Goal: Task Accomplishment & Management: Manage account settings

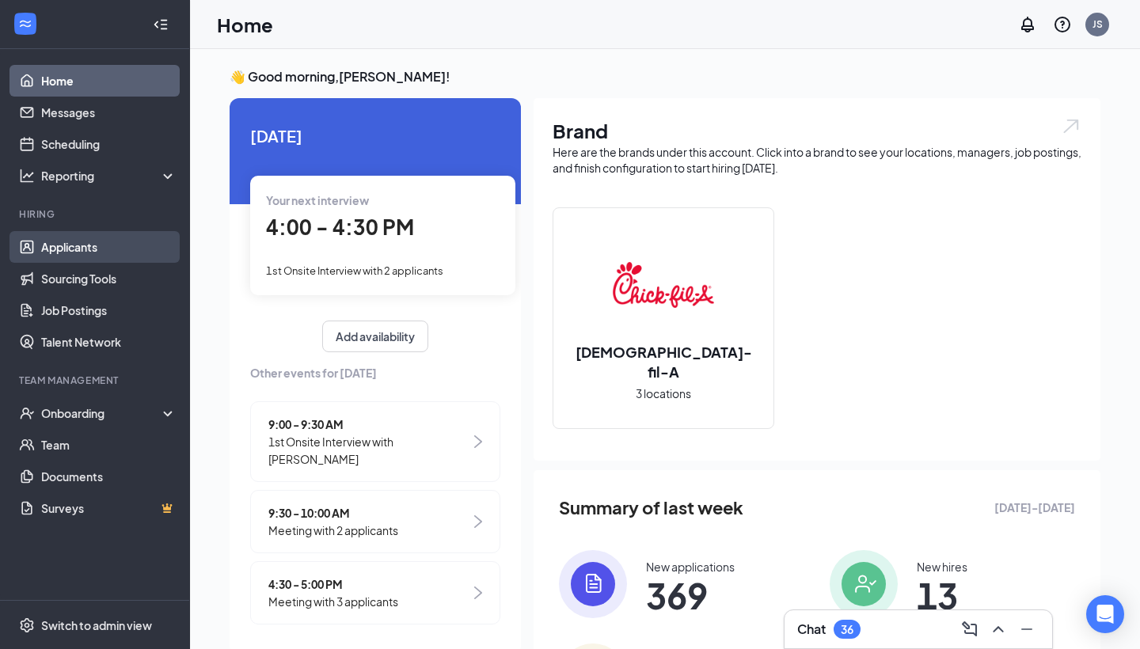
click at [98, 253] on link "Applicants" at bounding box center [108, 247] width 135 height 32
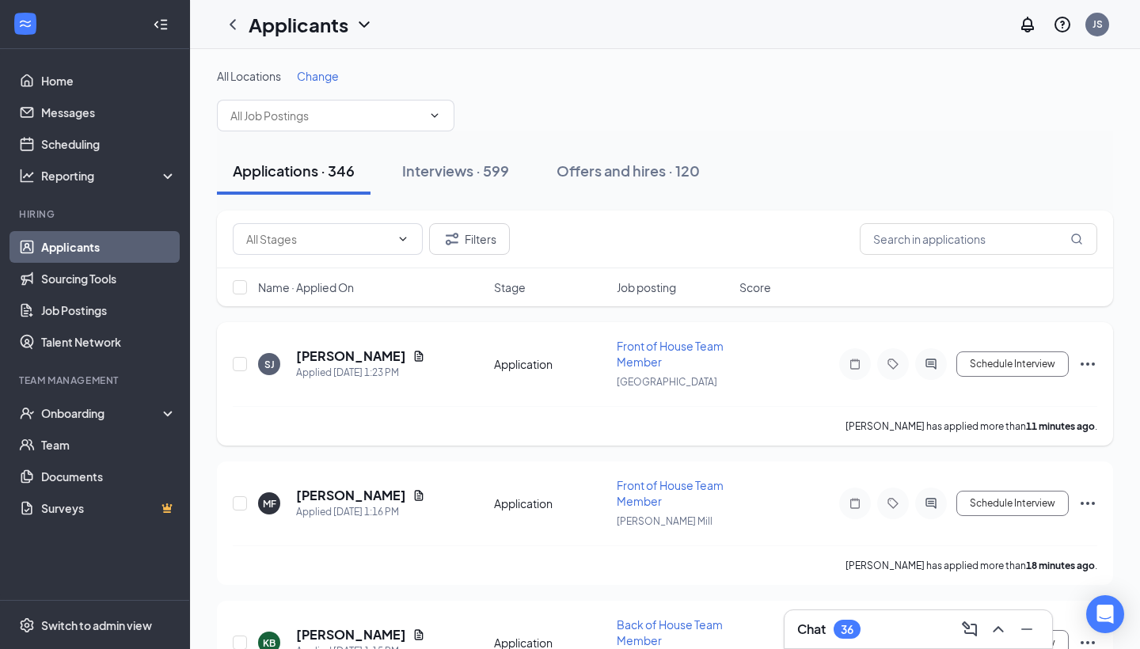
click at [408, 358] on div "shantrice johnson" at bounding box center [360, 356] width 129 height 17
click at [415, 357] on icon "Document" at bounding box center [419, 356] width 9 height 10
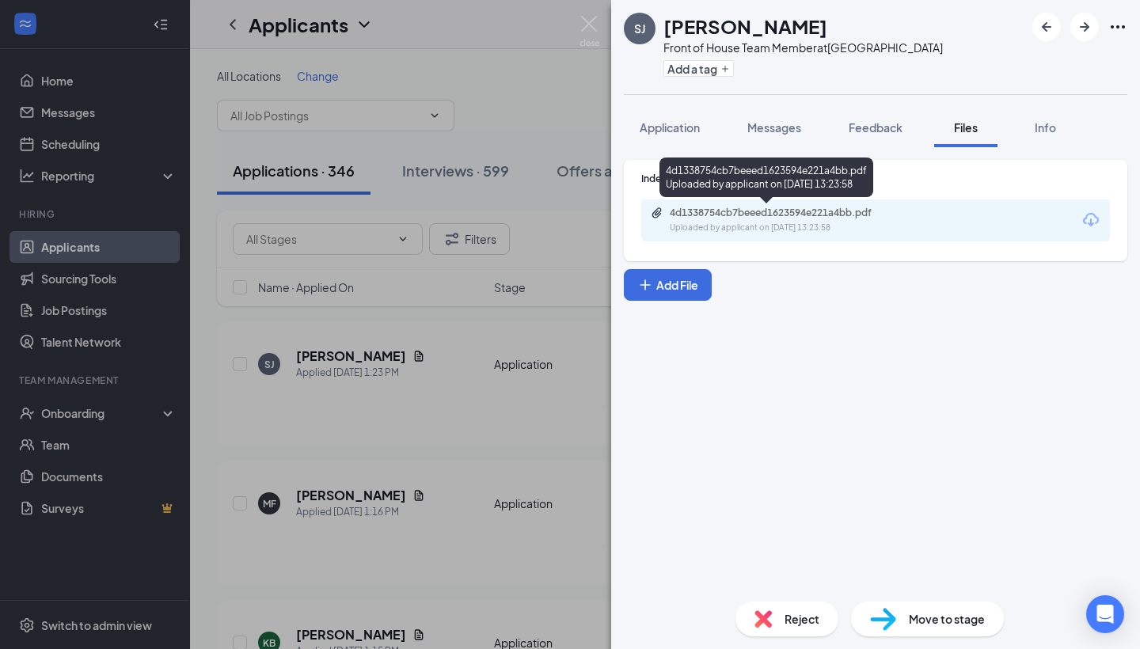
click at [687, 193] on div "4d1338754cb7beeed1623594e221a4bb.pdf Uploaded by applicant on Aug 26, 2025 at 1…" at bounding box center [767, 178] width 214 height 40
click at [686, 204] on div "4d1338754cb7beeed1623594e221a4bb.pdf Uploaded by applicant on Aug 26, 2025 at 1…" at bounding box center [875, 221] width 469 height 42
click at [682, 220] on div "4d1338754cb7beeed1623594e221a4bb.pdf Uploaded by applicant on Aug 26, 2025 at 1…" at bounding box center [779, 221] width 257 height 28
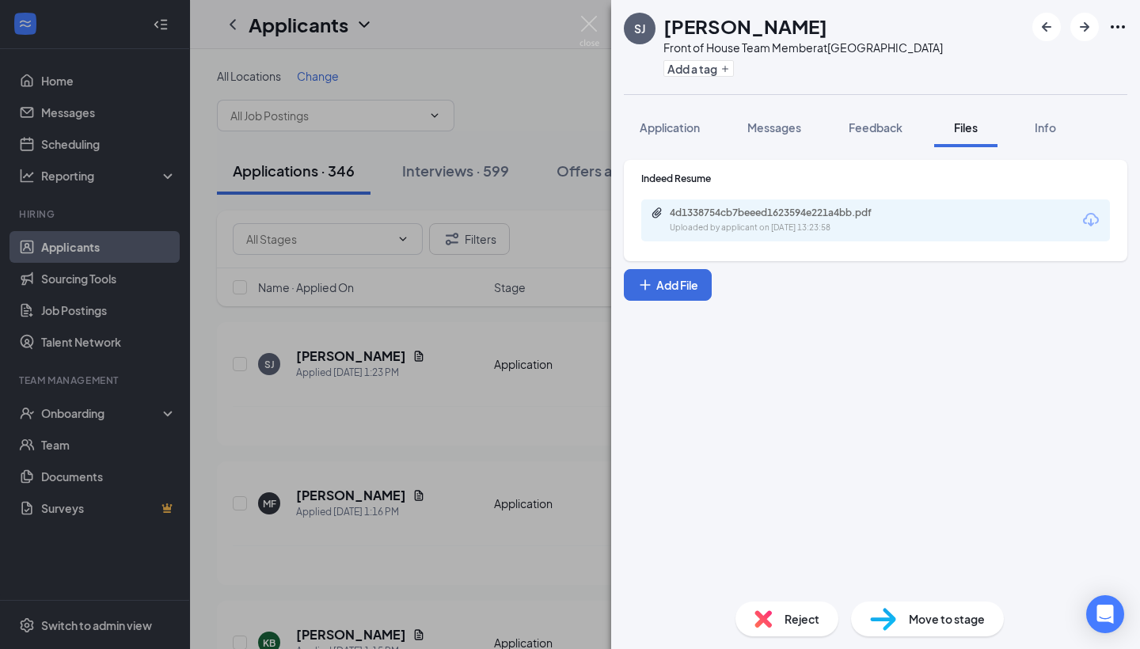
click at [321, 208] on div "SJ shantrice johnson Front of House Team Member at West Midtown Add a tag Appli…" at bounding box center [570, 324] width 1140 height 649
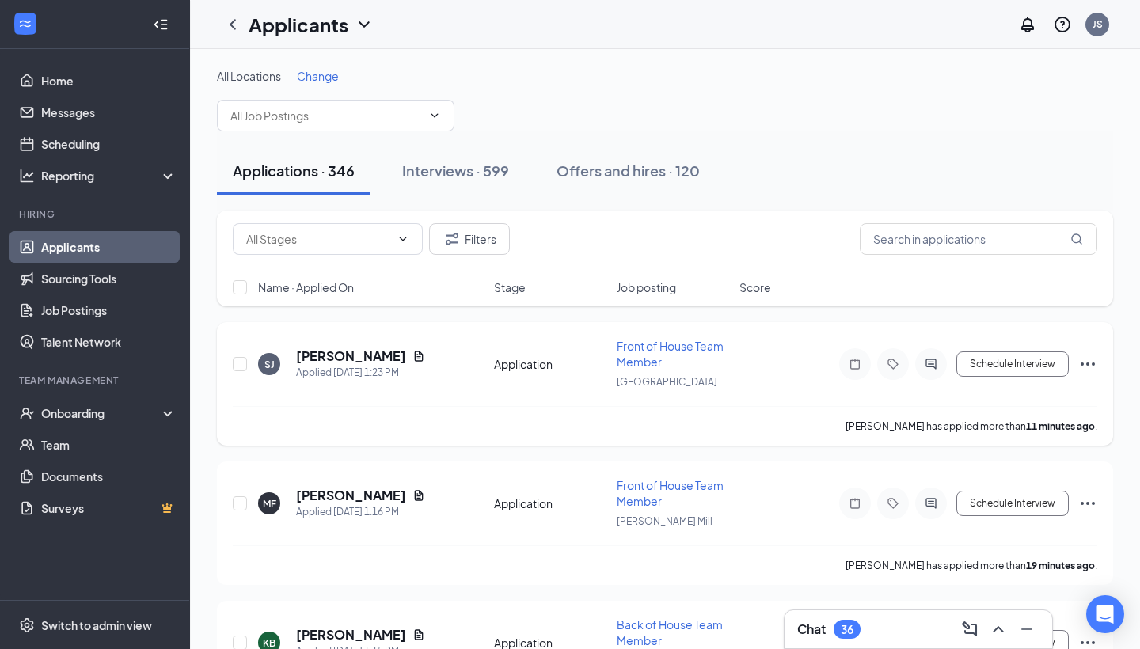
click at [1092, 360] on icon "Ellipses" at bounding box center [1088, 364] width 19 height 19
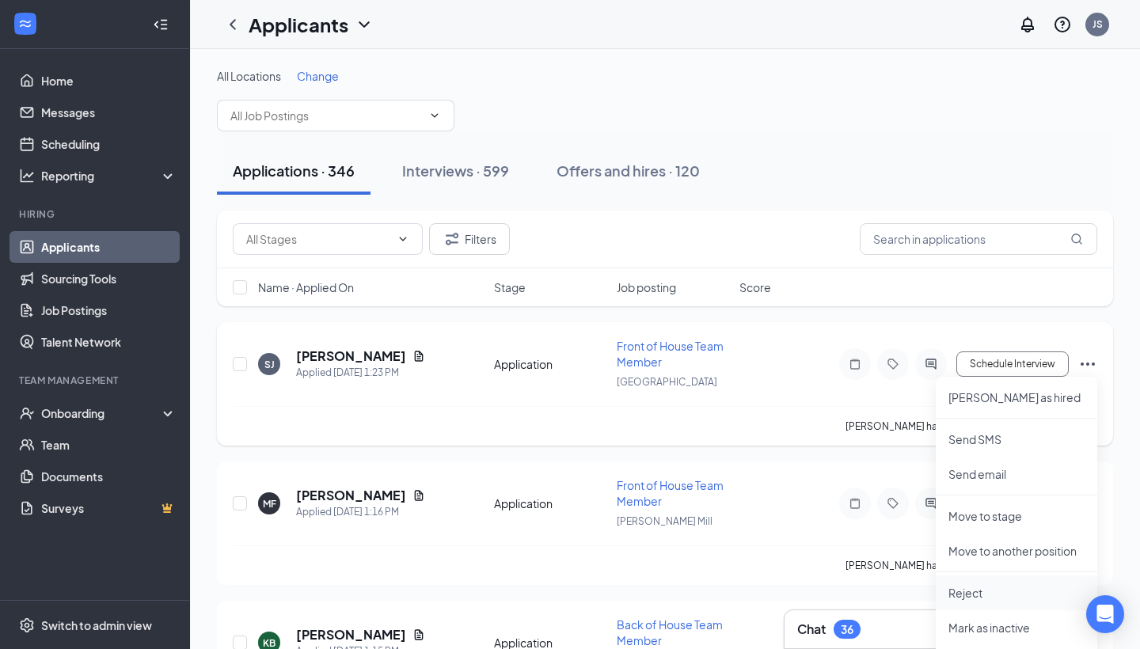
click at [984, 592] on p "Reject" at bounding box center [1017, 593] width 136 height 16
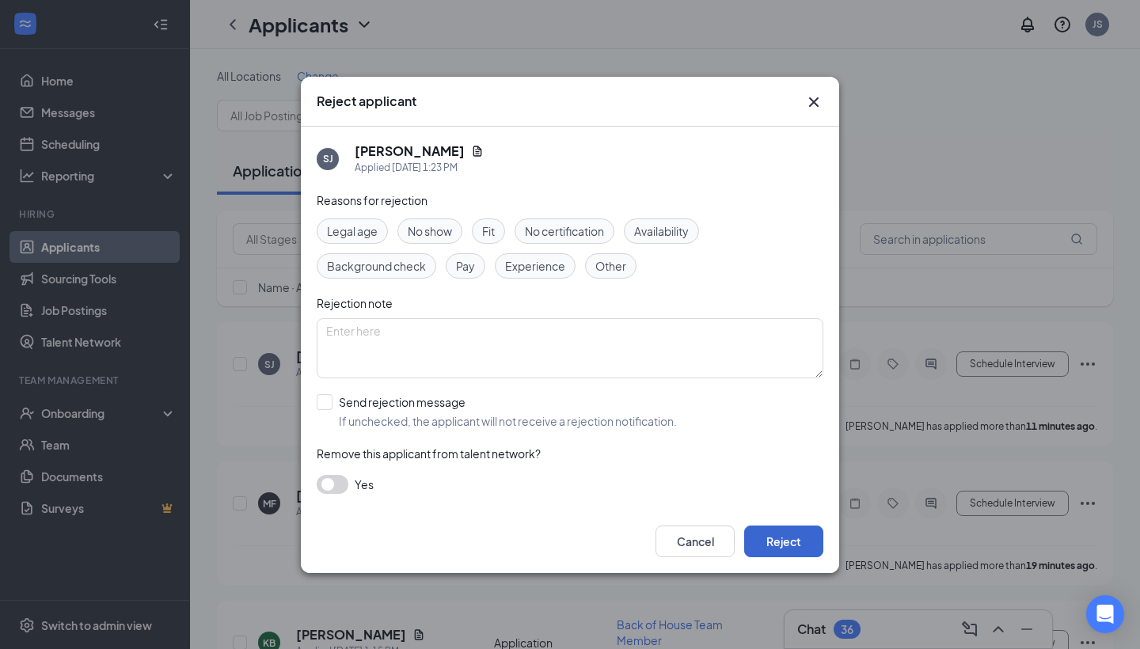
click at [800, 552] on button "Reject" at bounding box center [783, 542] width 79 height 32
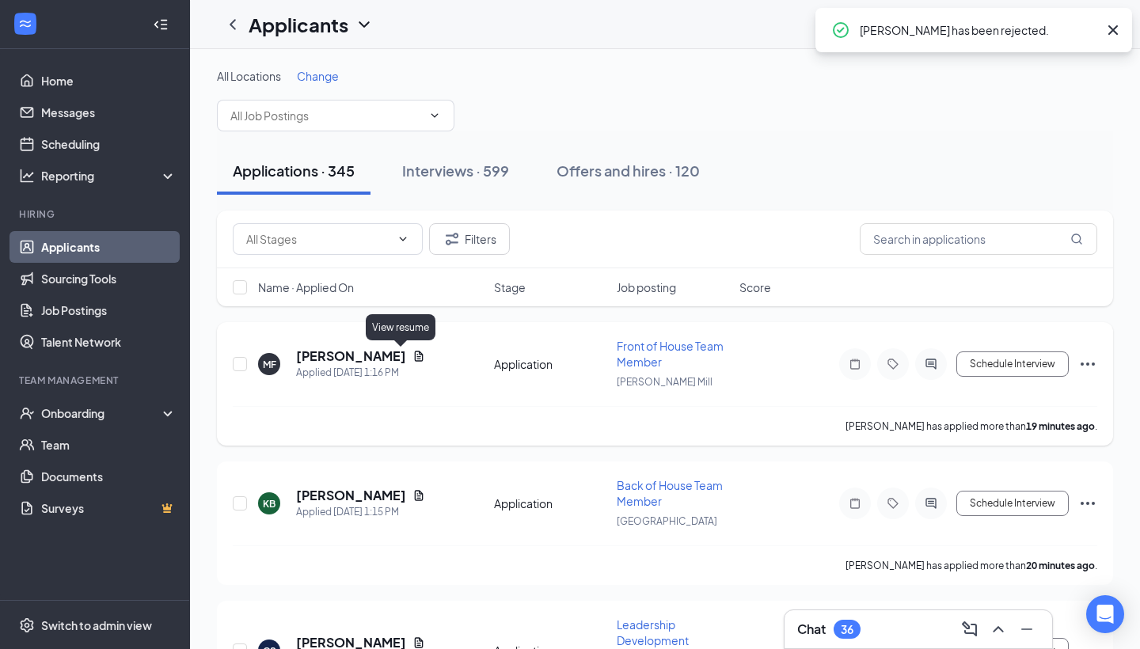
click at [415, 359] on icon "Document" at bounding box center [419, 356] width 9 height 10
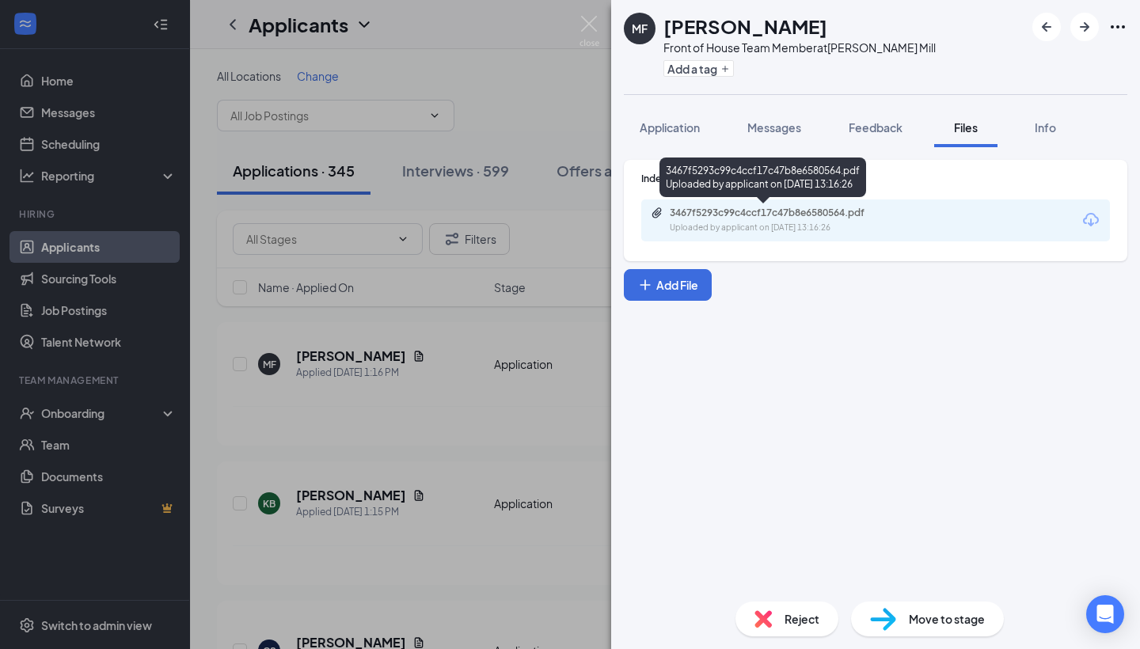
click at [770, 222] on div "Uploaded by applicant on Aug 26, 2025 at 13:16:26" at bounding box center [789, 228] width 238 height 13
click at [375, 344] on div "MF Markecia Fears Front of House Team Member at Howell Mill Add a tag Applicati…" at bounding box center [570, 324] width 1140 height 649
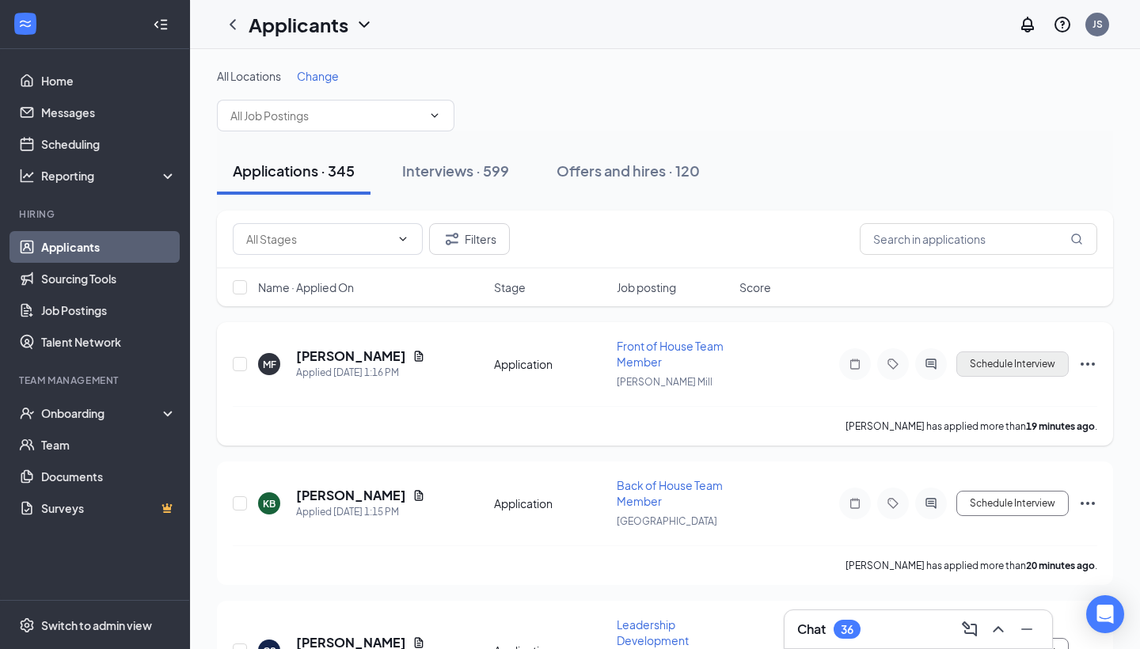
click at [976, 362] on button "Schedule Interview" at bounding box center [1013, 364] width 112 height 25
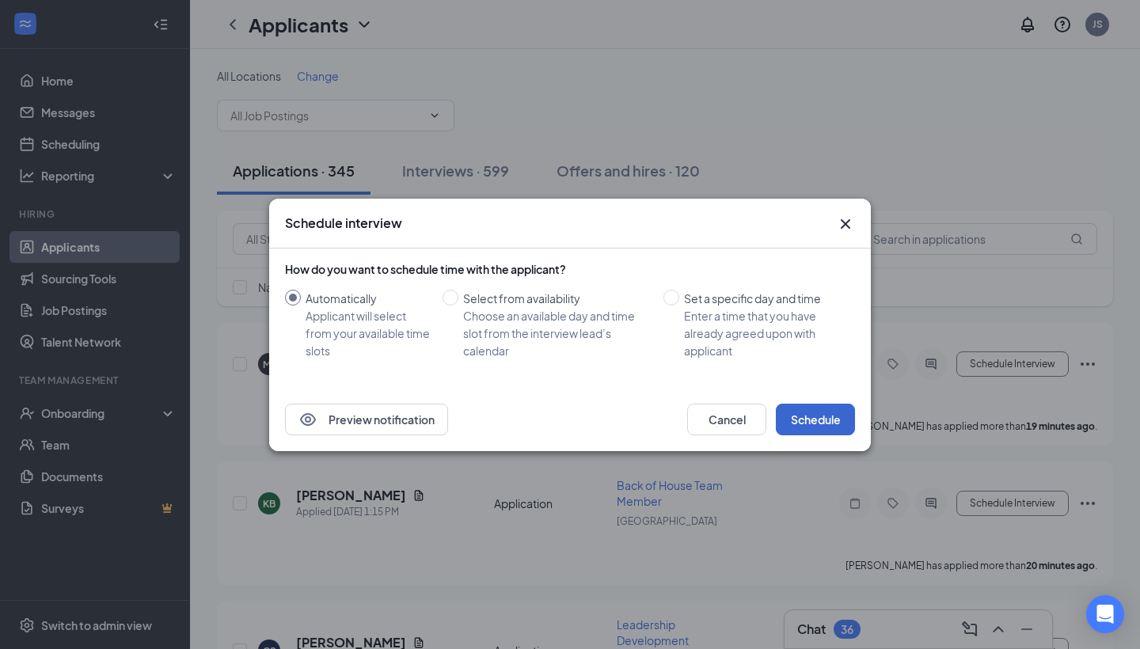
click at [783, 410] on button "Schedule" at bounding box center [815, 420] width 79 height 32
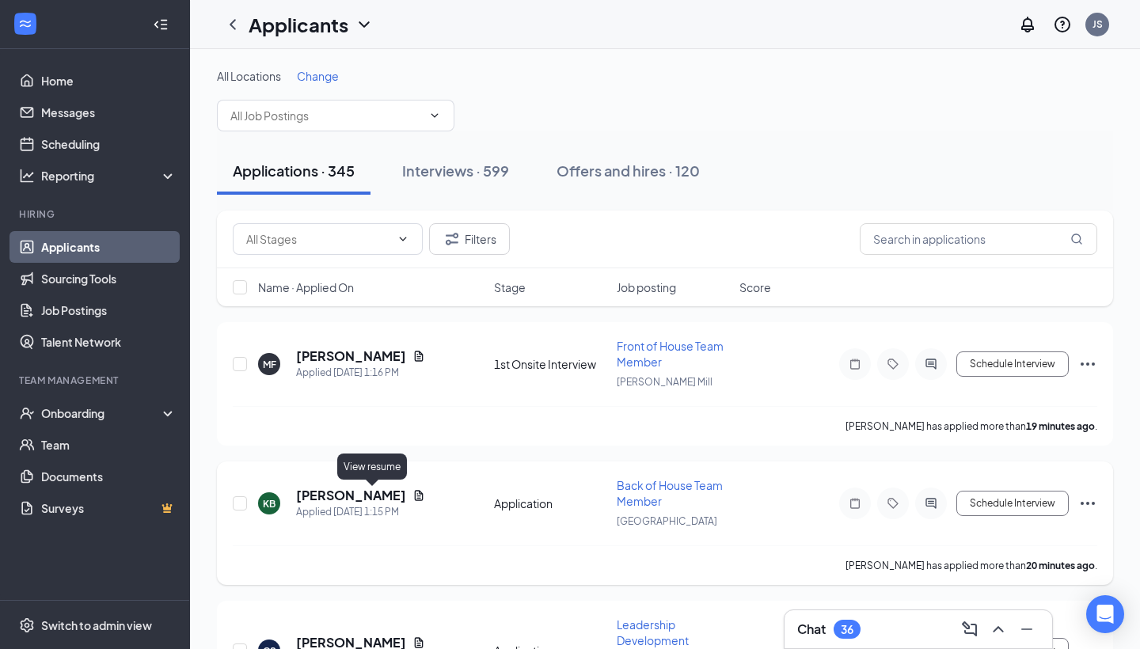
click at [413, 492] on icon "Document" at bounding box center [419, 495] width 13 height 13
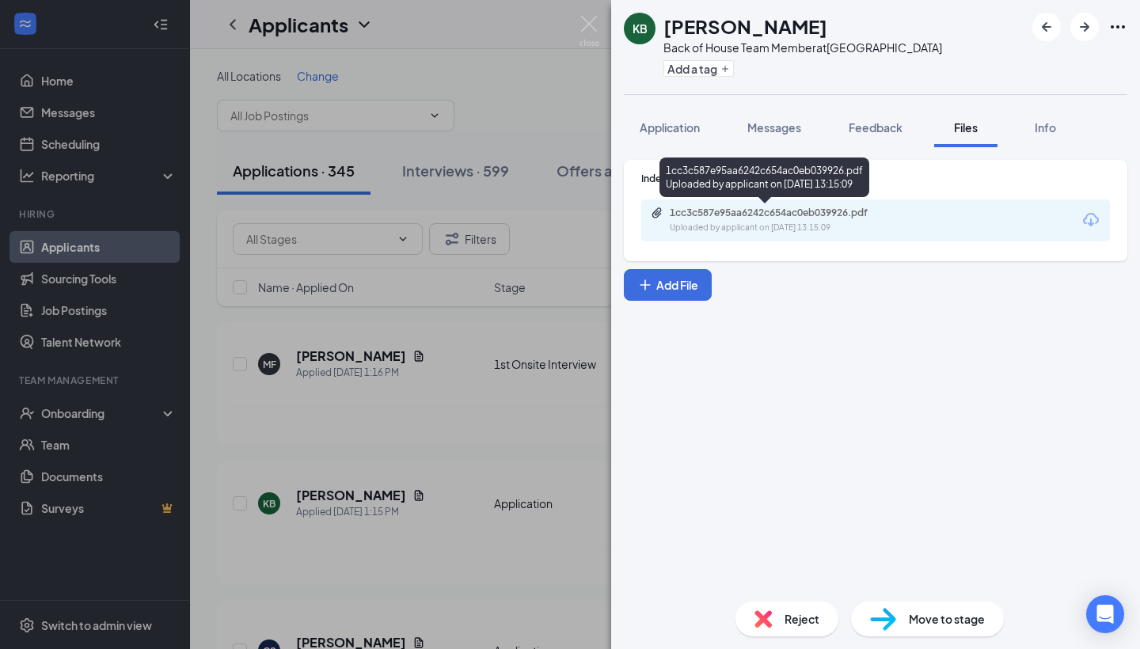
click at [676, 213] on div "1cc3c587e95aa6242c654ac0eb039926.pdf" at bounding box center [781, 213] width 222 height 13
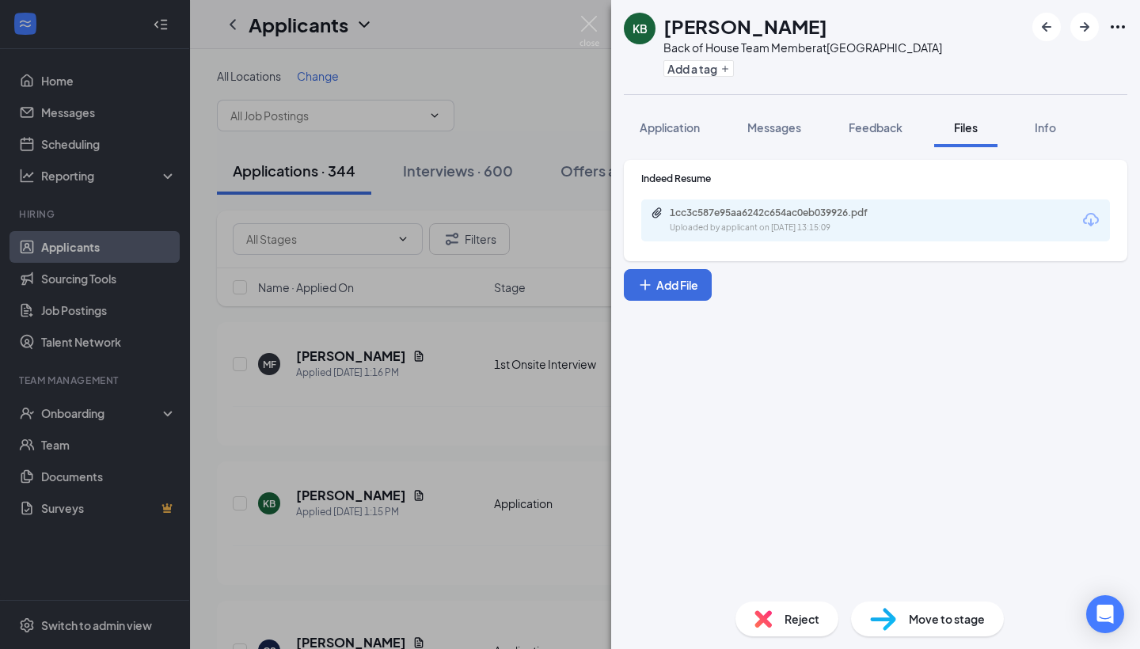
click at [434, 504] on div "KB Kia Barnes Back of House Team Member at West Midtown Add a tag Application M…" at bounding box center [570, 324] width 1140 height 649
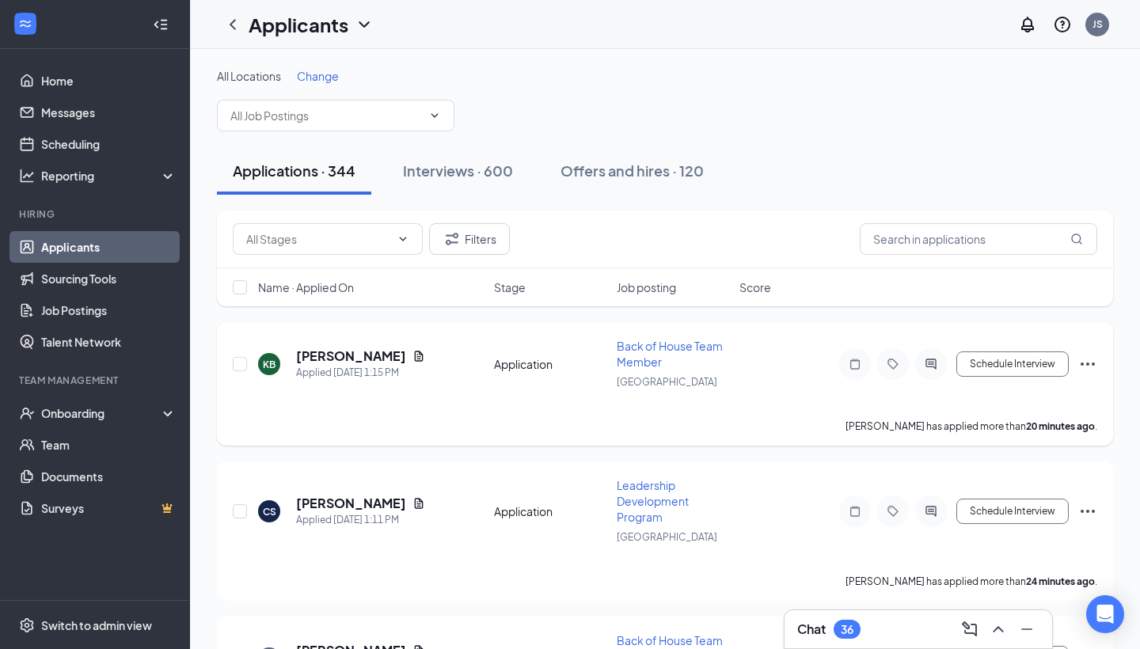
click at [1091, 364] on icon "Ellipses" at bounding box center [1088, 364] width 19 height 19
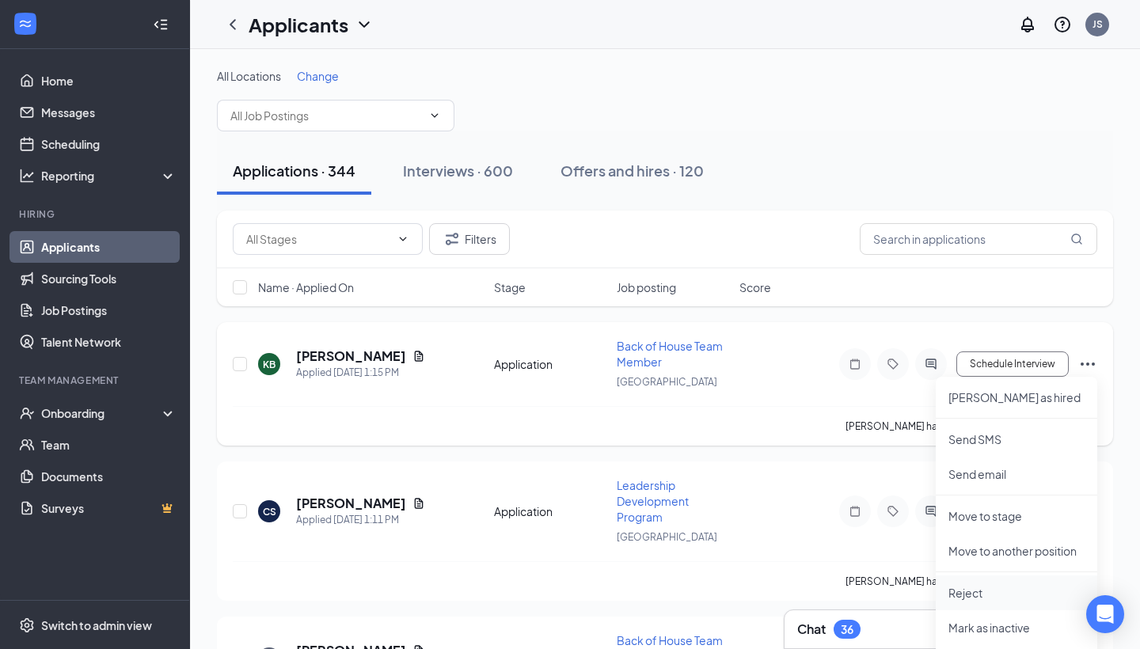
click at [954, 593] on p "Reject" at bounding box center [1017, 593] width 136 height 16
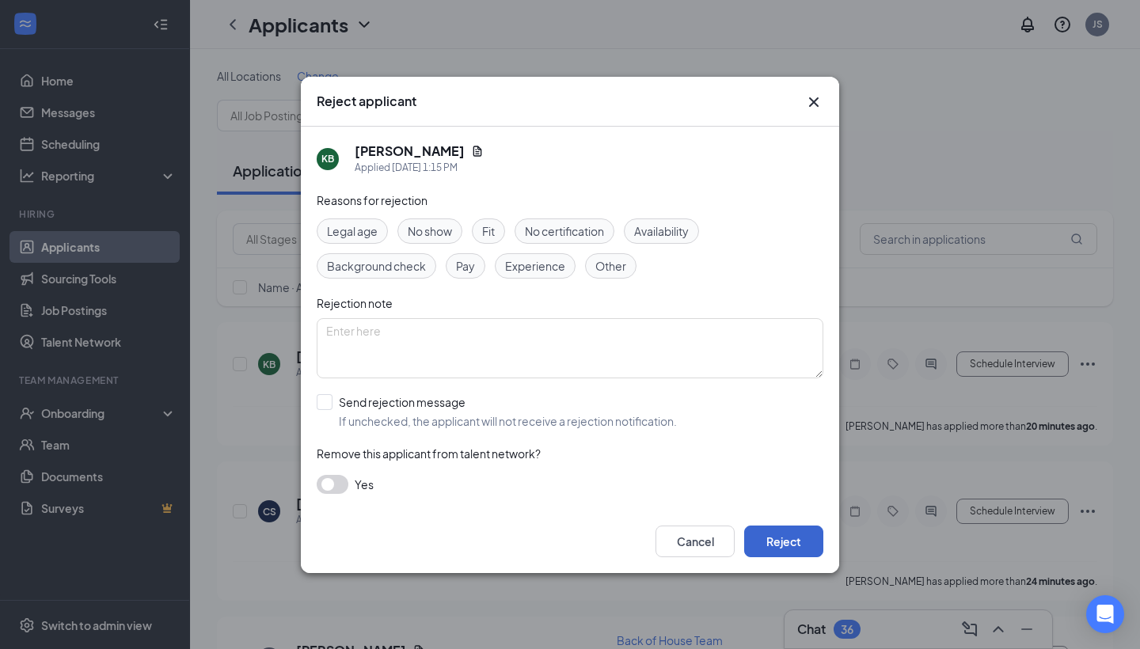
click at [770, 548] on button "Reject" at bounding box center [783, 542] width 79 height 32
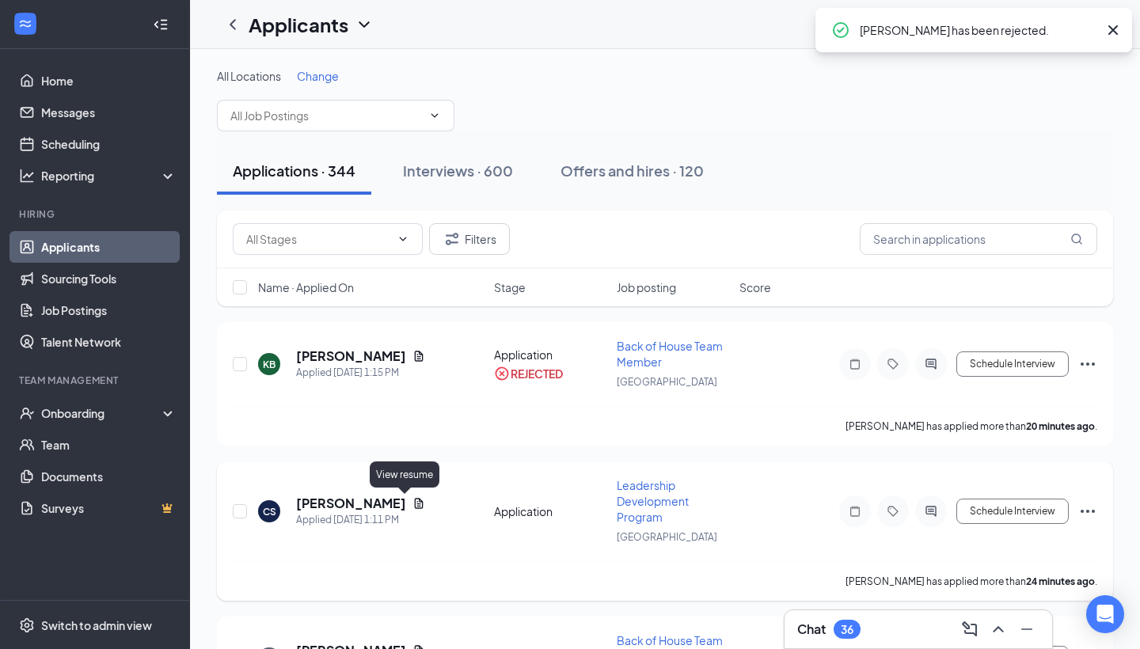
click at [415, 500] on icon "Document" at bounding box center [419, 503] width 9 height 10
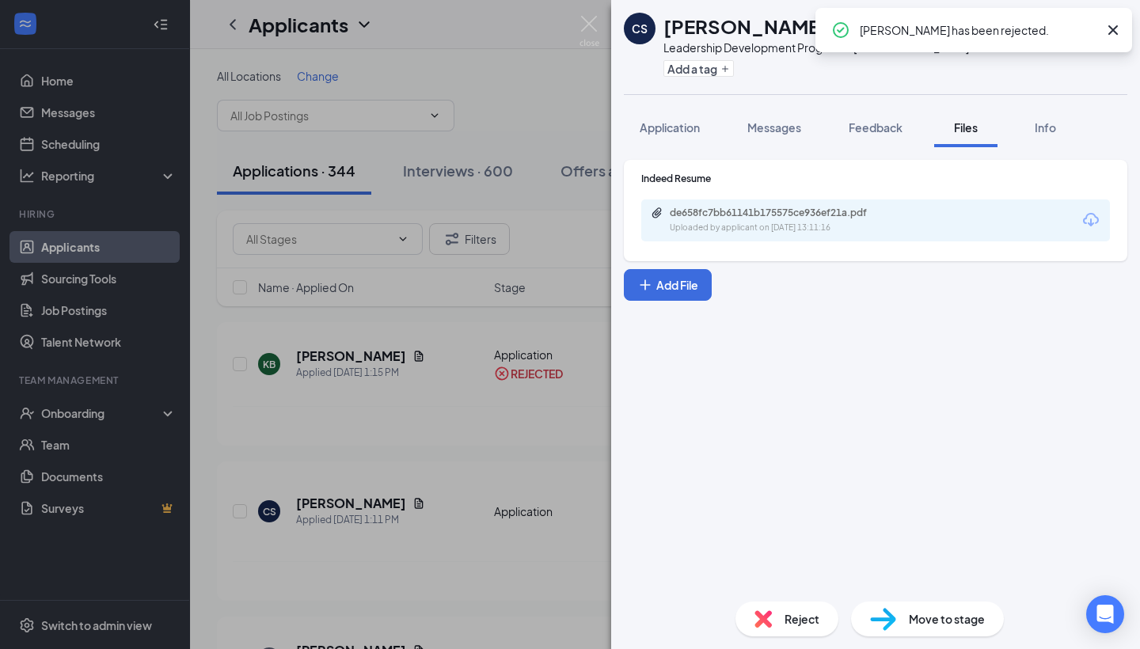
click at [732, 230] on div "Uploaded by applicant on Aug 26, 2025 at 13:11:16" at bounding box center [789, 228] width 238 height 13
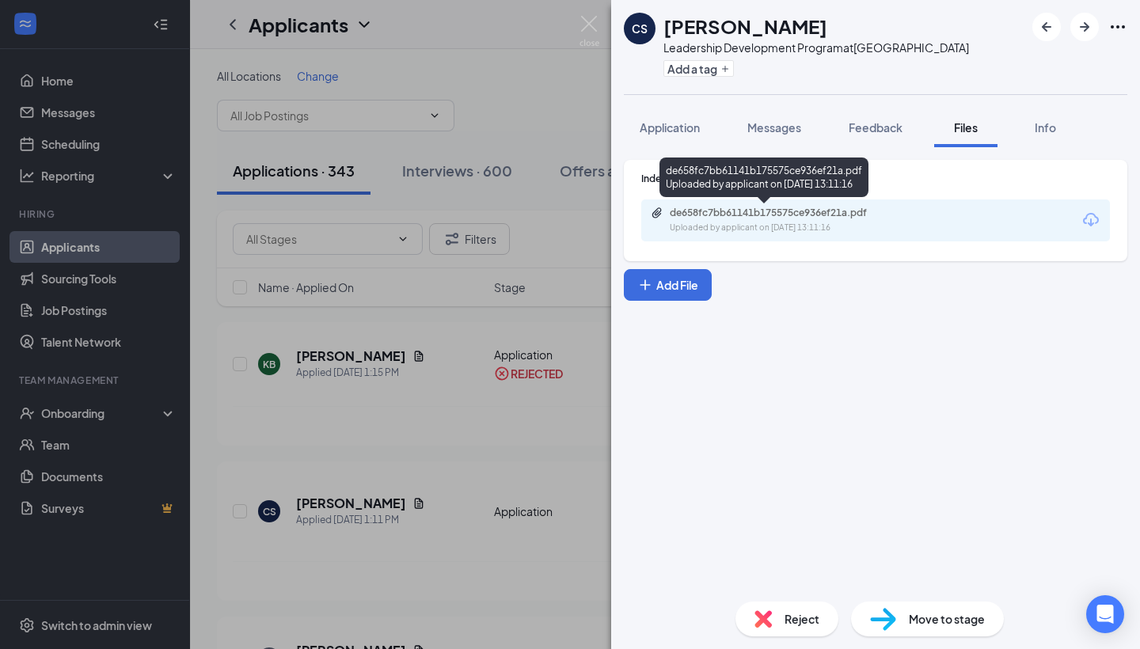
click at [403, 325] on div "CS Caroline Senion Leadership Development Program at West Midtown Add a tag App…" at bounding box center [570, 324] width 1140 height 649
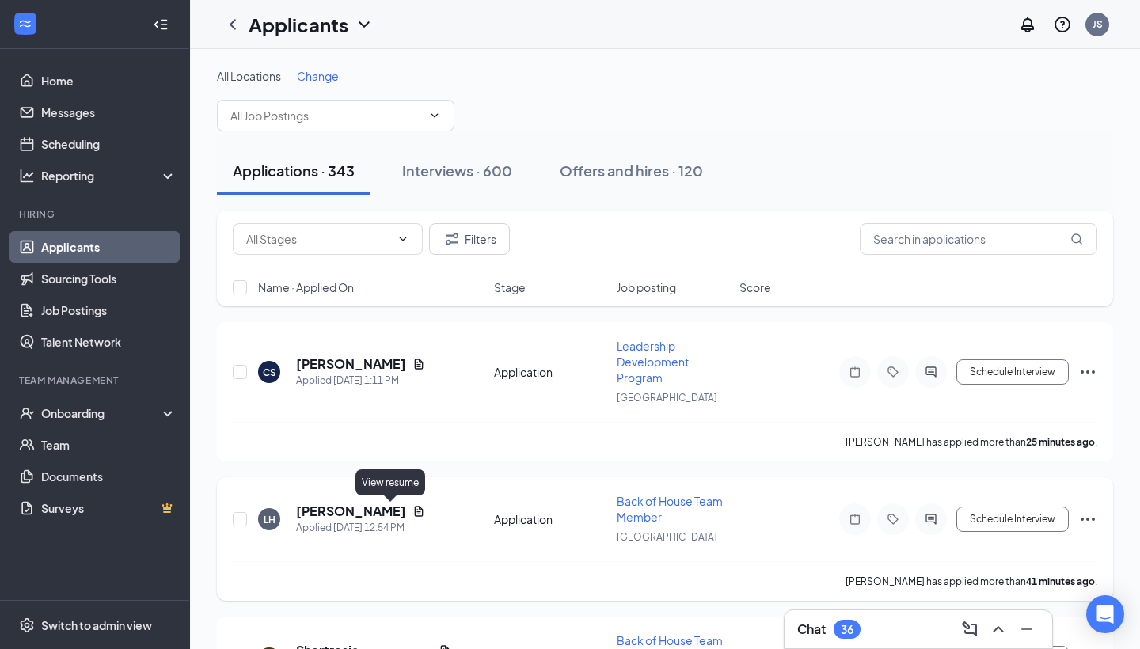
click at [415, 509] on icon "Document" at bounding box center [419, 511] width 9 height 10
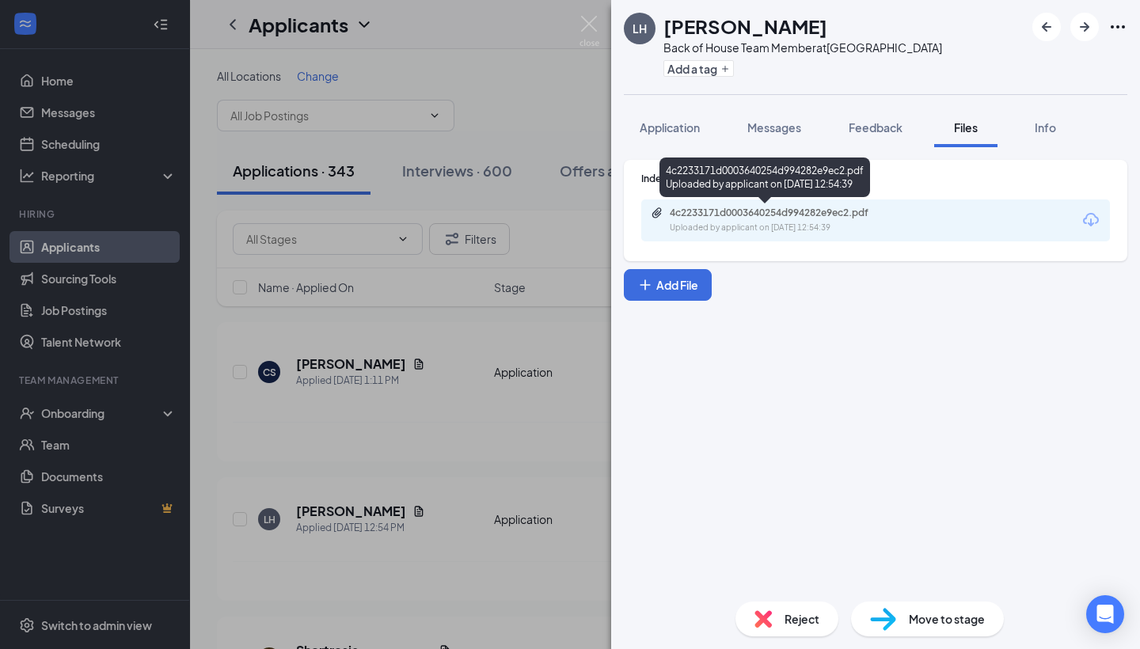
click at [770, 224] on div "Uploaded by applicant on Aug 26, 2025 at 12:54:39" at bounding box center [789, 228] width 238 height 13
click at [477, 451] on div "LH LaBour Harris Back of House Team Member at West Midtown Add a tag Applicatio…" at bounding box center [570, 324] width 1140 height 649
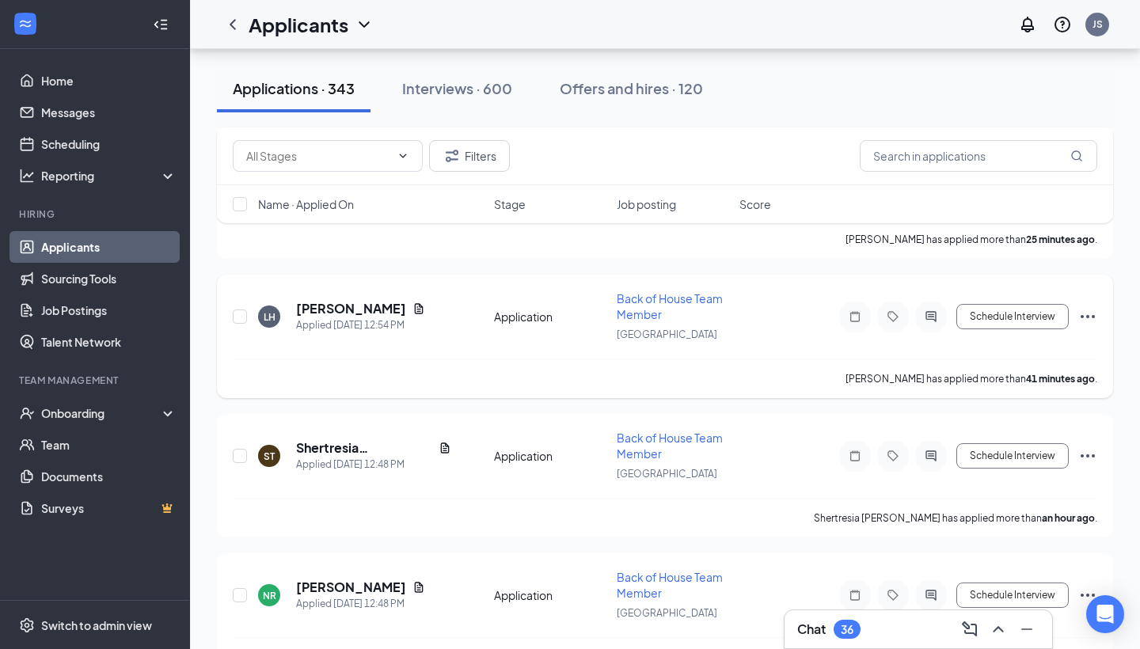
scroll to position [211, 0]
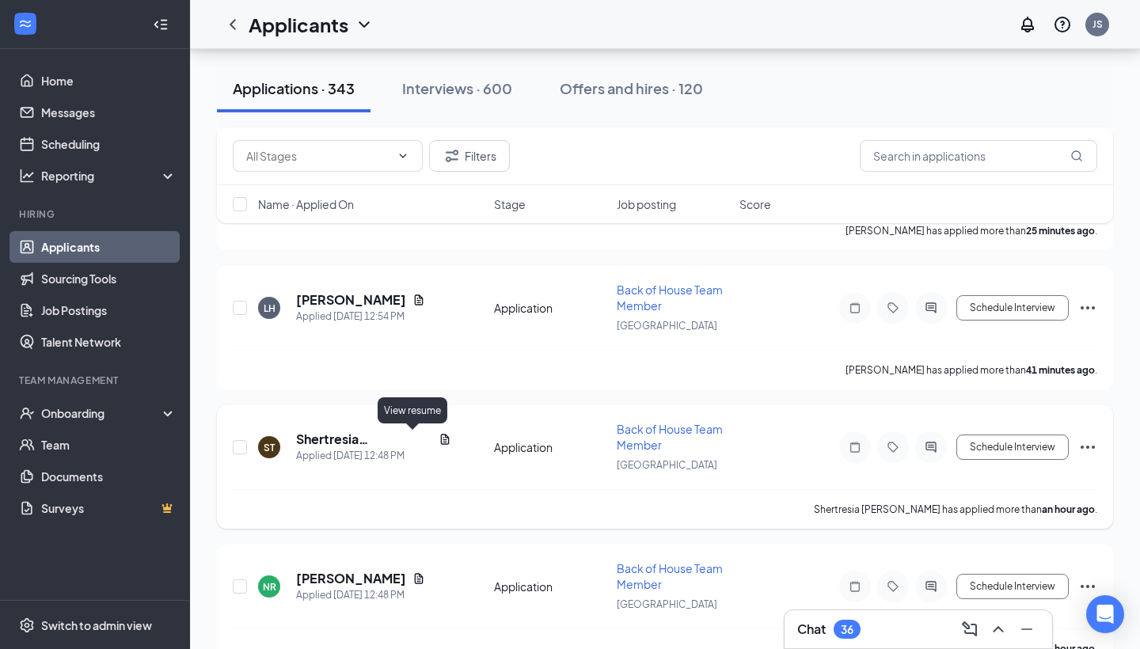
click at [439, 440] on icon "Document" at bounding box center [445, 439] width 13 height 13
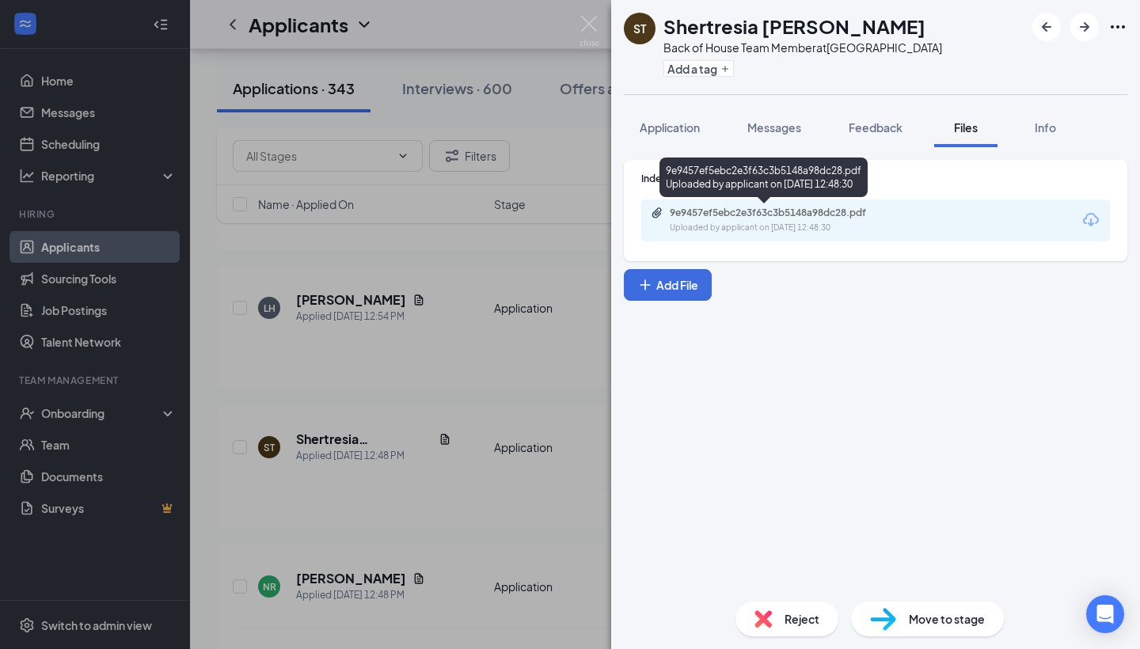
click at [705, 223] on div "Uploaded by applicant on Aug 26, 2025 at 12:48:30" at bounding box center [789, 228] width 238 height 13
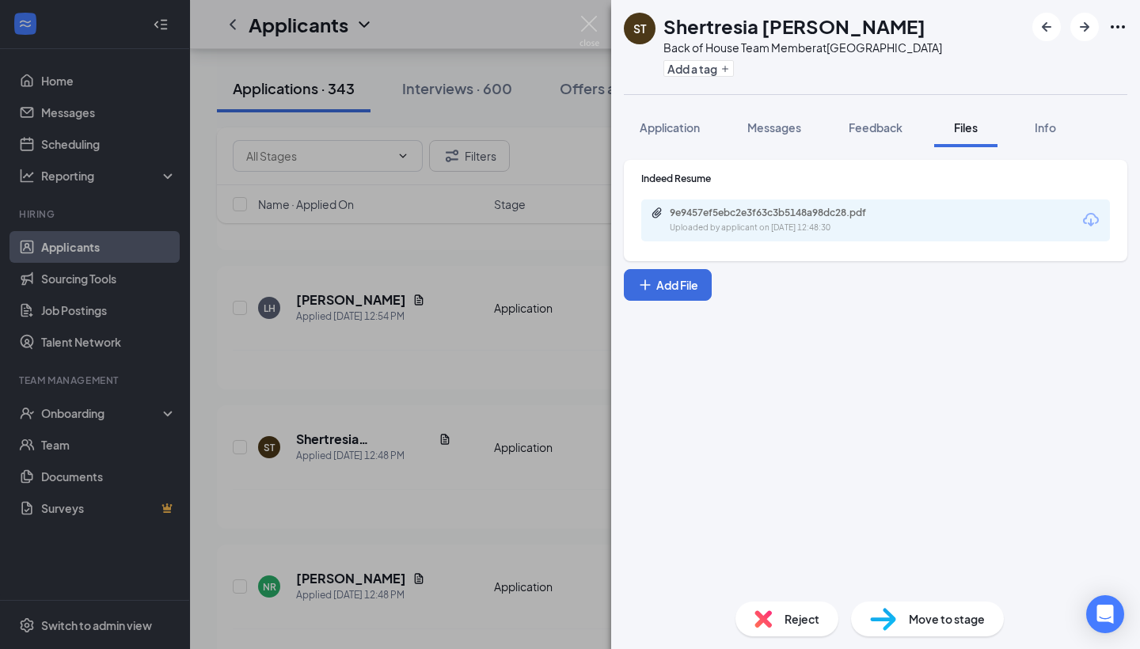
click at [416, 473] on div "ST Shertresia Turner Back of House Team Member at West Midtown Add a tag Applic…" at bounding box center [570, 324] width 1140 height 649
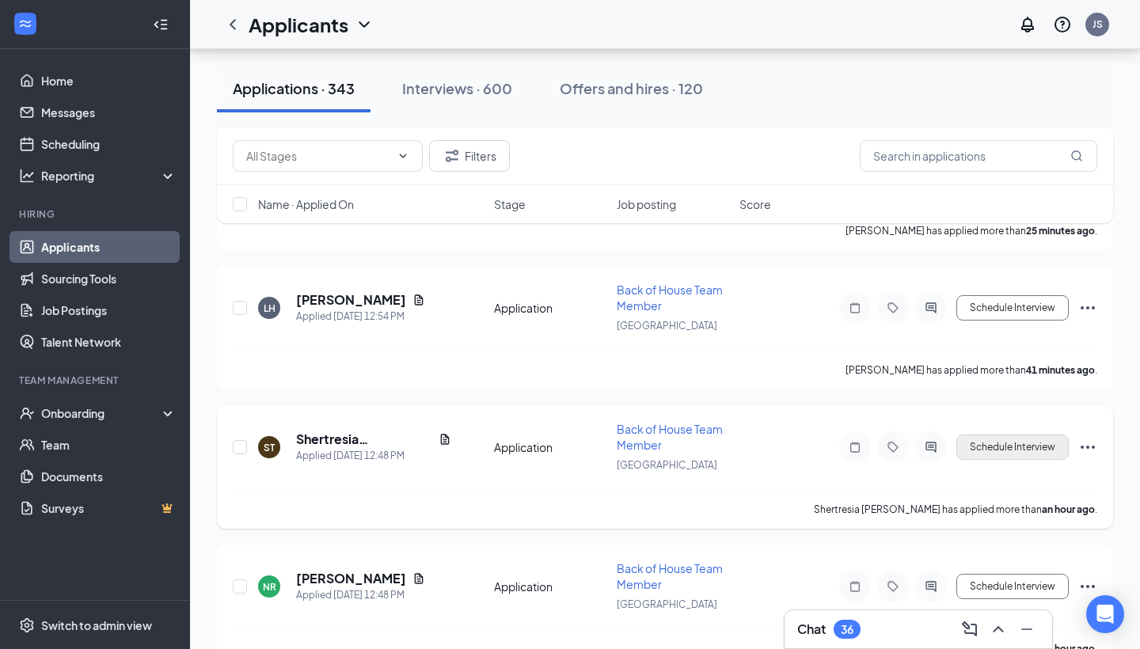
click at [1026, 450] on button "Schedule Interview" at bounding box center [1013, 447] width 112 height 25
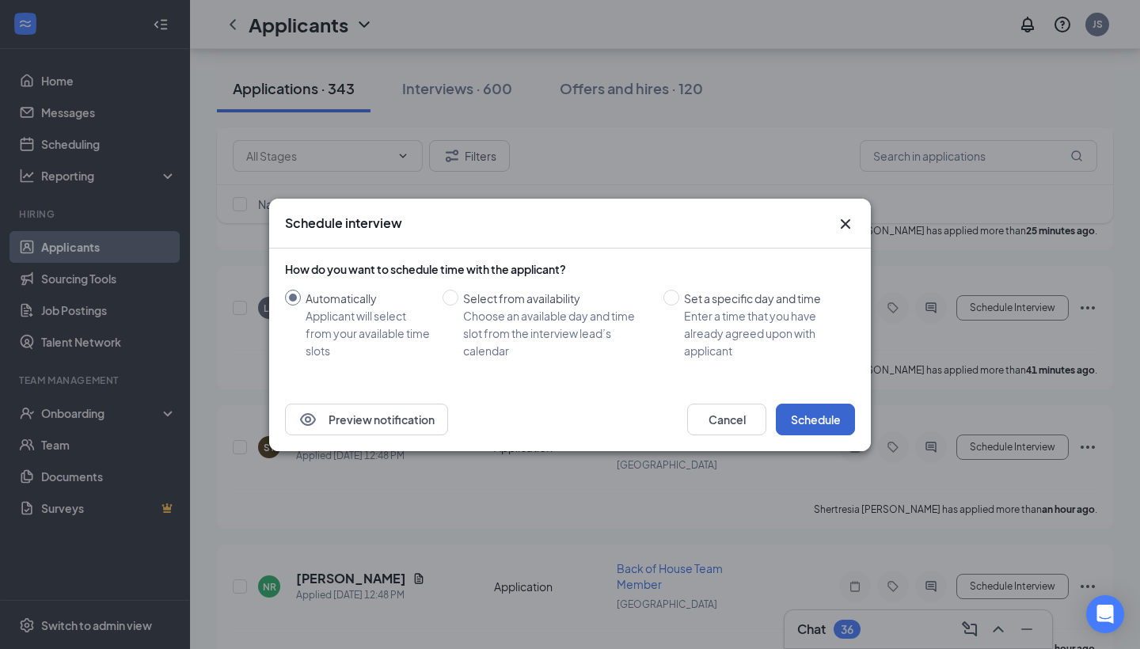
click at [828, 426] on button "Schedule" at bounding box center [815, 420] width 79 height 32
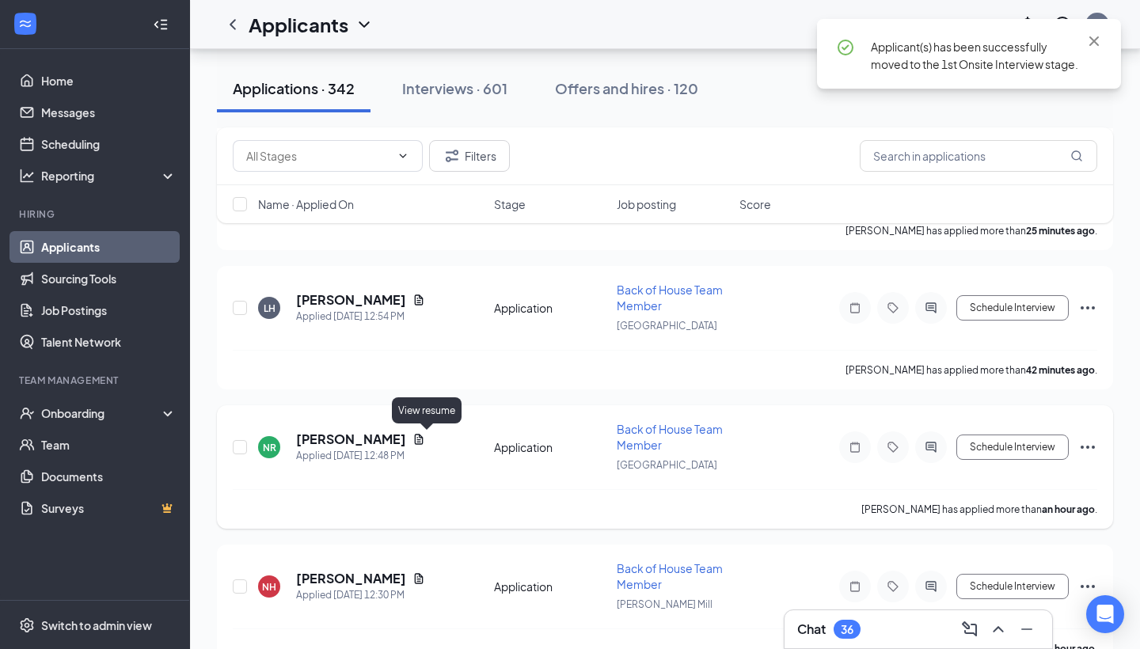
click at [424, 442] on icon "Document" at bounding box center [419, 439] width 9 height 10
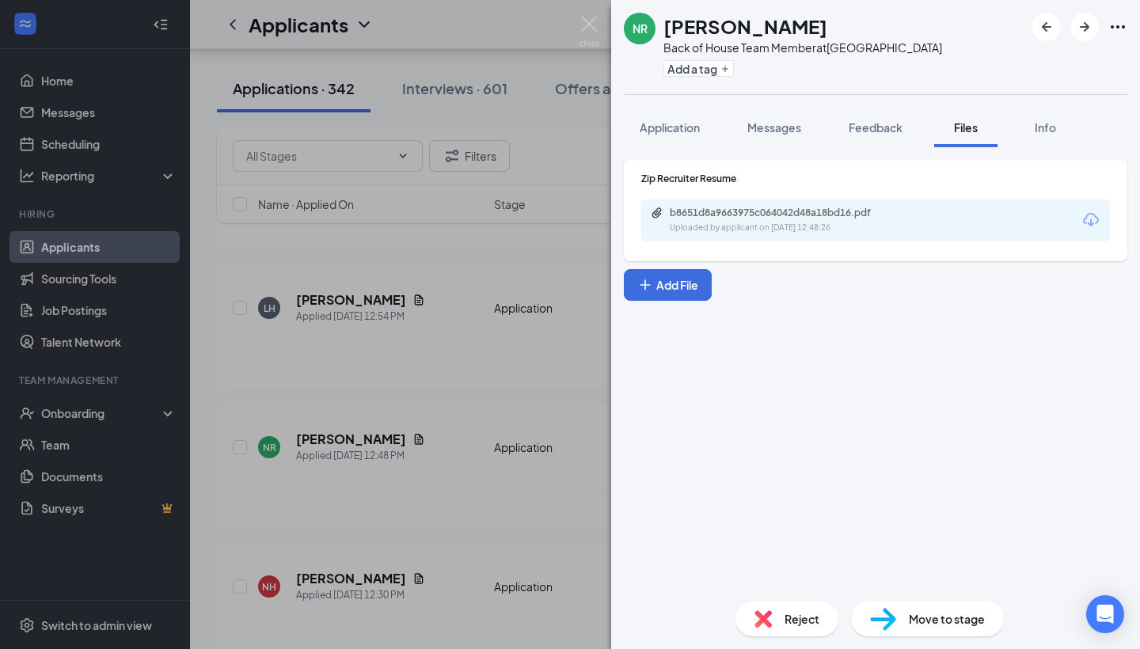
click at [809, 234] on div "b8651d8a9663975c064042d48a18bd16.pdf Uploaded by applicant on Aug 26, 2025 at 1…" at bounding box center [875, 221] width 469 height 42
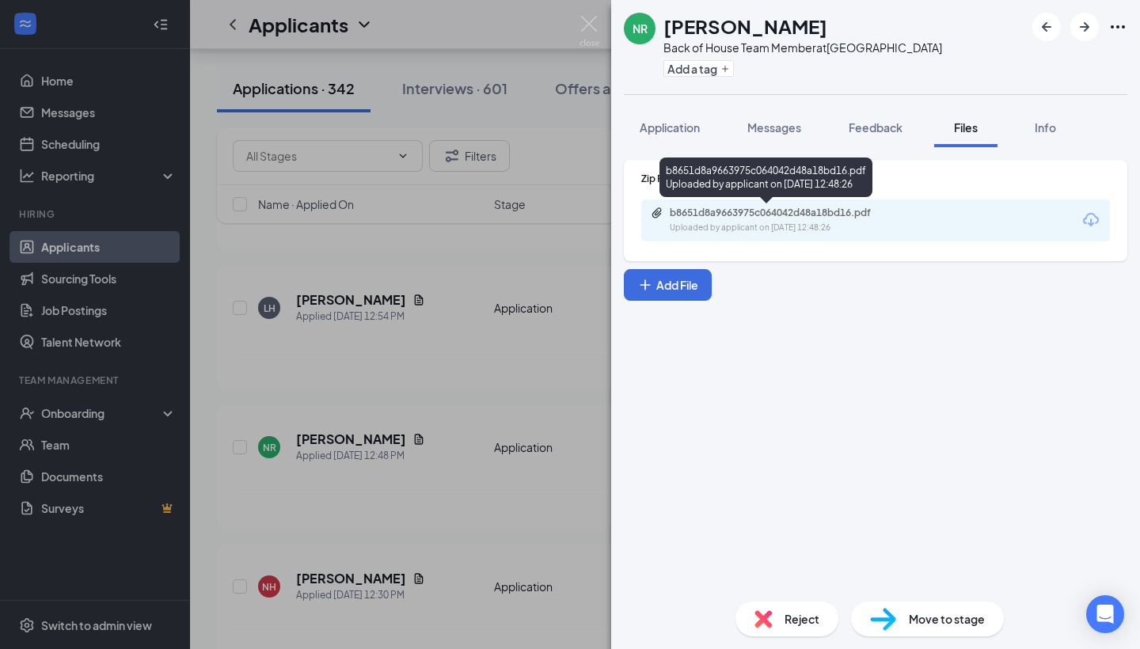
click at [801, 223] on div "Uploaded by applicant on Aug 26, 2025 at 12:48:26" at bounding box center [789, 228] width 238 height 13
click at [409, 398] on div "NR Nathaniel Robinson Back of House Team Member at West Midtown Add a tag Appli…" at bounding box center [570, 324] width 1140 height 649
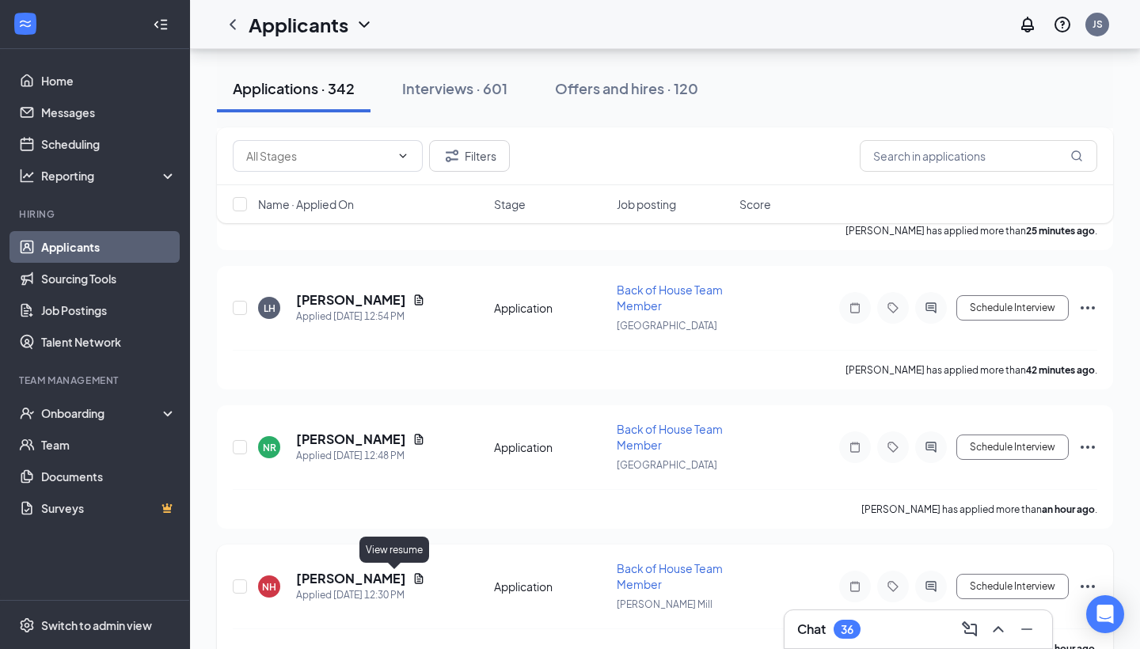
click at [413, 578] on icon "Document" at bounding box center [419, 579] width 13 height 13
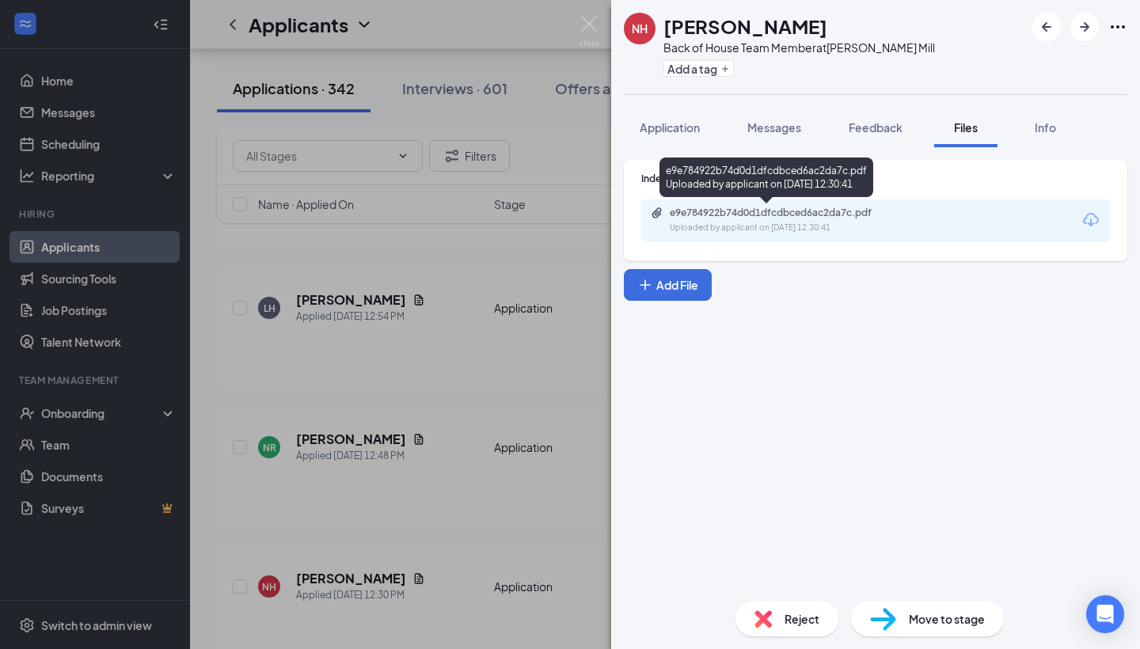
click at [764, 244] on div "Indeed Resume e9e784922b74d0d1dfcdbced6ac2da7c.pdf Uploaded by applicant on Aug…" at bounding box center [876, 210] width 504 height 101
click at [756, 230] on div "Uploaded by applicant on Aug 26, 2025 at 12:30:41" at bounding box center [789, 228] width 238 height 13
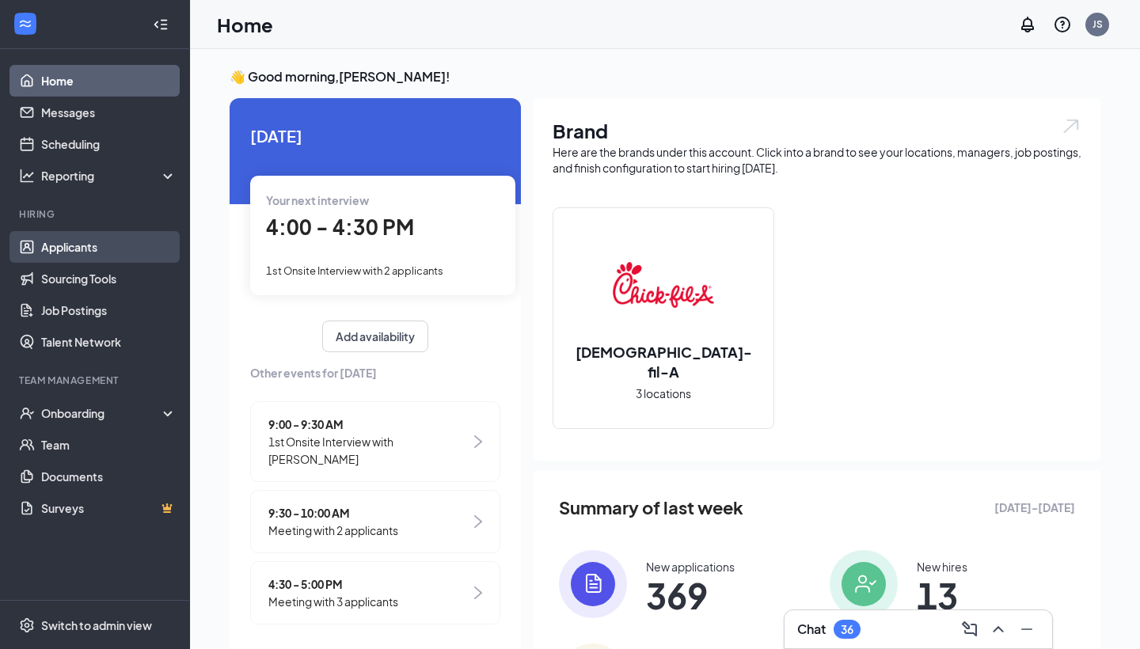
click at [82, 240] on link "Applicants" at bounding box center [108, 247] width 135 height 32
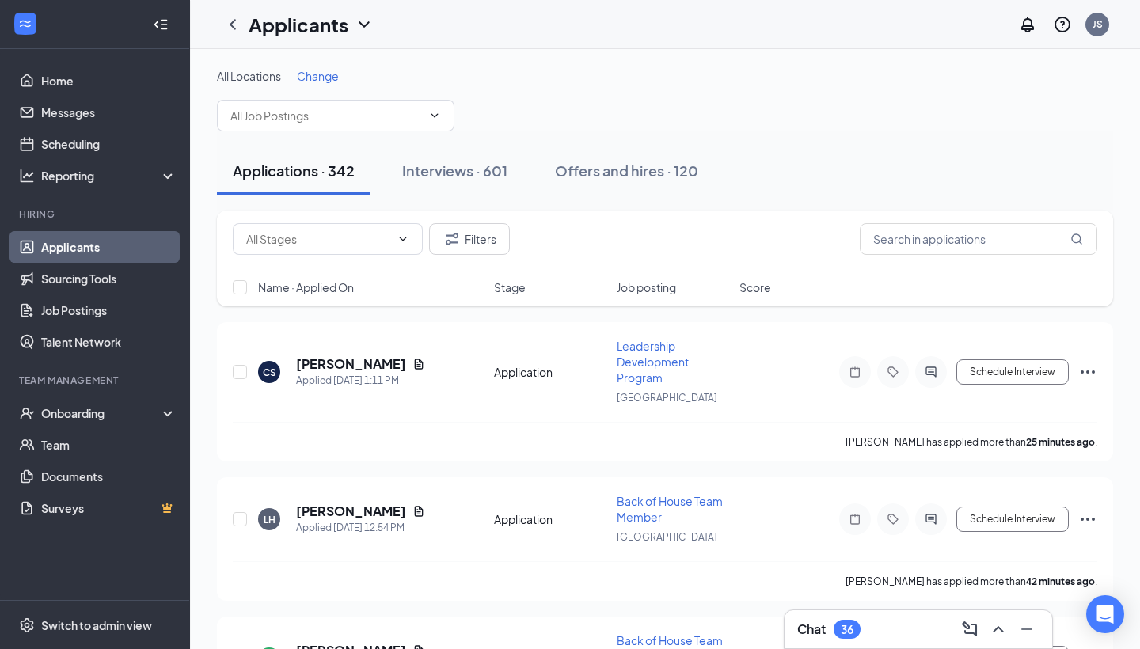
click at [630, 292] on span "Job posting" at bounding box center [646, 288] width 59 height 16
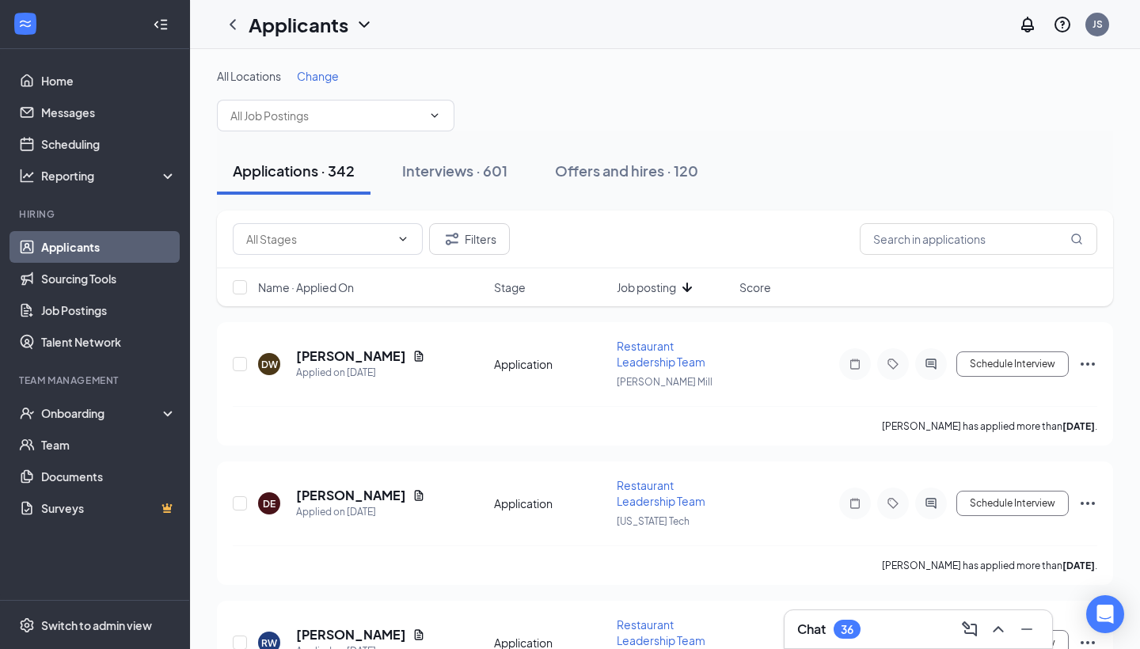
click at [630, 292] on span "Job posting" at bounding box center [646, 288] width 59 height 16
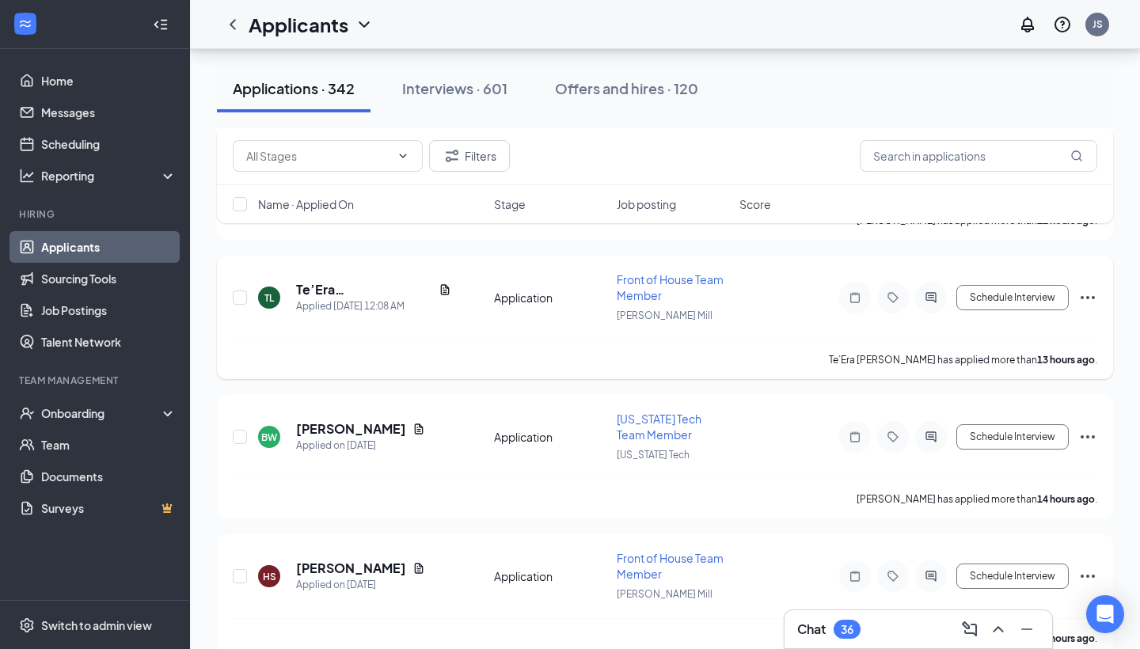
scroll to position [4412, 0]
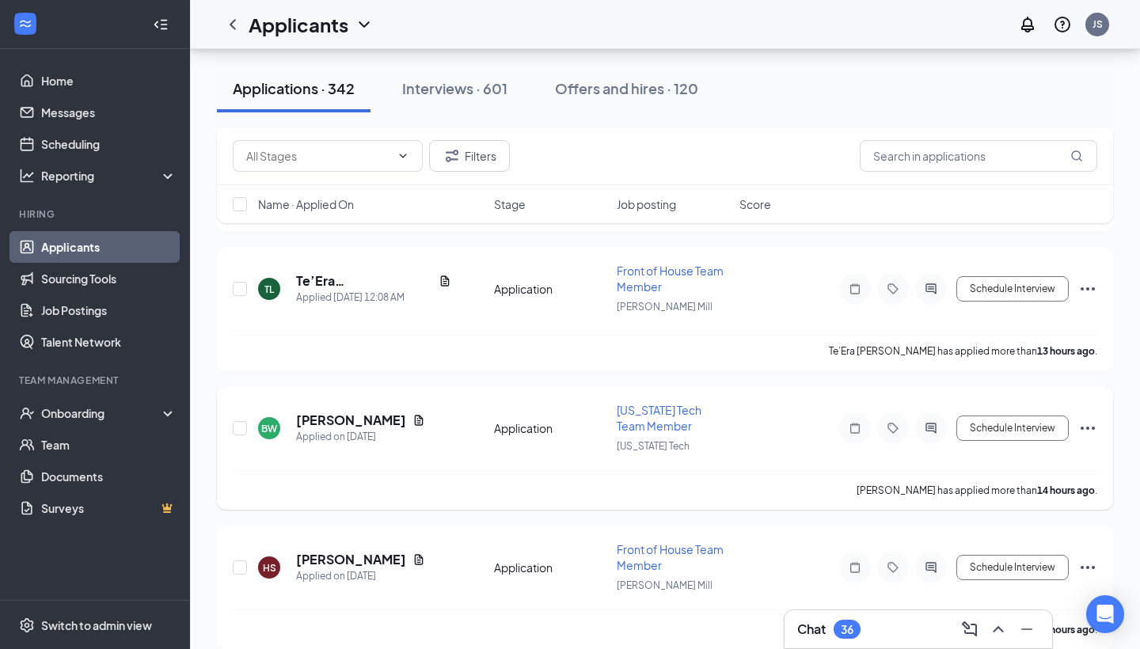
click at [405, 420] on div "[PERSON_NAME]" at bounding box center [360, 420] width 129 height 17
click at [415, 421] on icon "Document" at bounding box center [419, 420] width 9 height 10
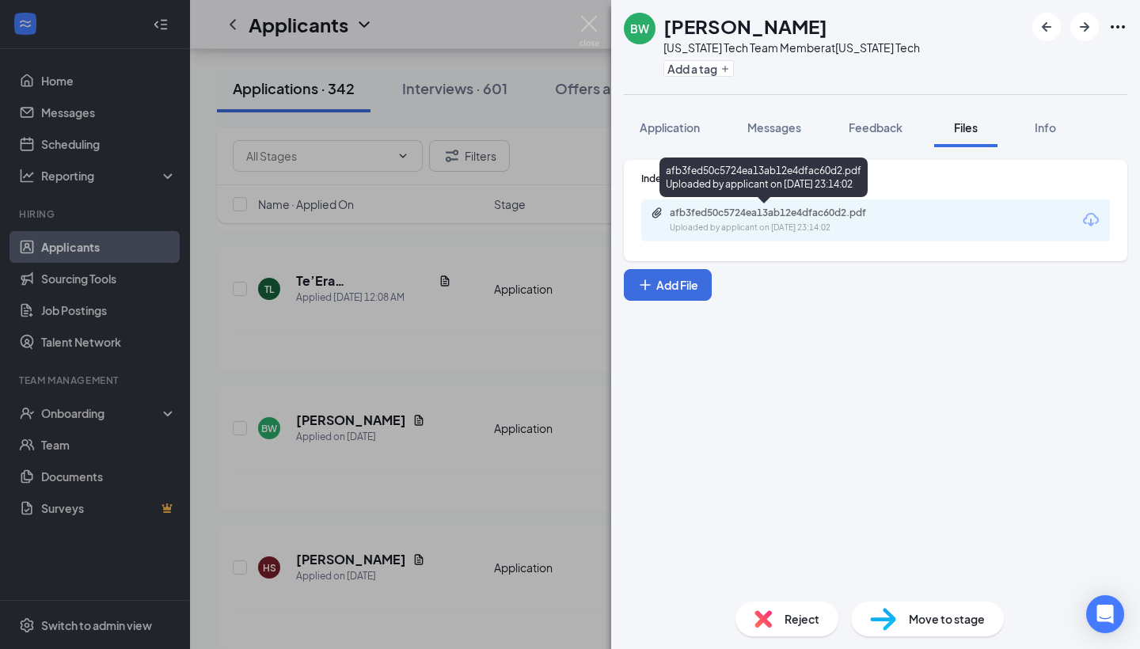
click at [834, 226] on div "Uploaded by applicant on [DATE] 23:14:02" at bounding box center [789, 228] width 238 height 13
click at [375, 426] on div "BW Brytoria [PERSON_NAME] [US_STATE] Tech Team Member at [US_STATE] Tech Add a …" at bounding box center [570, 324] width 1140 height 649
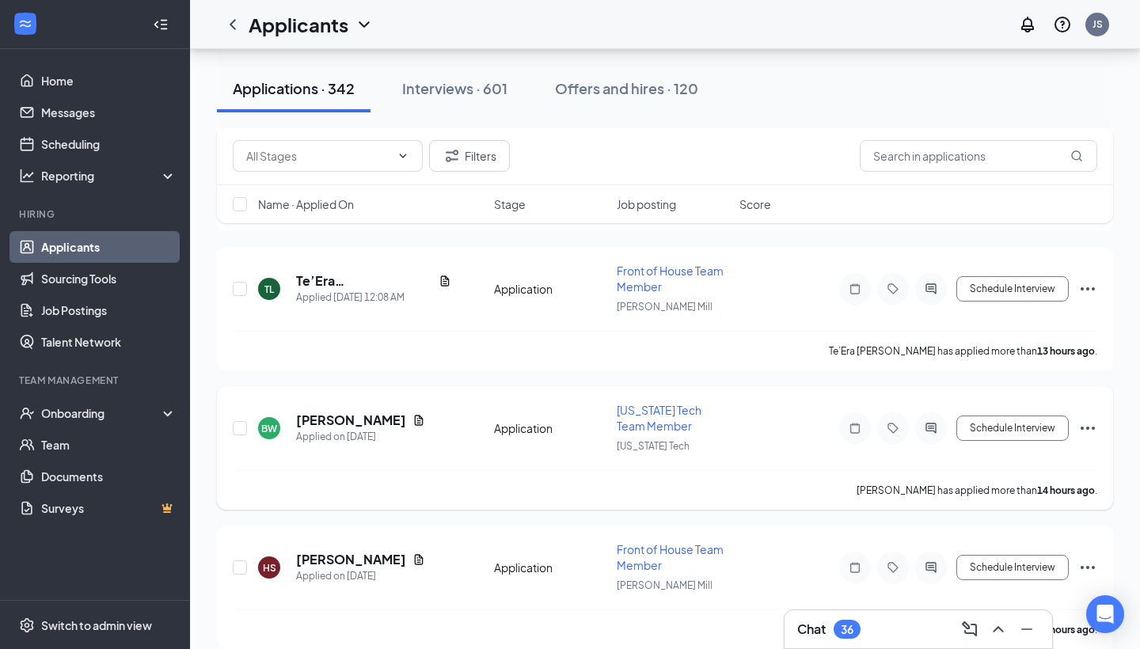
click at [1090, 427] on icon "Ellipses" at bounding box center [1088, 428] width 19 height 19
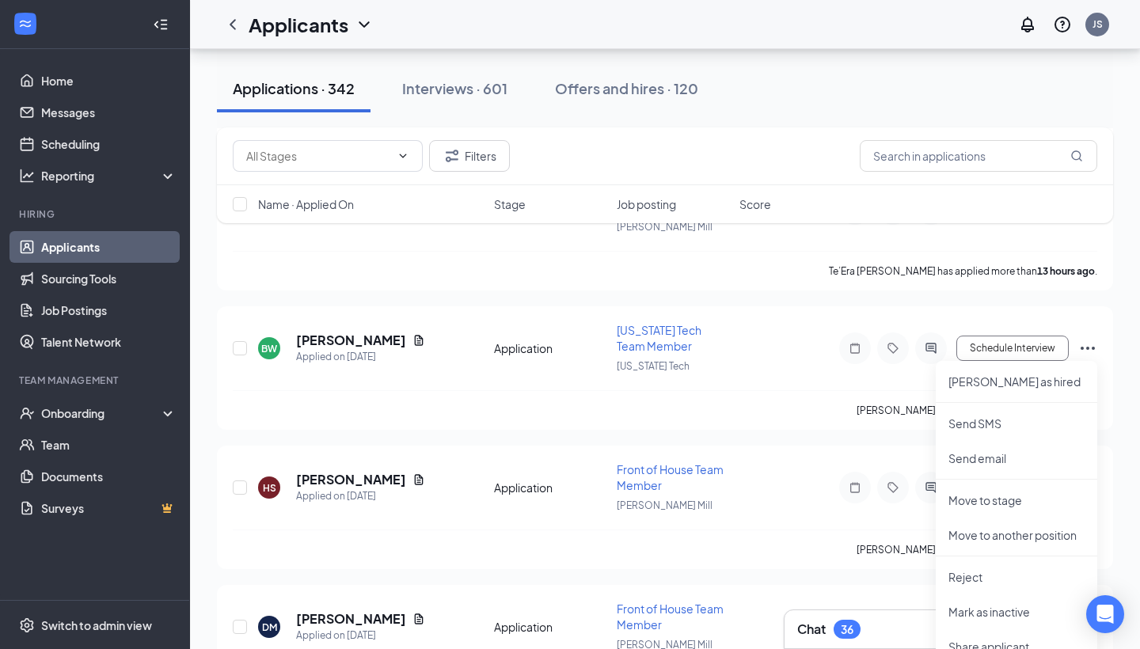
scroll to position [4502, 0]
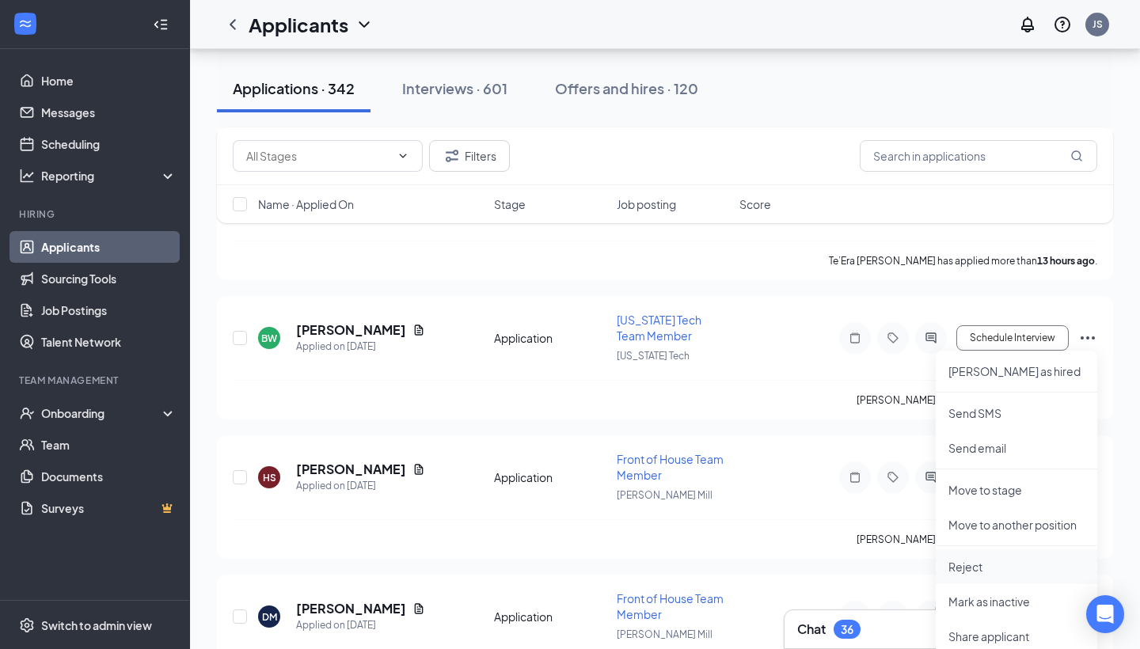
click at [984, 570] on p "Reject" at bounding box center [1017, 567] width 136 height 16
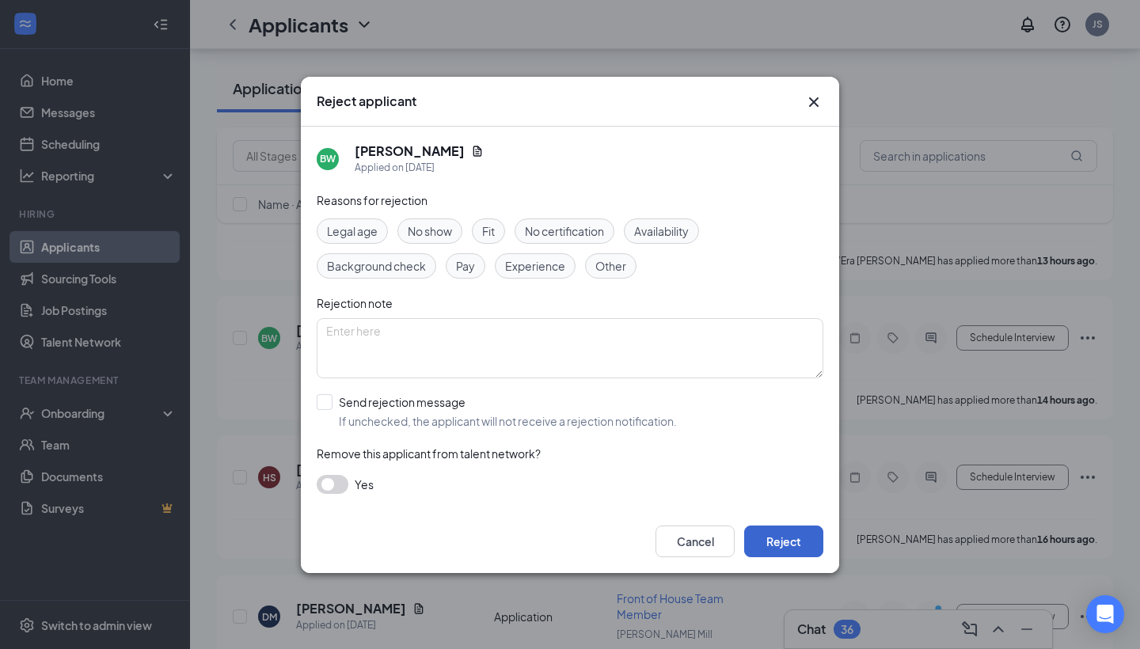
click at [805, 539] on button "Reject" at bounding box center [783, 542] width 79 height 32
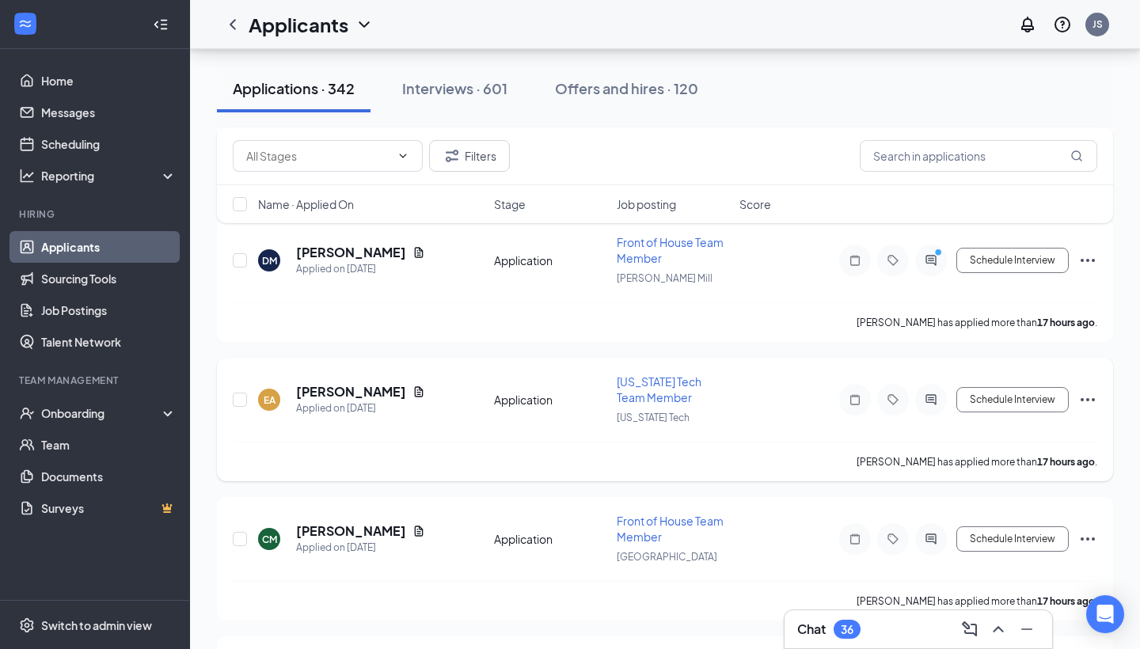
scroll to position [4736, 0]
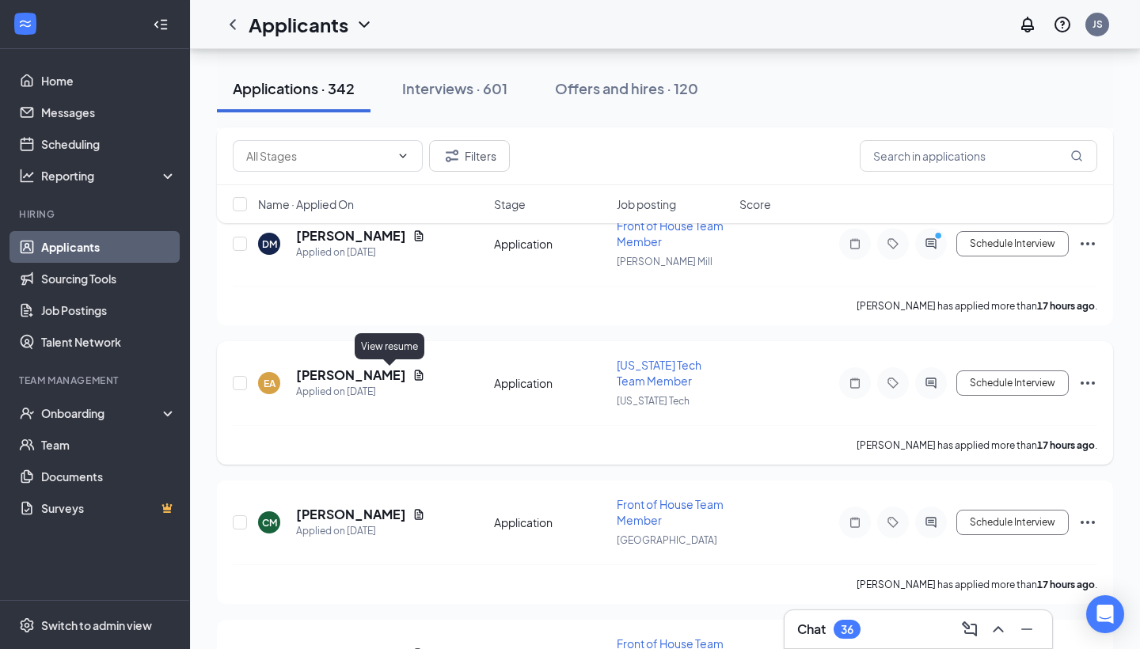
click at [413, 372] on icon "Document" at bounding box center [419, 375] width 13 height 13
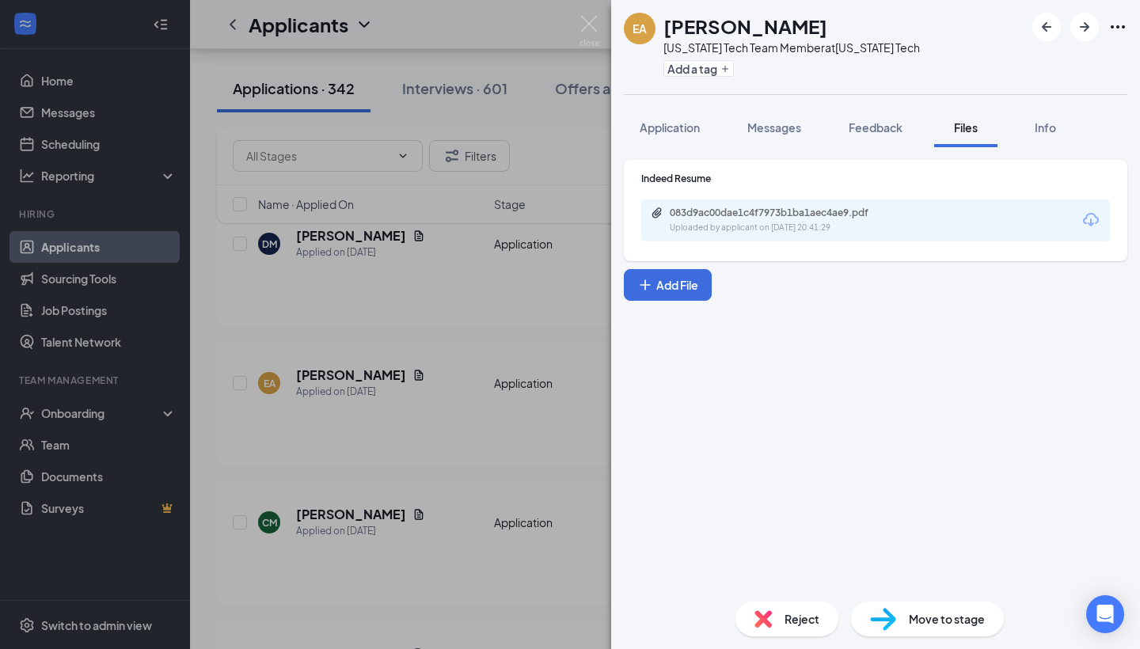
click at [843, 247] on div "Indeed Resume 083d9ac00dae1c4f7973b1ba1aec4ae9.pdf Uploaded by applicant on [DA…" at bounding box center [876, 210] width 504 height 101
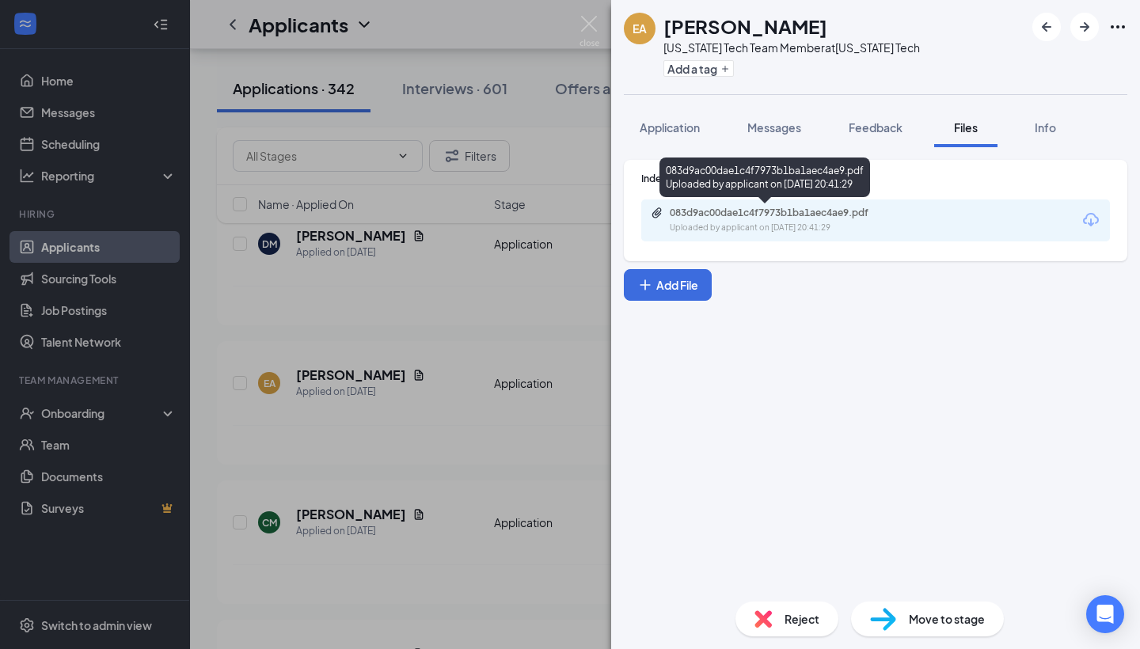
click at [833, 224] on div "Uploaded by applicant on [DATE] 20:41:29" at bounding box center [789, 228] width 238 height 13
drag, startPoint x: 377, startPoint y: 293, endPoint x: 790, endPoint y: 405, distance: 428.4
click at [377, 294] on div "EA [PERSON_NAME] [US_STATE] Tech Team Member at [US_STATE][GEOGRAPHIC_DATA] Add…" at bounding box center [570, 324] width 1140 height 649
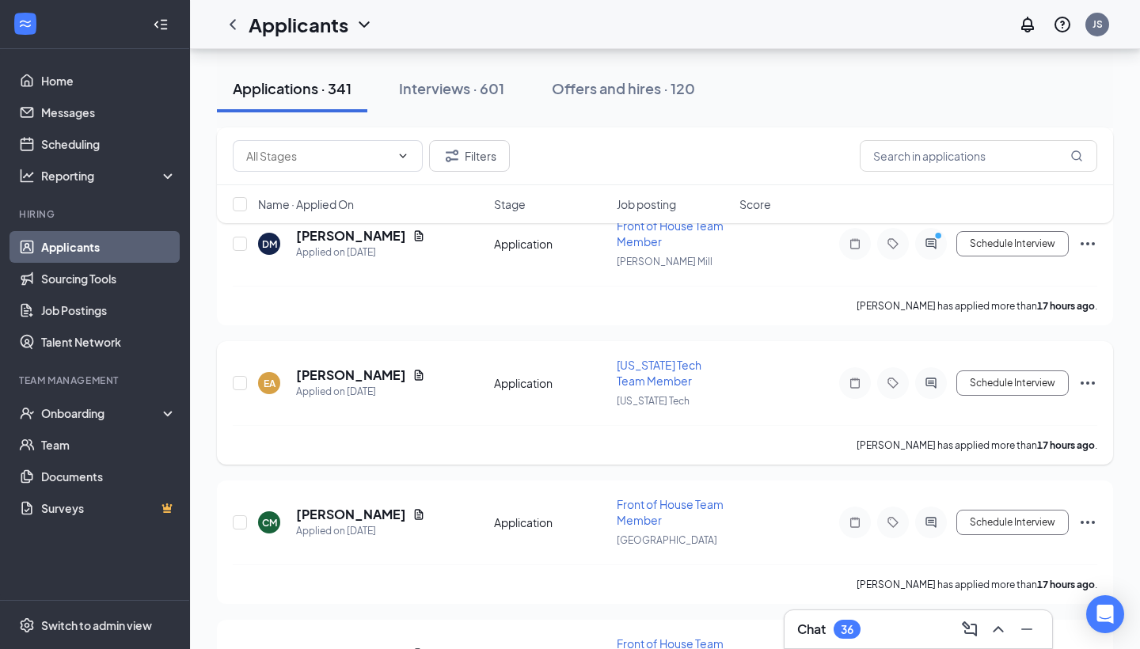
click at [1086, 384] on icon "Ellipses" at bounding box center [1088, 383] width 19 height 19
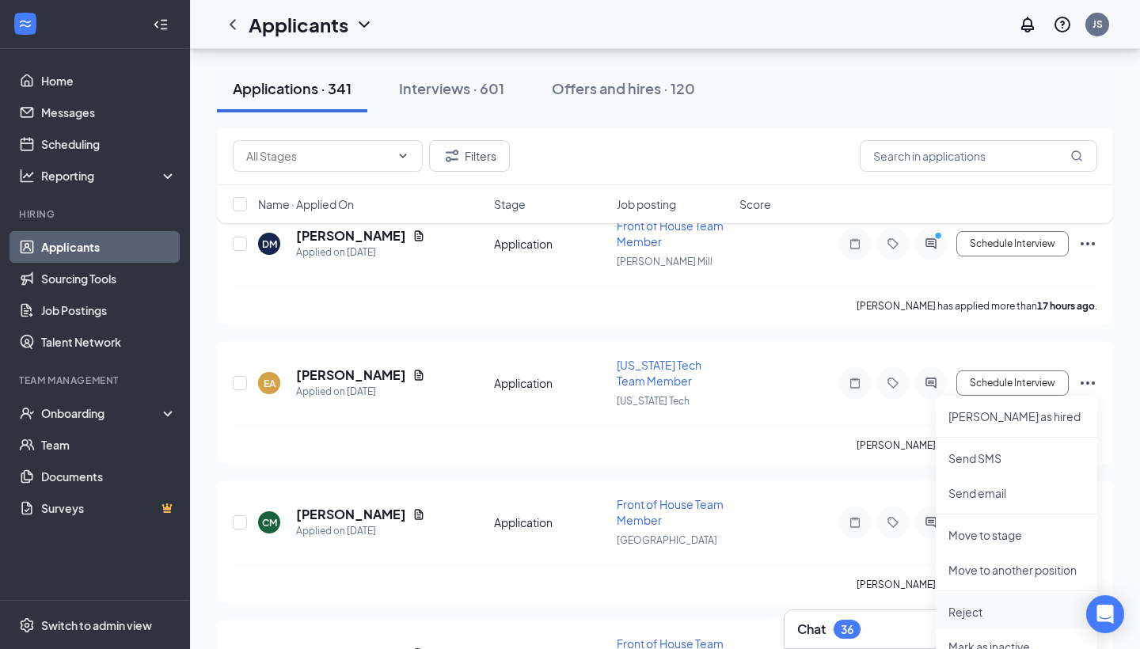
click at [986, 612] on p "Reject" at bounding box center [1017, 612] width 136 height 16
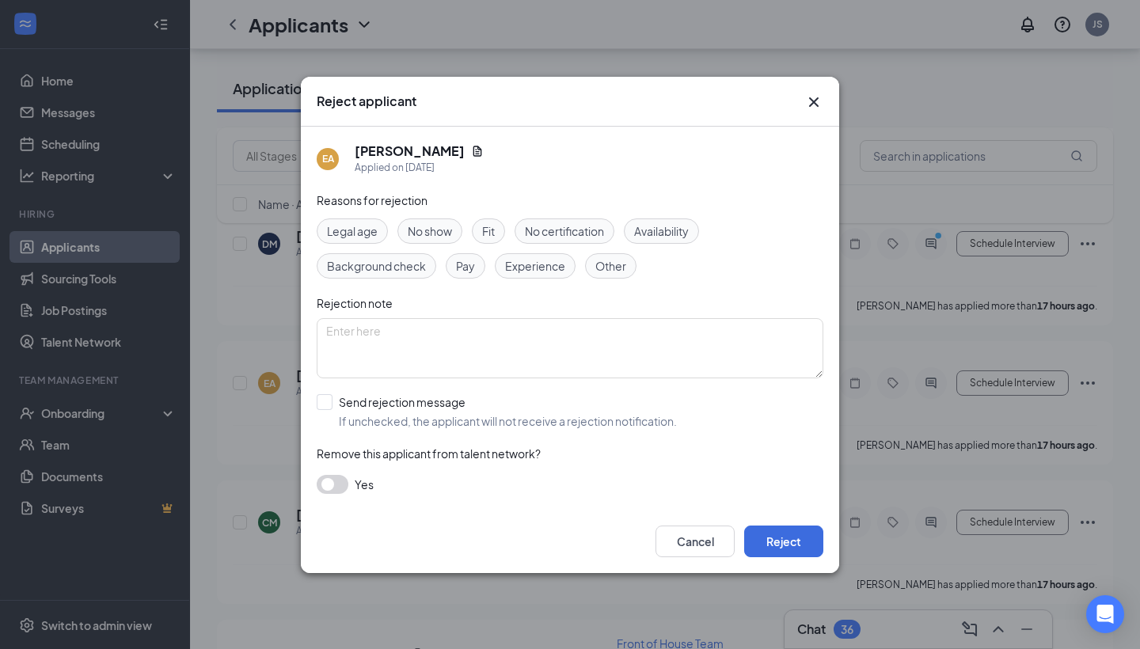
click at [800, 559] on div "Cancel Reject" at bounding box center [570, 541] width 539 height 63
click at [784, 542] on button "Reject" at bounding box center [783, 542] width 79 height 32
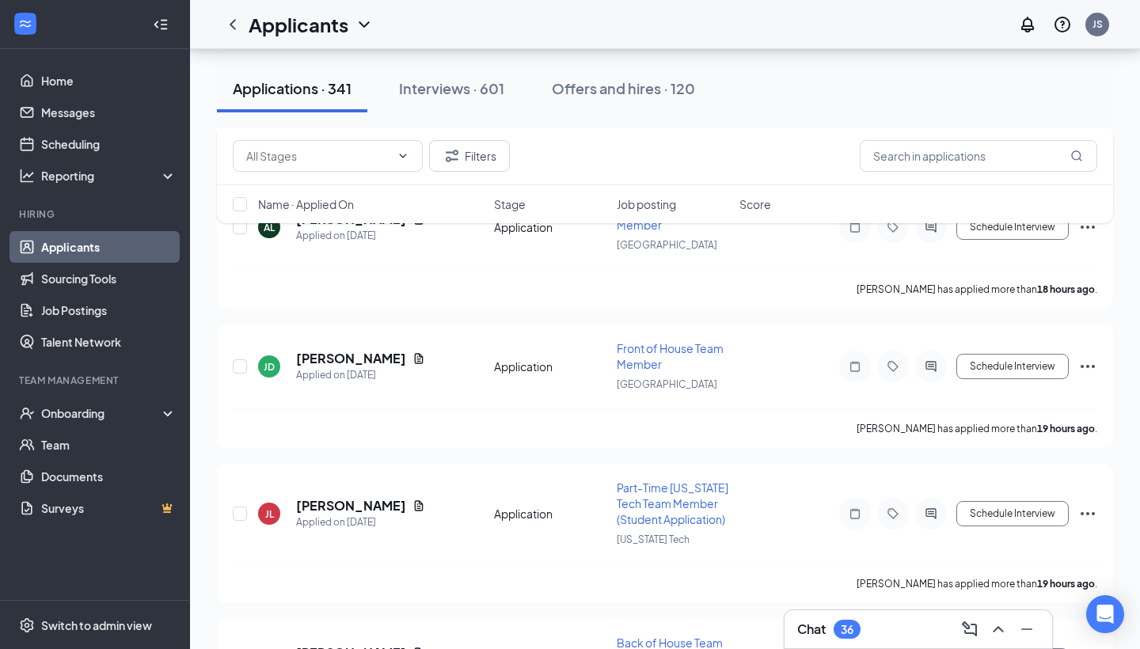
scroll to position [5451, 0]
click at [415, 501] on icon "Document" at bounding box center [419, 504] width 9 height 10
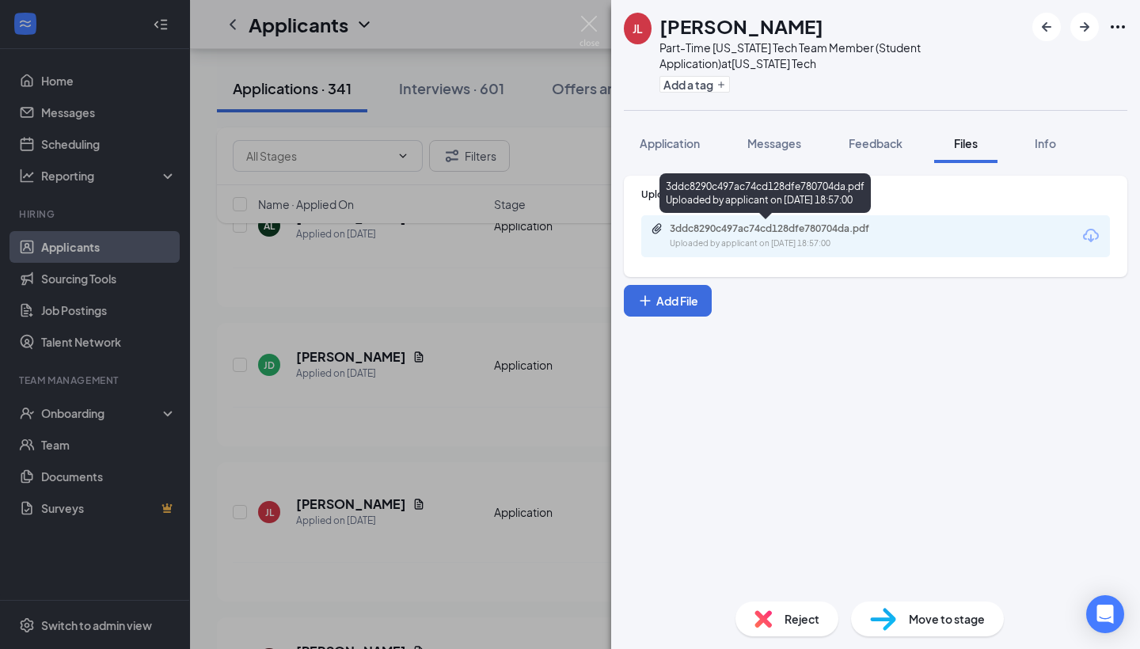
click at [867, 242] on div "Uploaded by applicant on [DATE] 18:57:00" at bounding box center [789, 244] width 238 height 13
click at [337, 379] on div "[PERSON_NAME] [PERSON_NAME] Part-Time [US_STATE] Tech Team Member (Student Appl…" at bounding box center [570, 324] width 1140 height 649
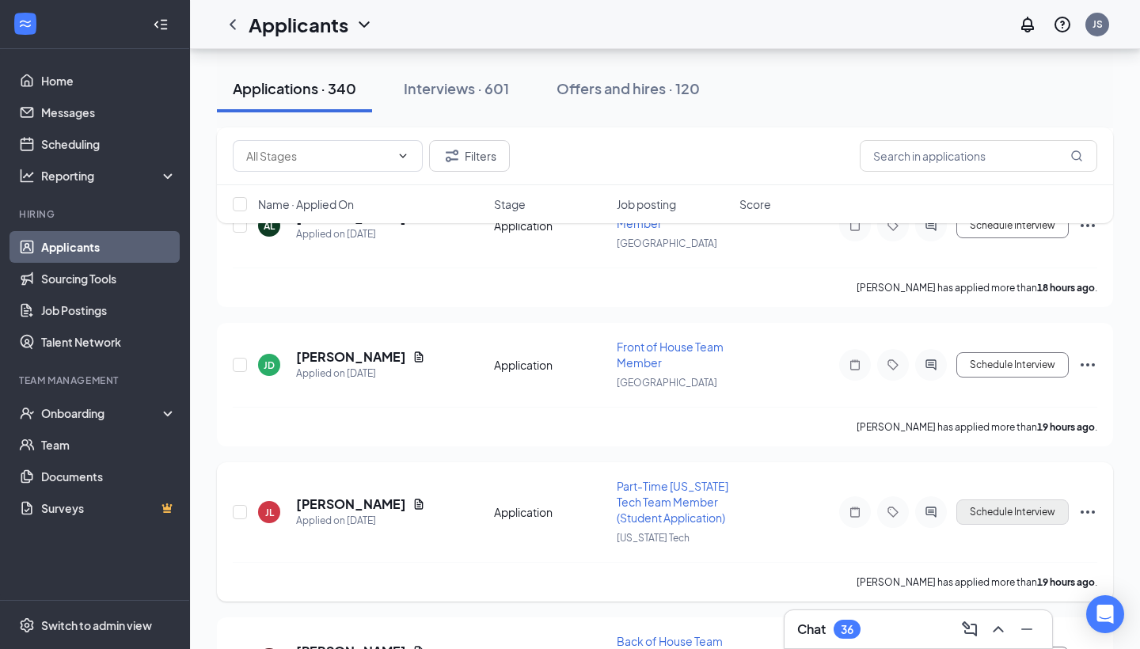
click at [999, 516] on button "Schedule Interview" at bounding box center [1013, 512] width 112 height 25
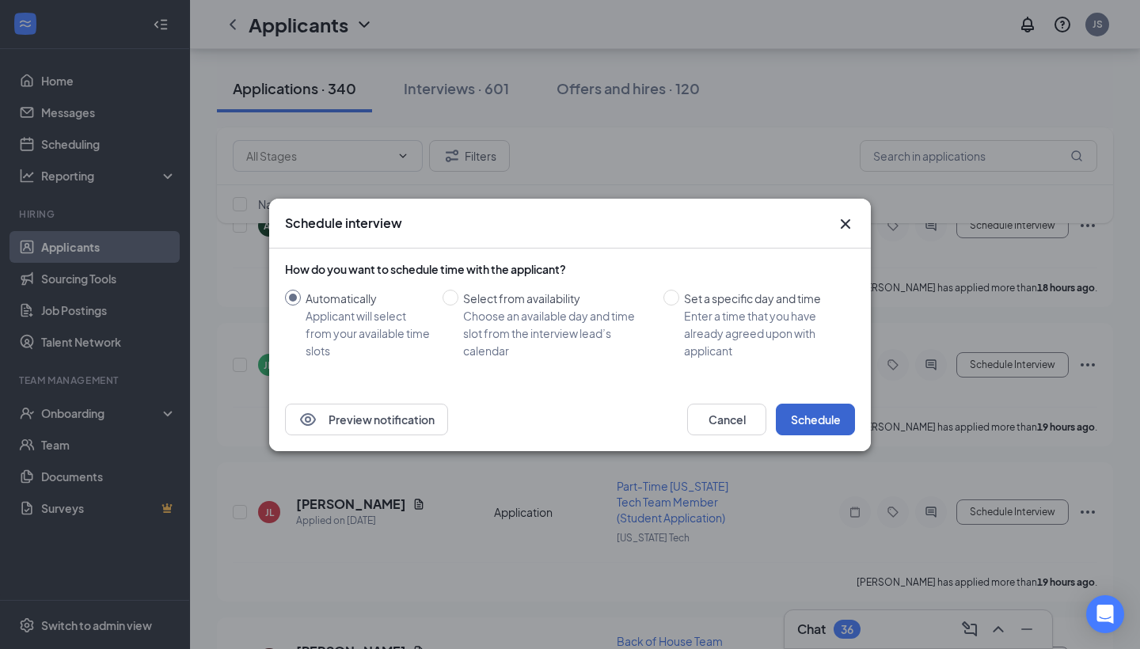
click at [809, 421] on button "Schedule" at bounding box center [815, 420] width 79 height 32
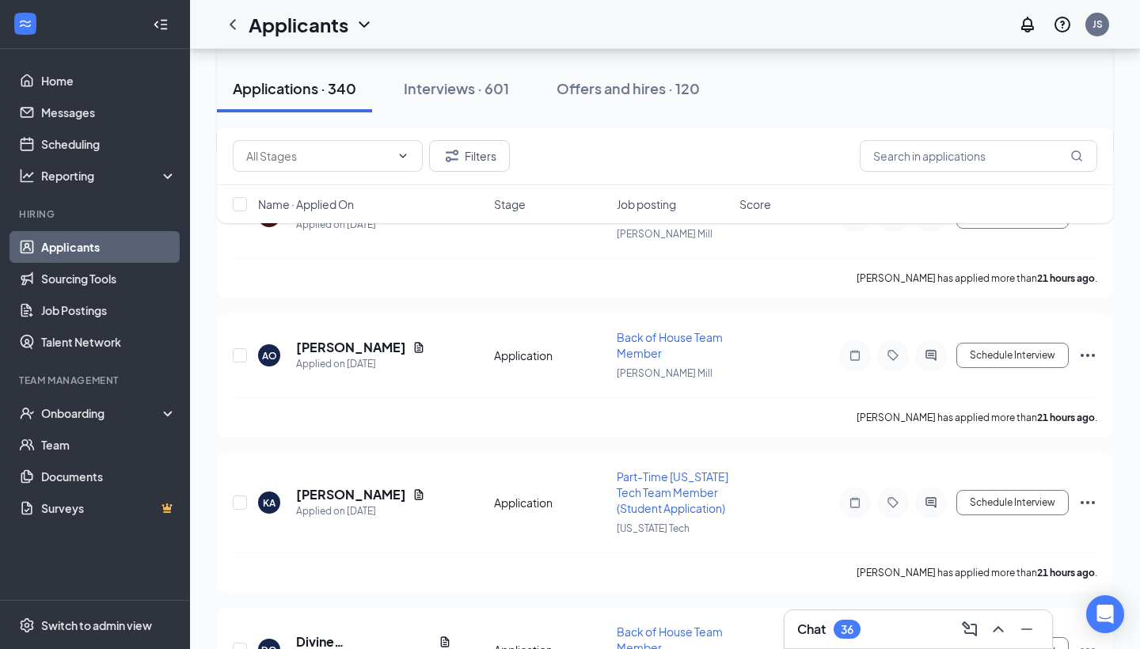
scroll to position [6733, 0]
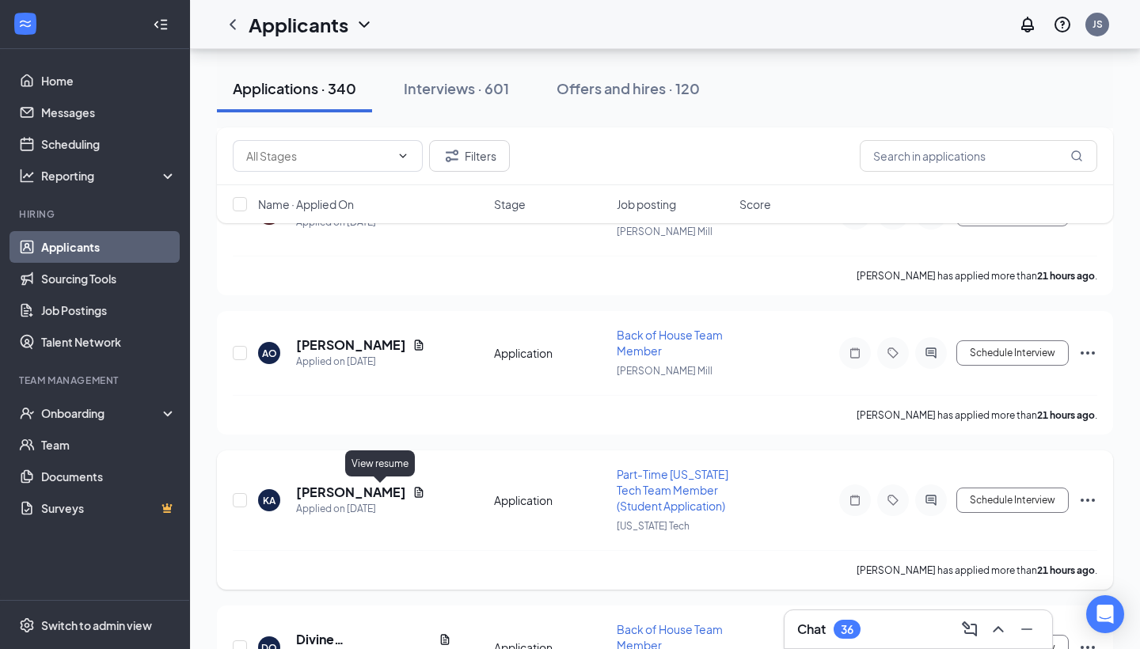
click at [415, 493] on icon "Document" at bounding box center [419, 492] width 9 height 10
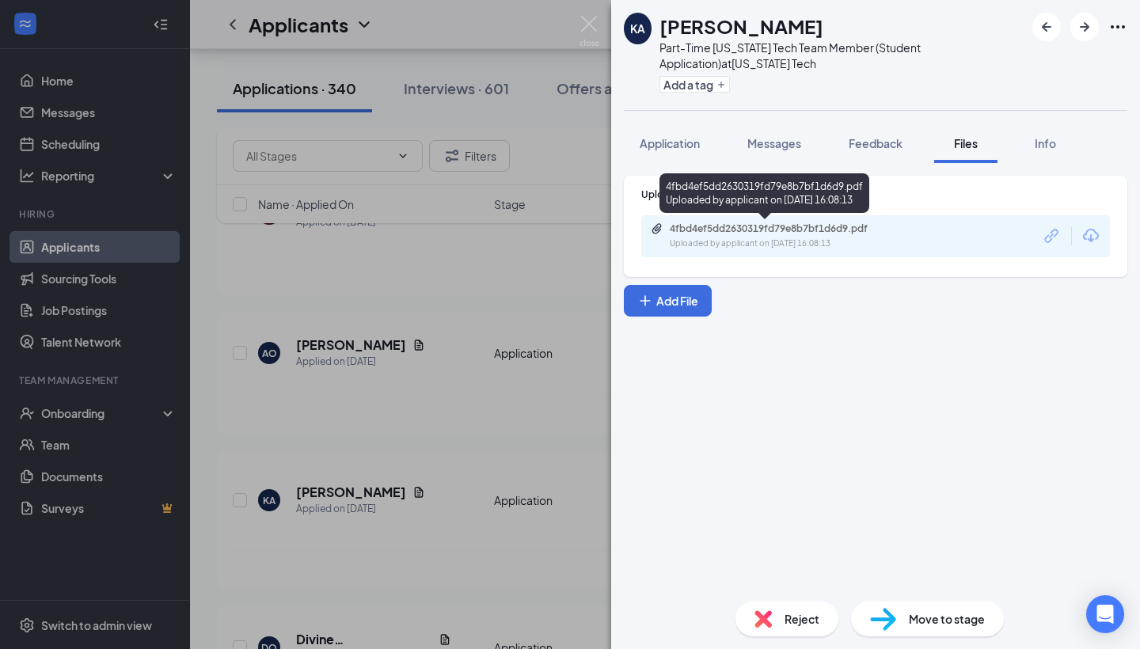
click at [880, 243] on div "Uploaded by applicant on [DATE] 16:08:13" at bounding box center [789, 244] width 238 height 13
click at [341, 347] on div "KA [PERSON_NAME] Part-Time [US_STATE] Tech Team Member (Student Application) at…" at bounding box center [570, 324] width 1140 height 649
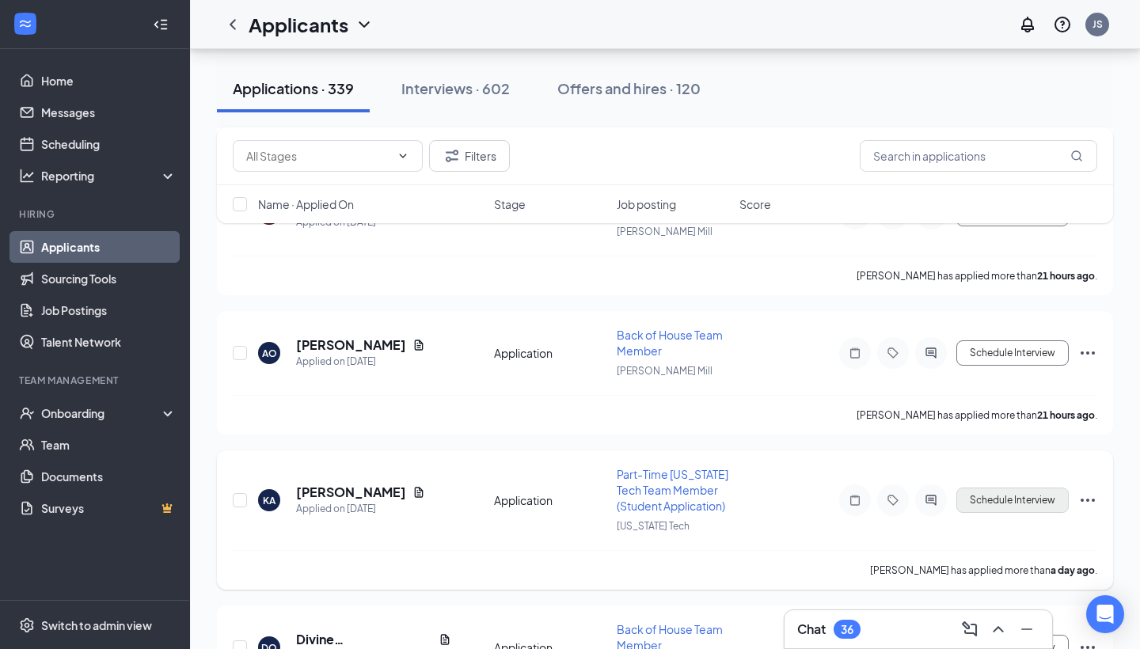
click at [979, 496] on button "Schedule Interview" at bounding box center [1013, 500] width 112 height 25
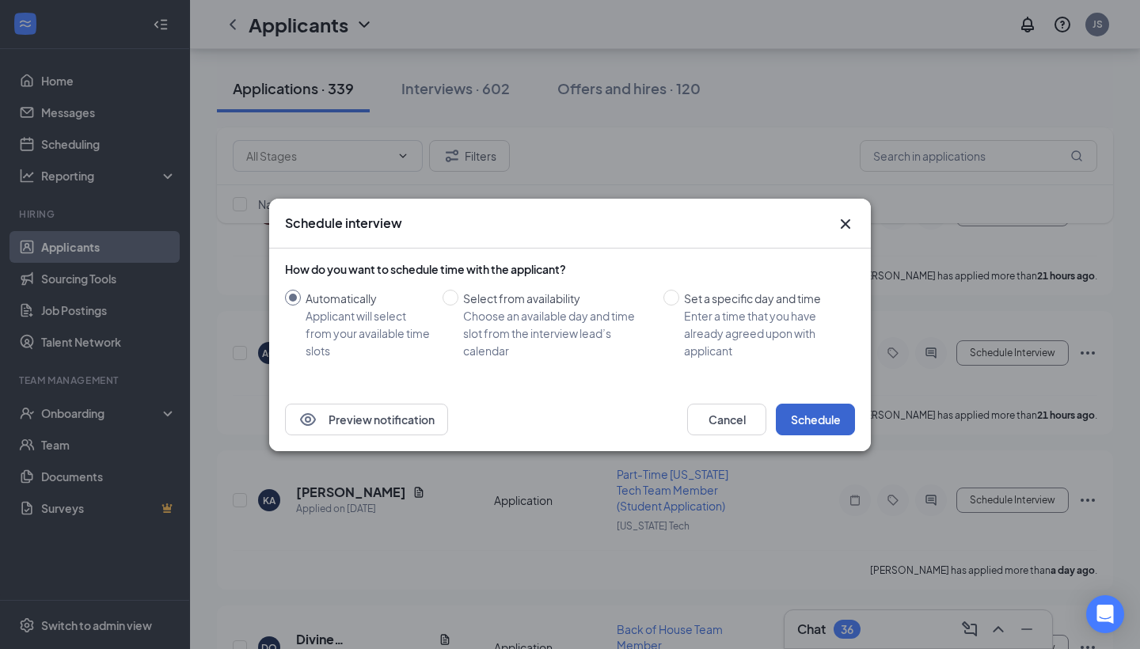
click at [826, 416] on button "Schedule" at bounding box center [815, 420] width 79 height 32
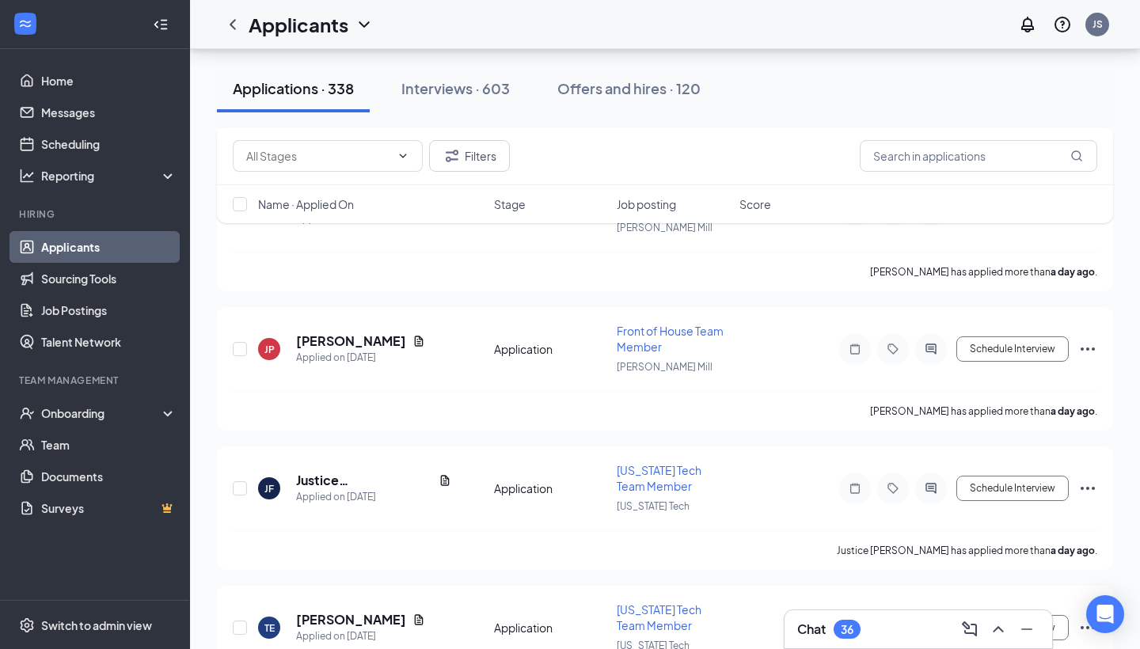
scroll to position [7763, 0]
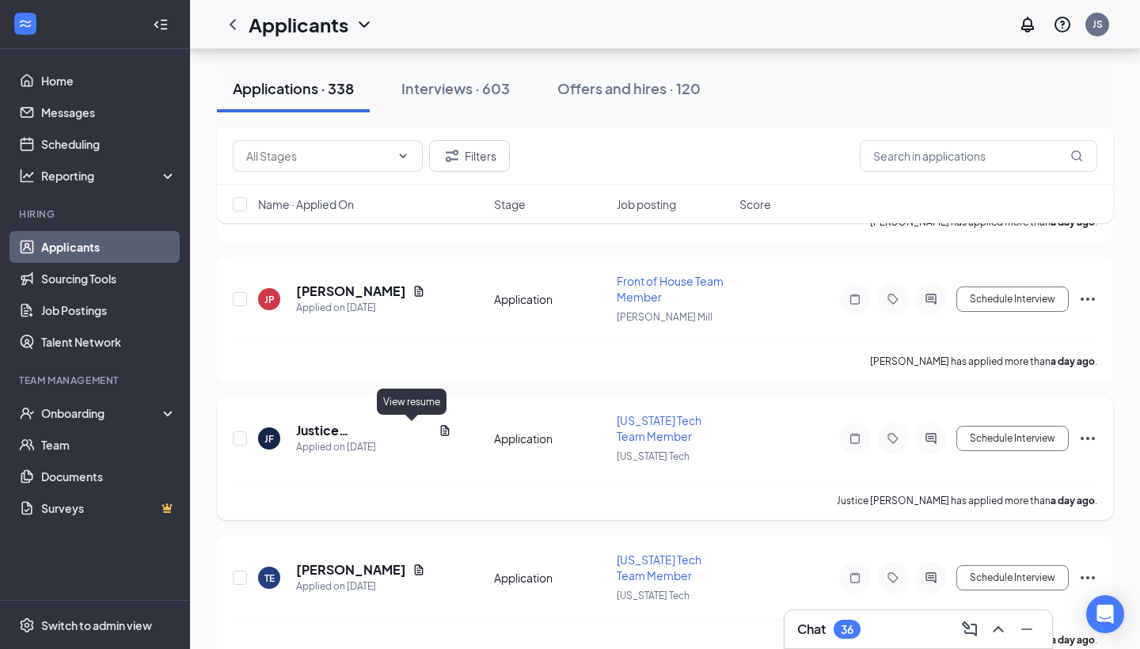
click at [441, 429] on icon "Document" at bounding box center [445, 430] width 9 height 10
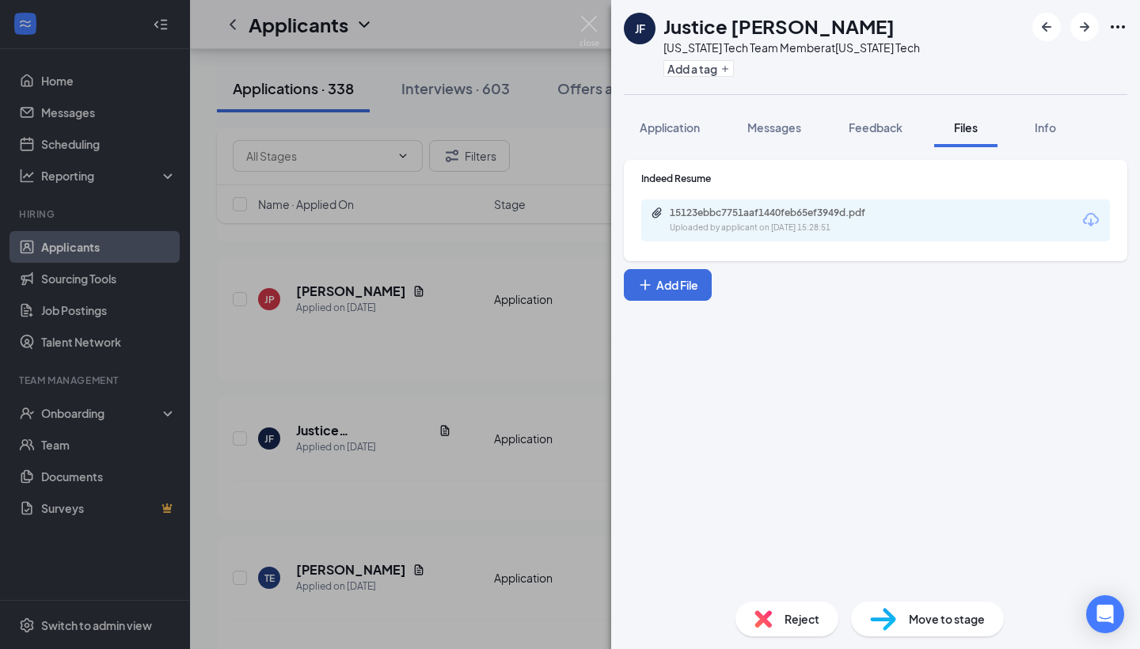
click at [910, 215] on div "15123ebbc7751aaf1440feb65ef3949d.pdf Uploaded by applicant on [DATE] 15:28:51" at bounding box center [875, 221] width 469 height 42
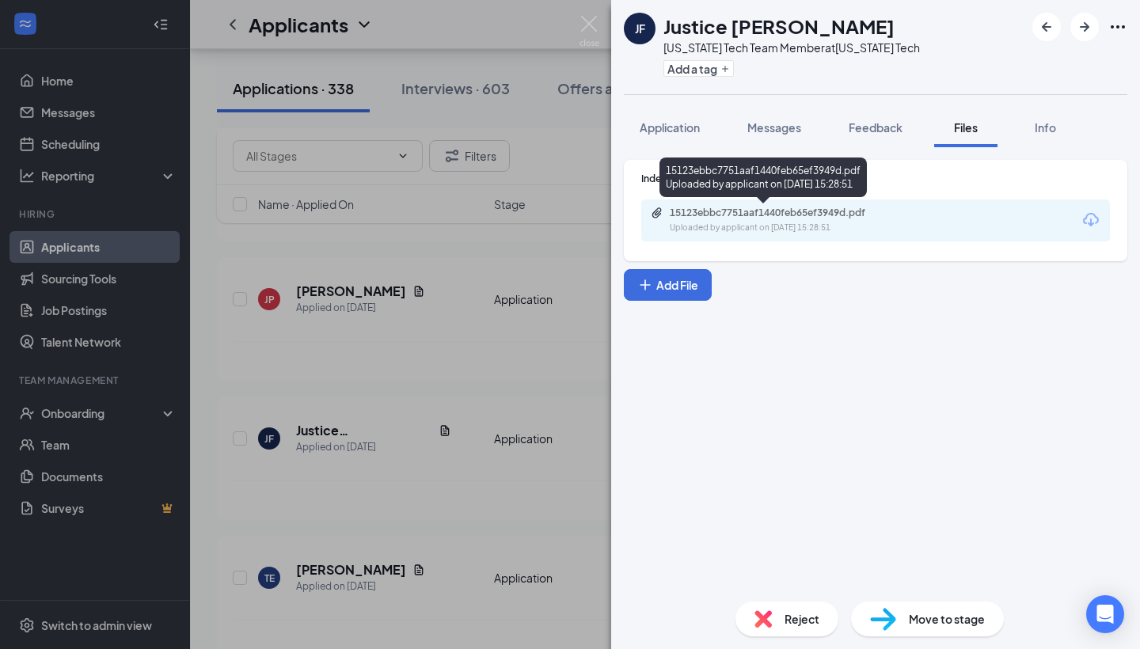
click at [855, 219] on div "15123ebbc7751aaf1440feb65ef3949d.pdf" at bounding box center [781, 213] width 222 height 13
click at [416, 359] on div "[PERSON_NAME] [PERSON_NAME] [US_STATE] Tech Team Member at [US_STATE] Tech Add …" at bounding box center [570, 324] width 1140 height 649
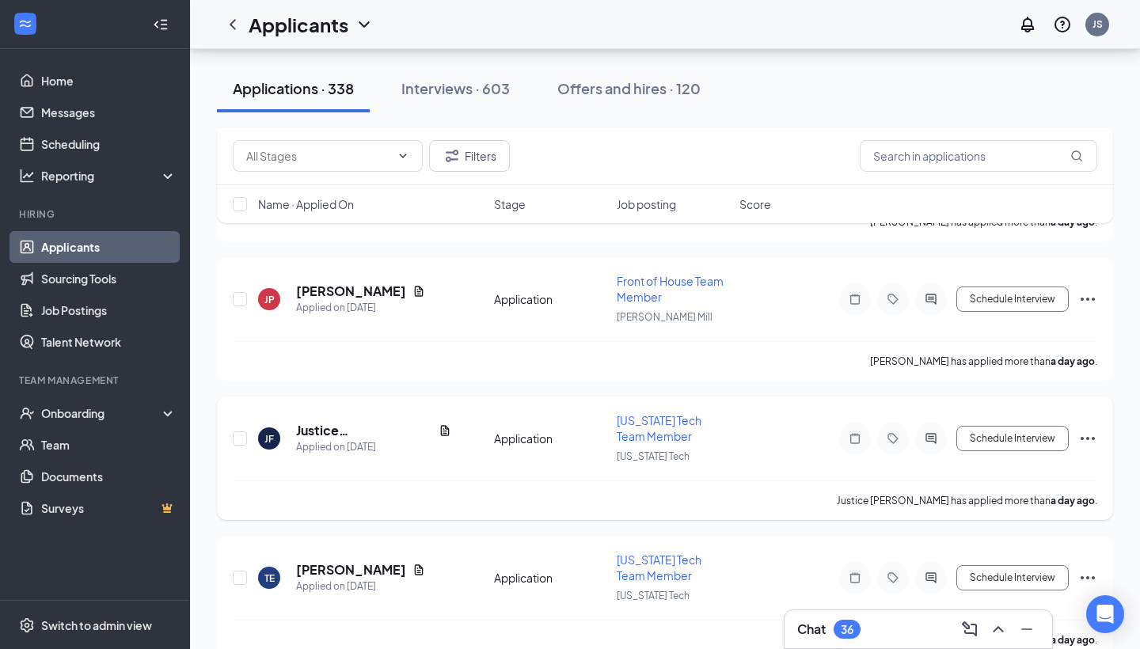
click at [1087, 435] on icon "Ellipses" at bounding box center [1088, 438] width 19 height 19
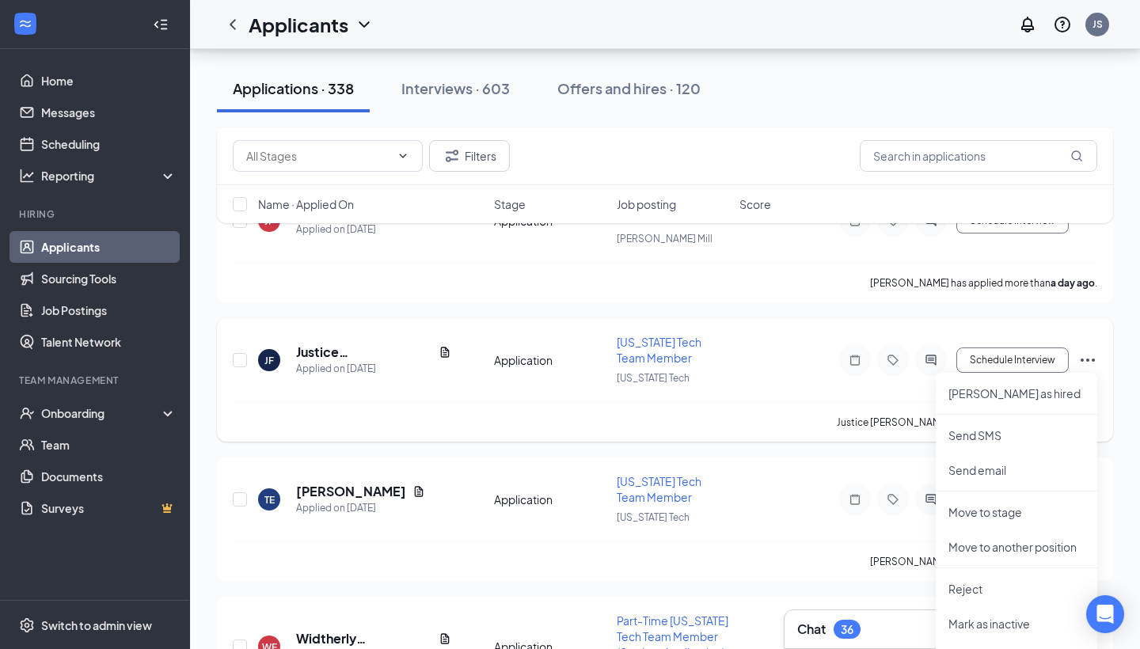
scroll to position [7911, 0]
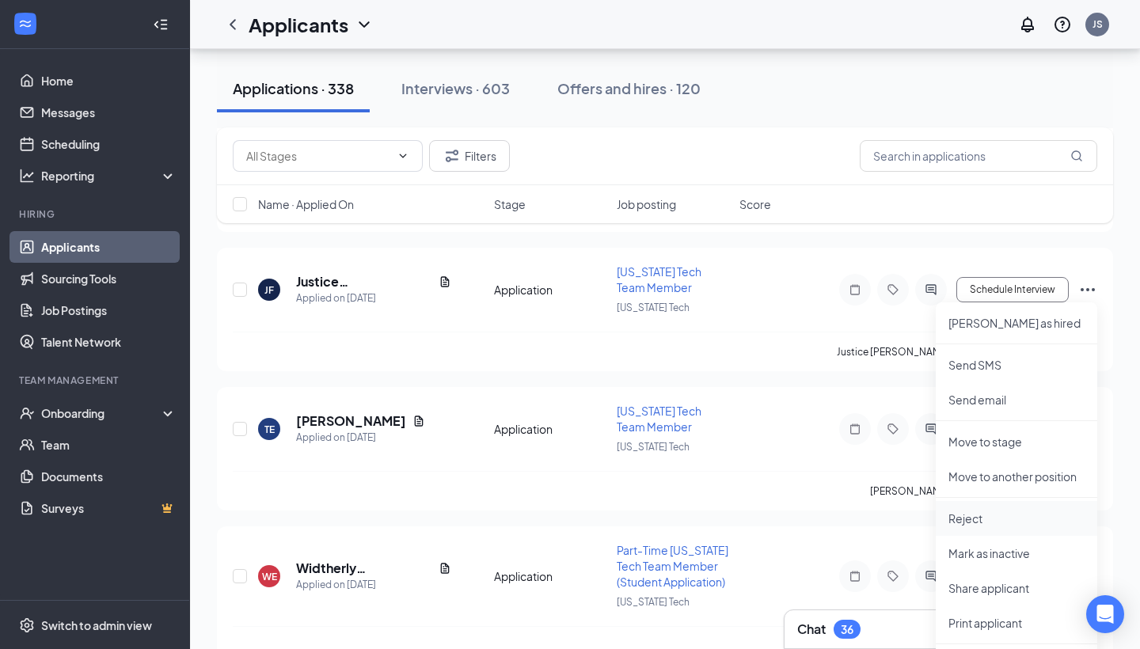
click at [989, 515] on p "Reject" at bounding box center [1017, 519] width 136 height 16
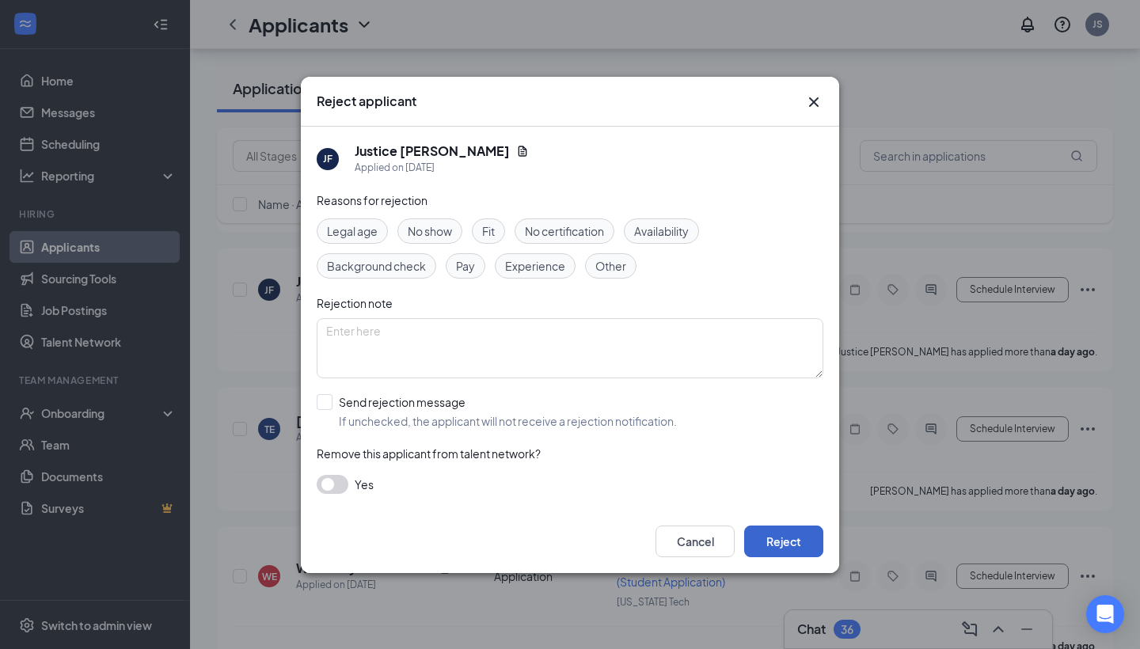
click at [776, 527] on button "Reject" at bounding box center [783, 542] width 79 height 32
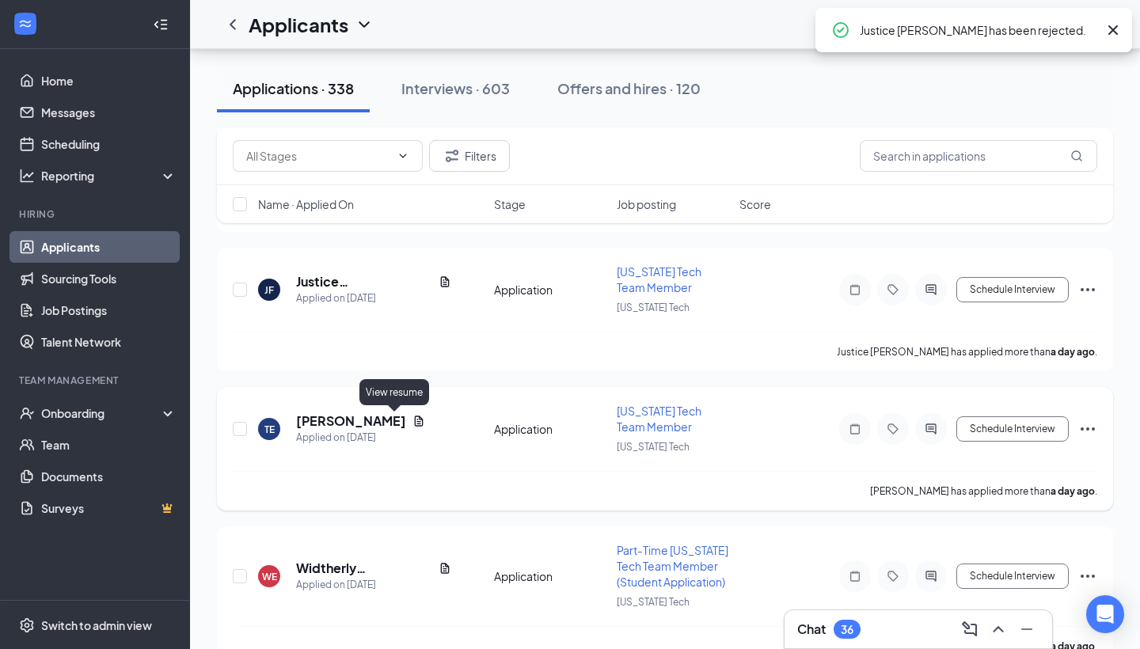
click at [415, 422] on icon "Document" at bounding box center [419, 421] width 9 height 10
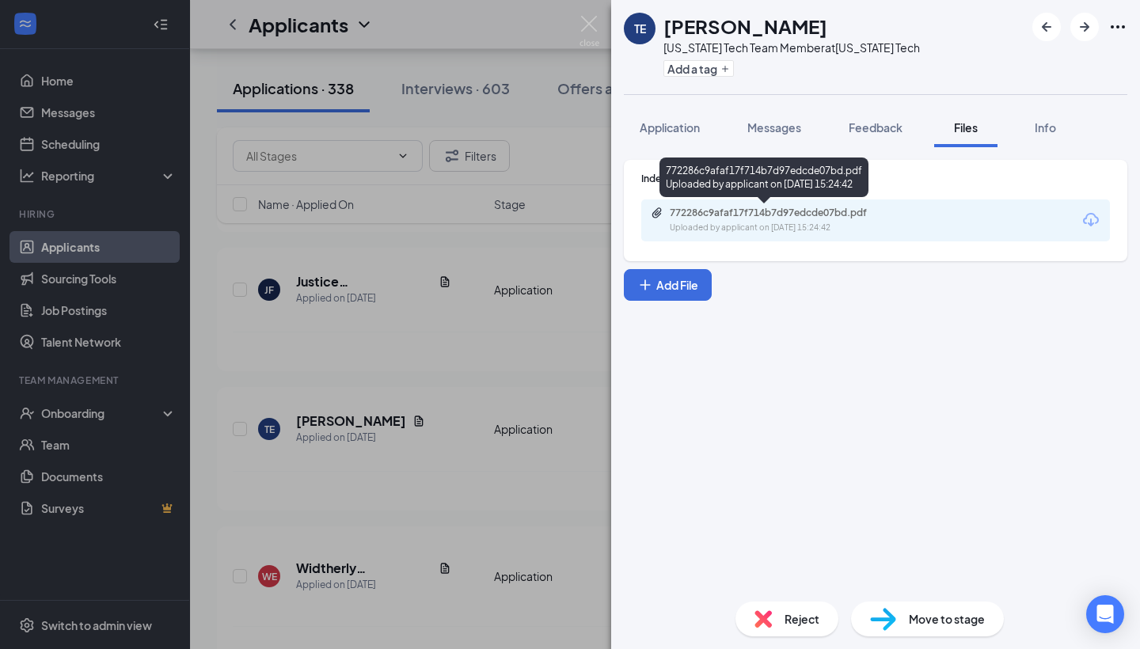
click at [769, 221] on div "772286c9afaf17f714b7d97edcde07bd.pdf Uploaded by applicant on [DATE] 15:24:42" at bounding box center [779, 221] width 257 height 28
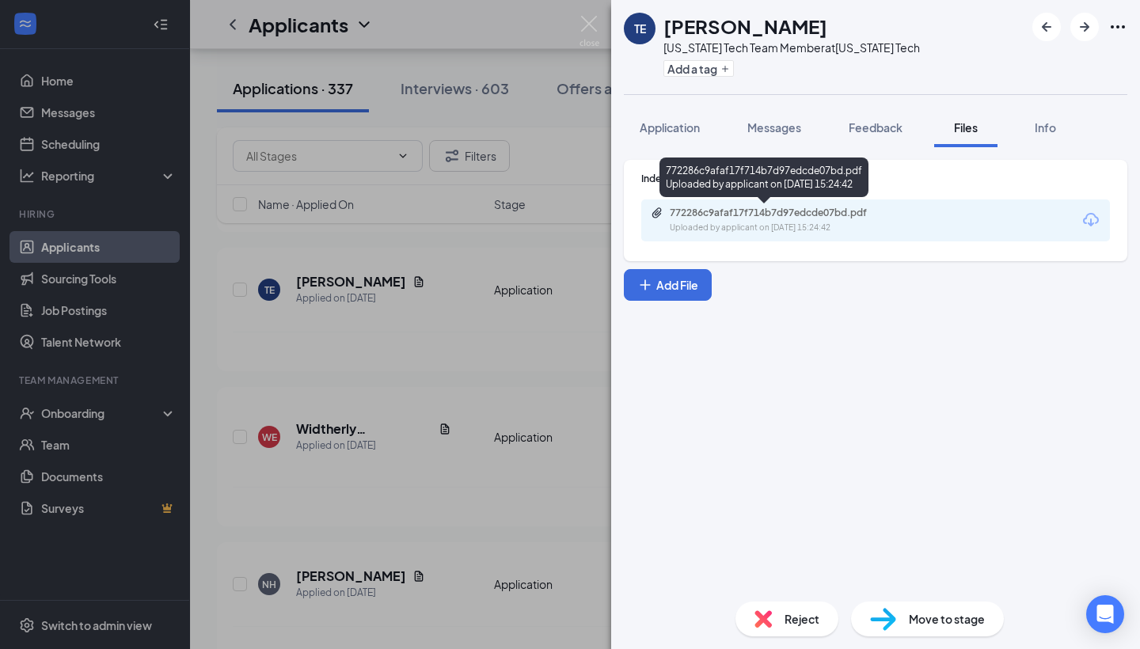
click at [478, 406] on div "TE [PERSON_NAME] [US_STATE] Tech Team Member at [US_STATE][GEOGRAPHIC_DATA] Add…" at bounding box center [570, 324] width 1140 height 649
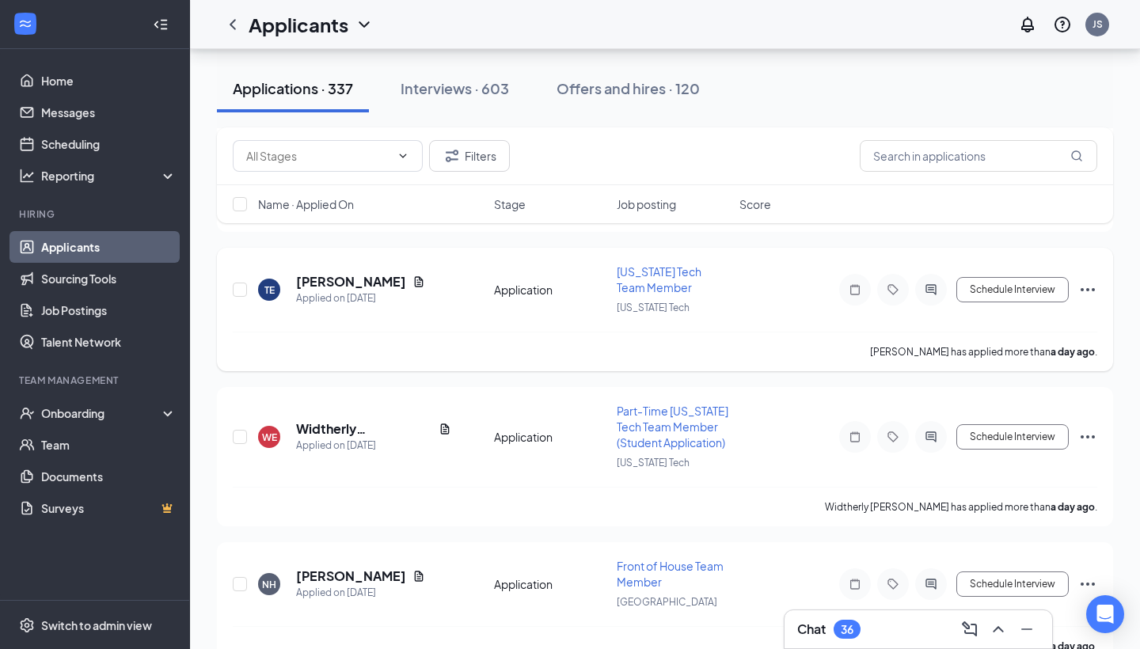
click at [1090, 290] on icon "Ellipses" at bounding box center [1088, 289] width 19 height 19
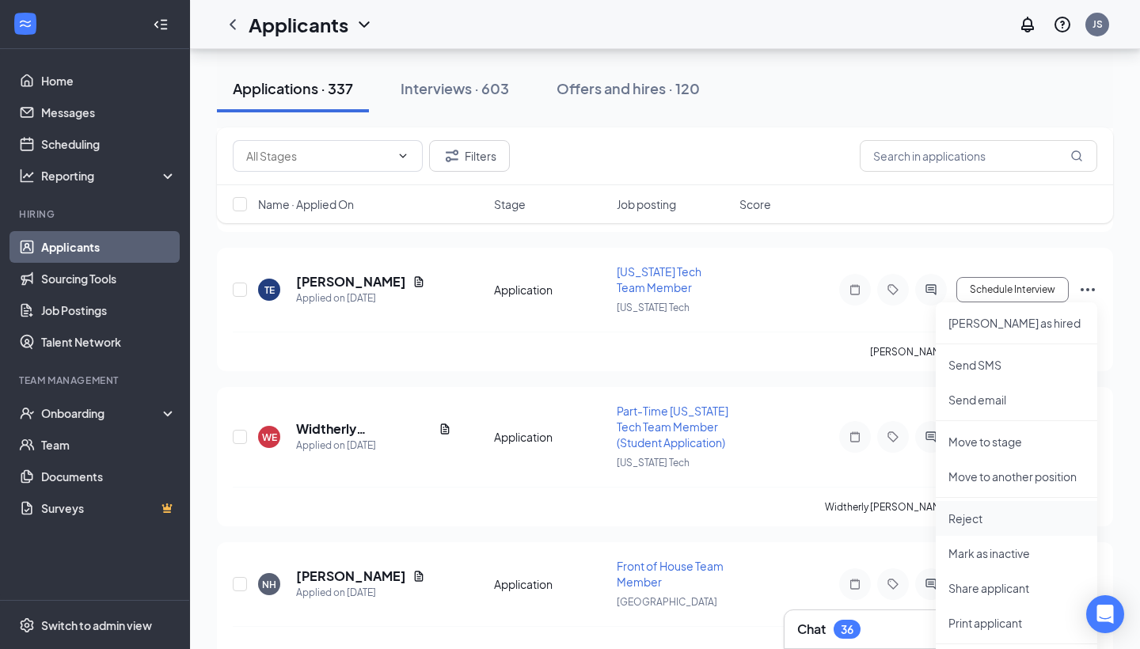
click at [969, 517] on p "Reject" at bounding box center [1017, 519] width 136 height 16
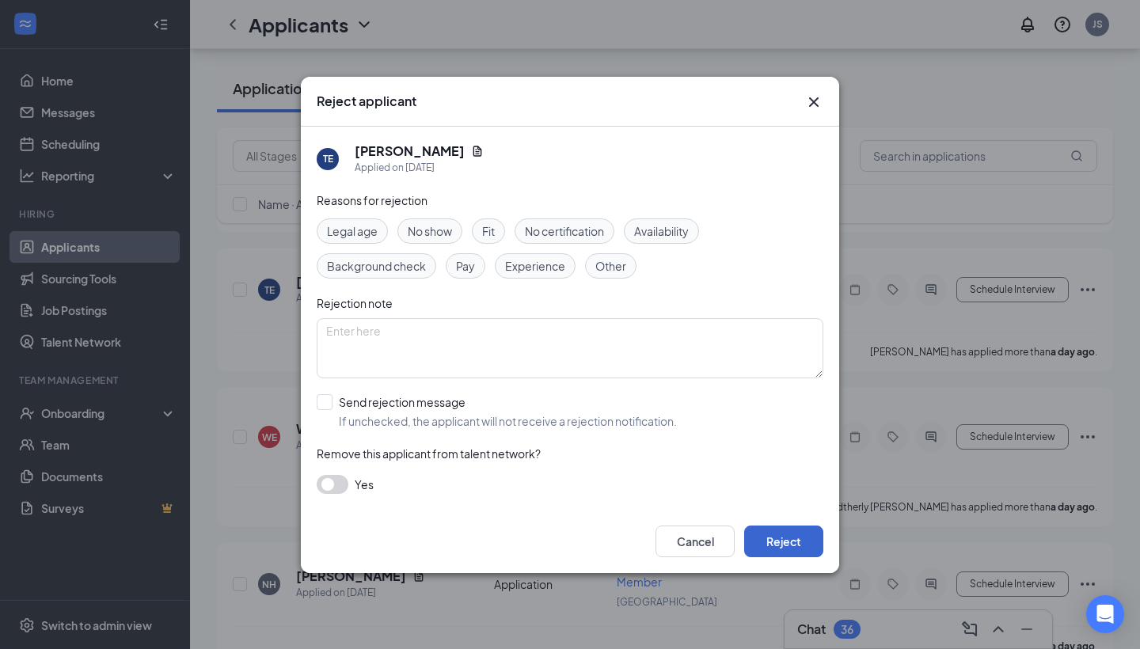
click at [770, 536] on button "Reject" at bounding box center [783, 542] width 79 height 32
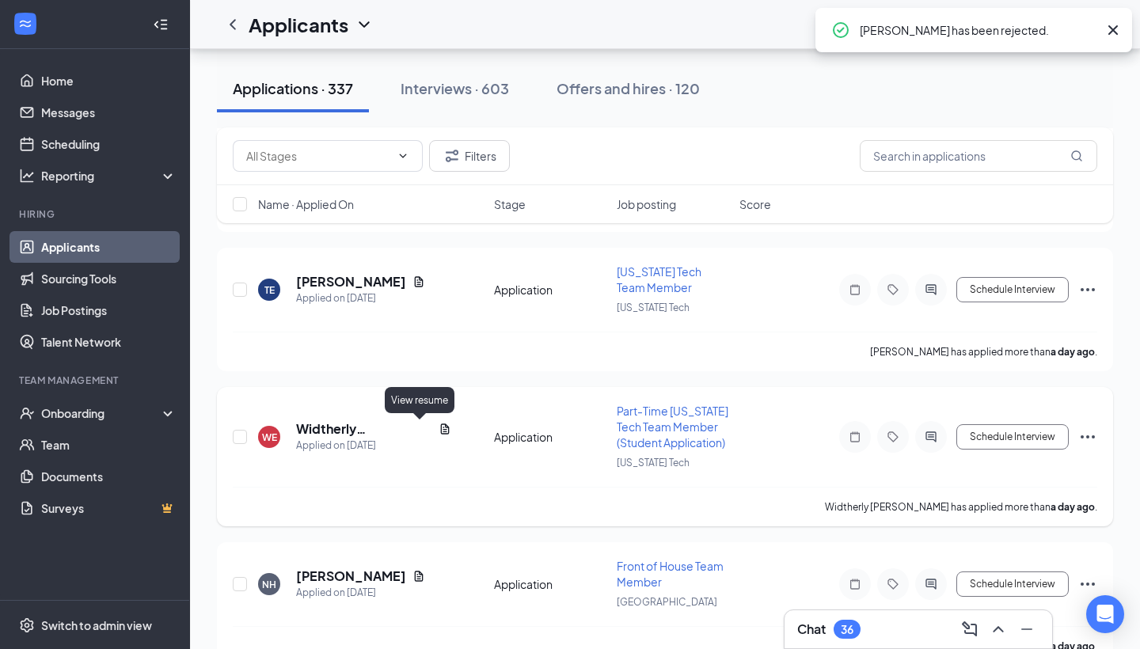
click at [441, 430] on icon "Document" at bounding box center [445, 429] width 9 height 10
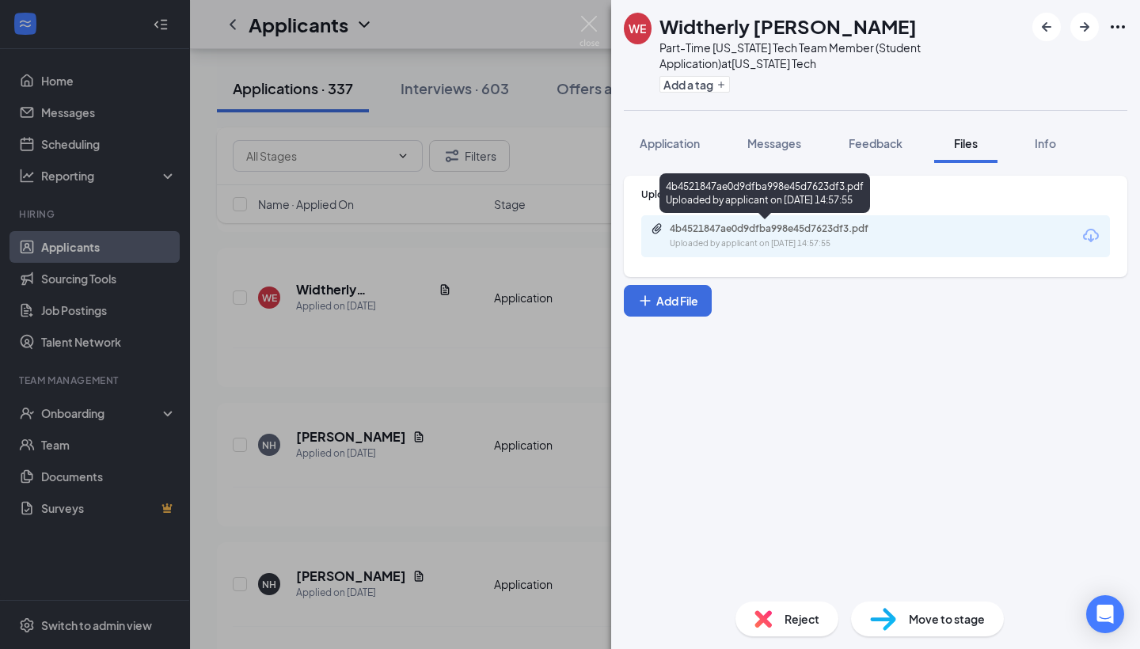
click at [795, 236] on div "4b4521847ae0d9dfba998e45d7623df3.pdf Uploaded by applicant on [DATE] 14:57:55" at bounding box center [779, 237] width 257 height 28
click at [333, 354] on div "WE Widtherly [PERSON_NAME] Part-Time [US_STATE] Tech Team Member (Student Appli…" at bounding box center [570, 324] width 1140 height 649
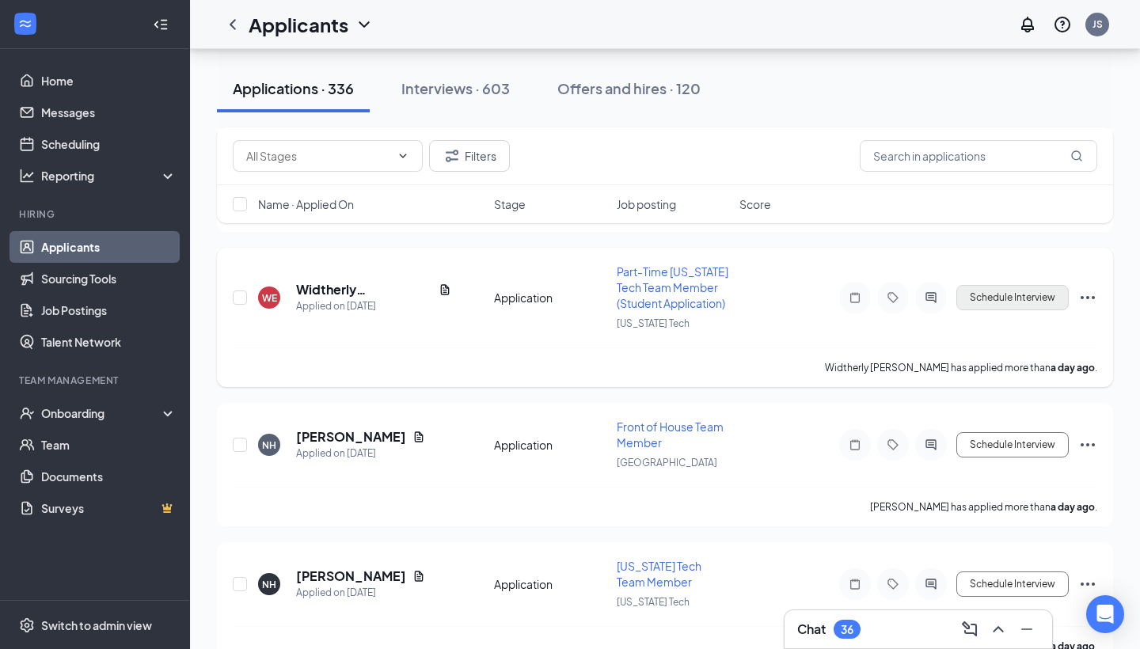
click at [984, 303] on button "Schedule Interview" at bounding box center [1013, 297] width 112 height 25
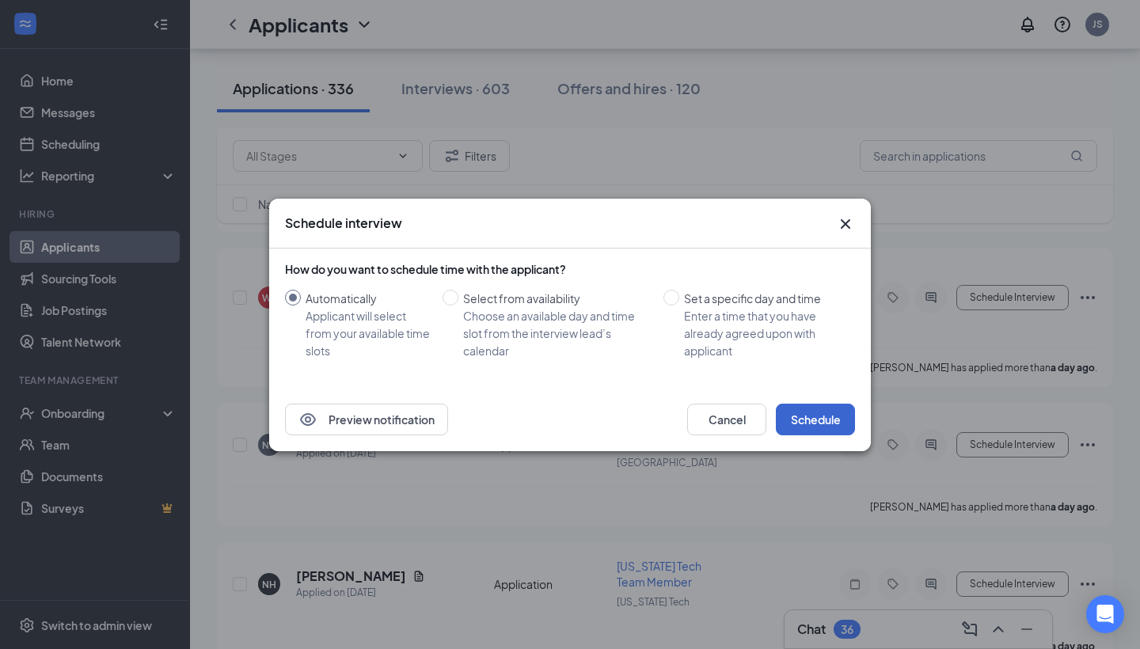
click at [816, 418] on button "Schedule" at bounding box center [815, 420] width 79 height 32
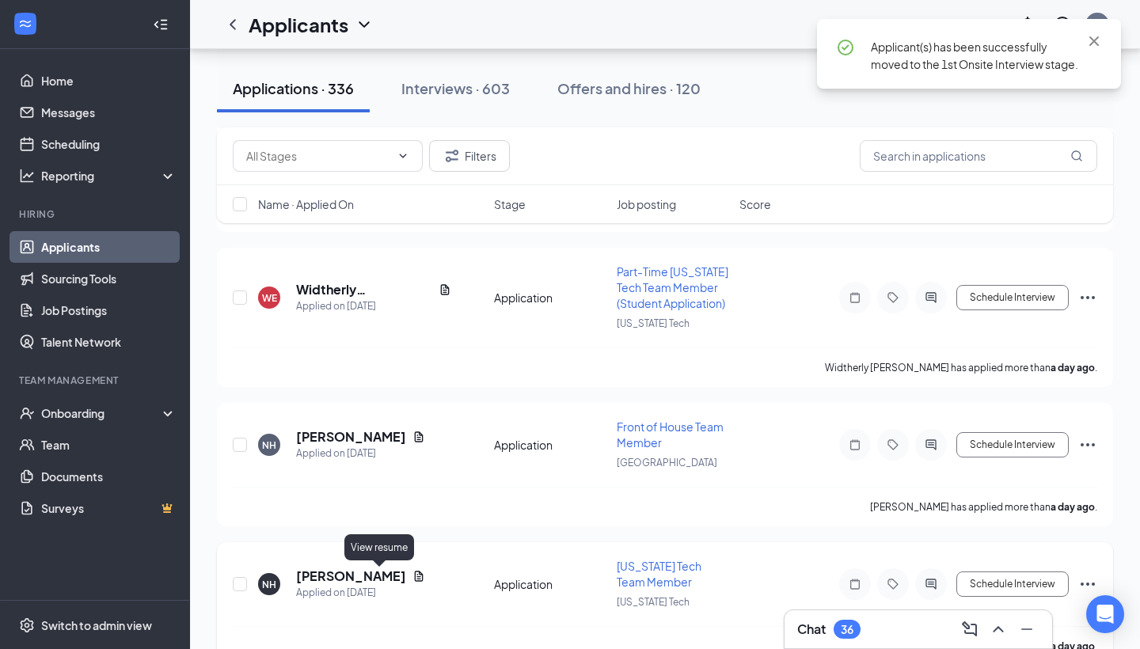
click at [415, 581] on icon "Document" at bounding box center [419, 576] width 9 height 10
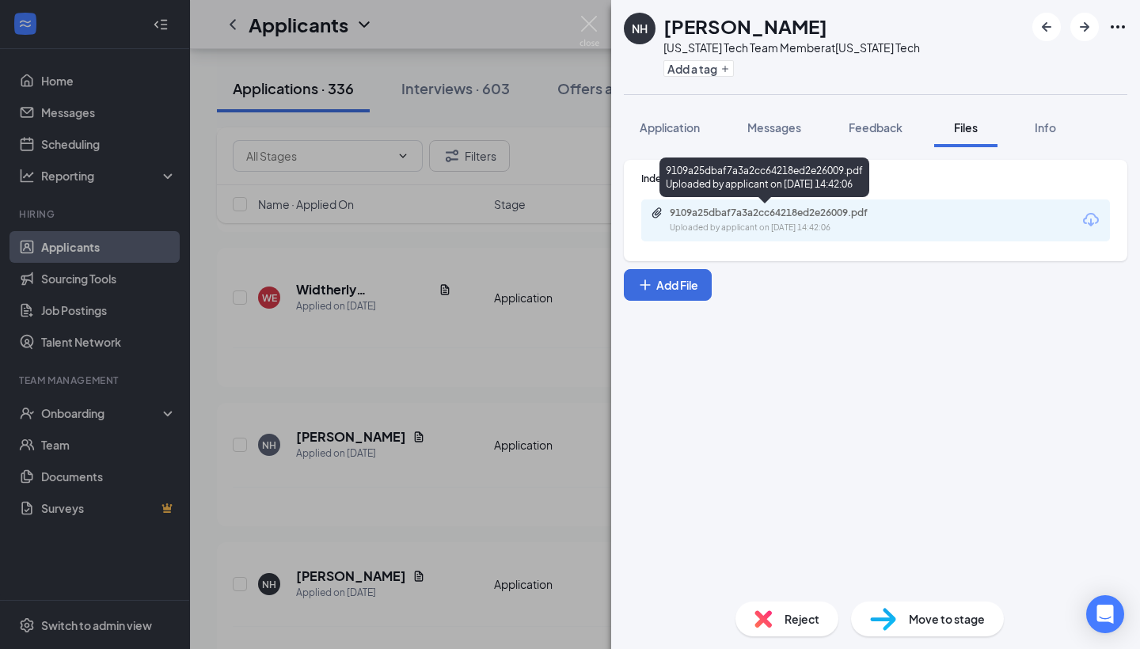
click at [810, 227] on div "Uploaded by applicant on [DATE] 14:42:06" at bounding box center [789, 228] width 238 height 13
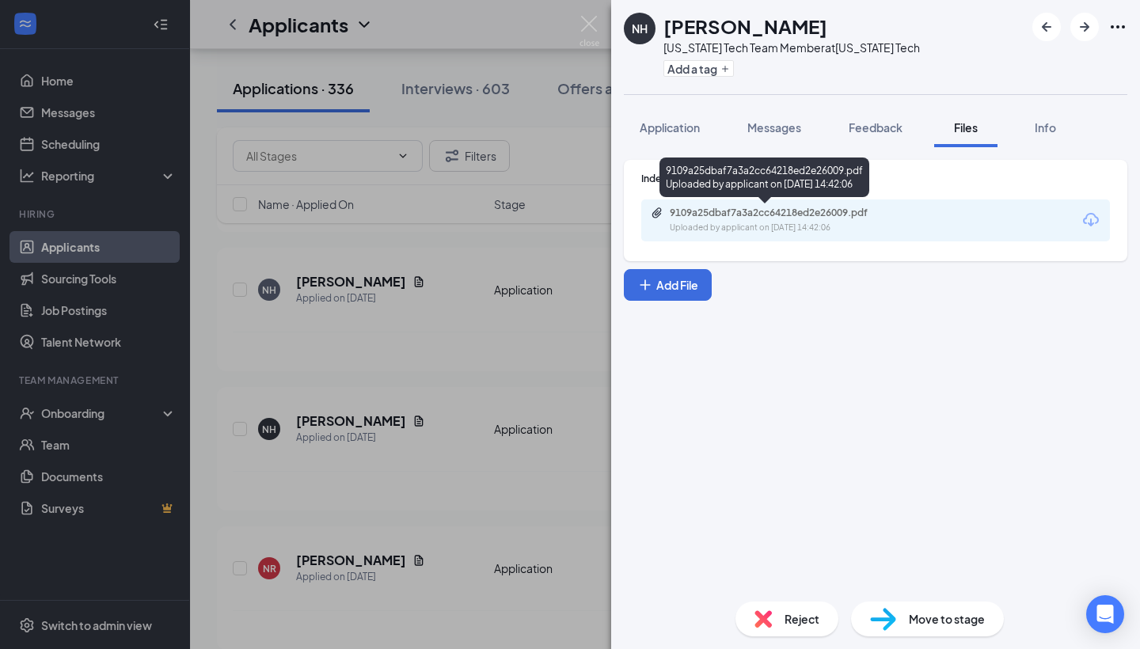
click at [329, 277] on div "NH [PERSON_NAME] [US_STATE] Tech Team Member at [US_STATE][GEOGRAPHIC_DATA] Add…" at bounding box center [570, 324] width 1140 height 649
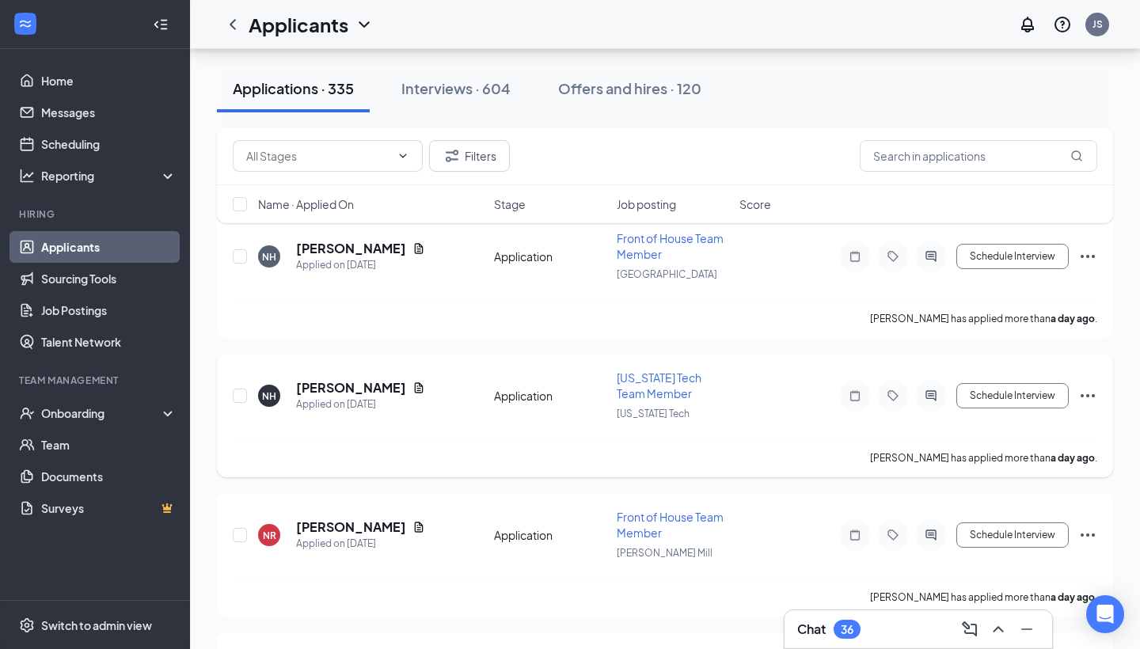
scroll to position [7946, 0]
click at [1087, 396] on icon "Ellipses" at bounding box center [1088, 395] width 19 height 19
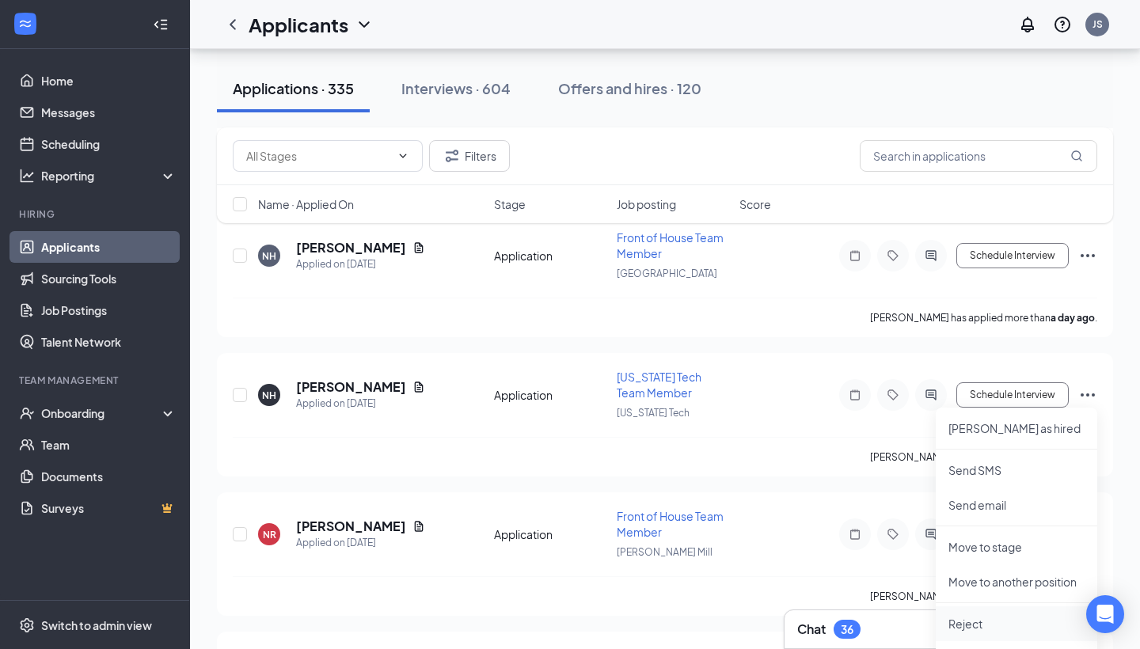
click at [970, 625] on p "Reject" at bounding box center [1017, 624] width 136 height 16
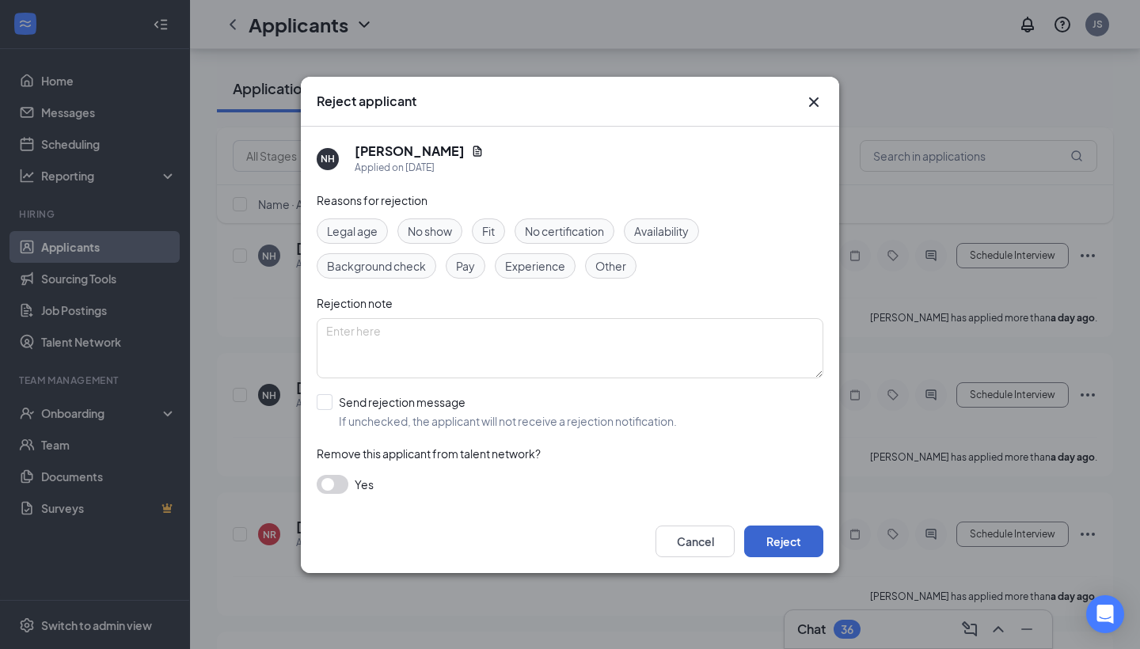
click at [775, 536] on button "Reject" at bounding box center [783, 542] width 79 height 32
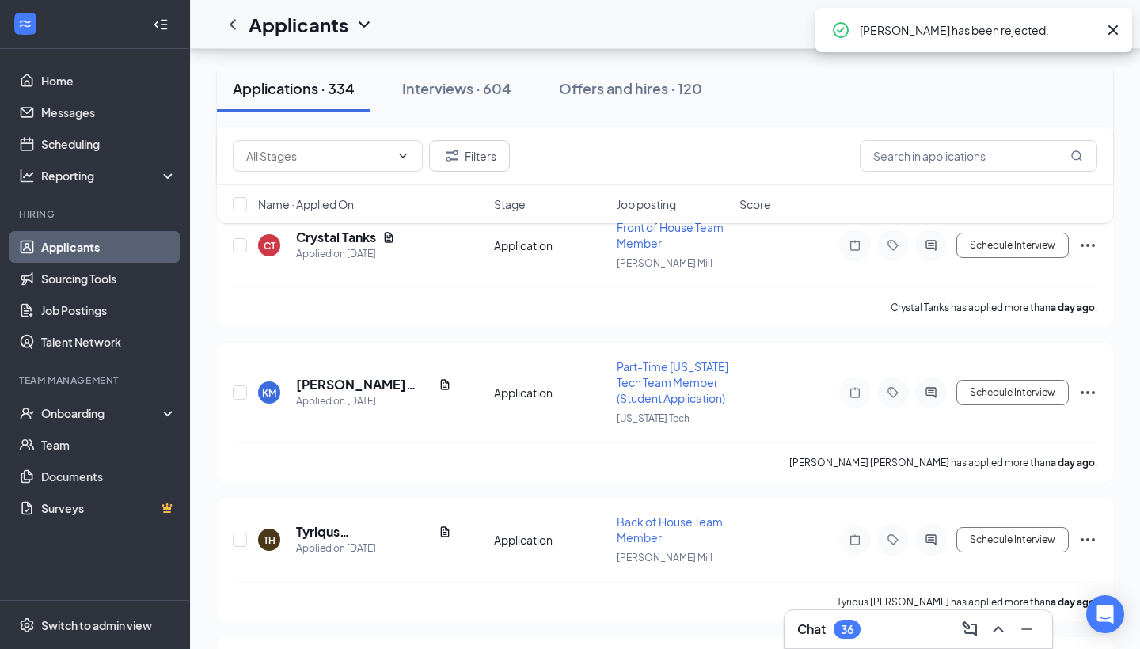
scroll to position [8383, 0]
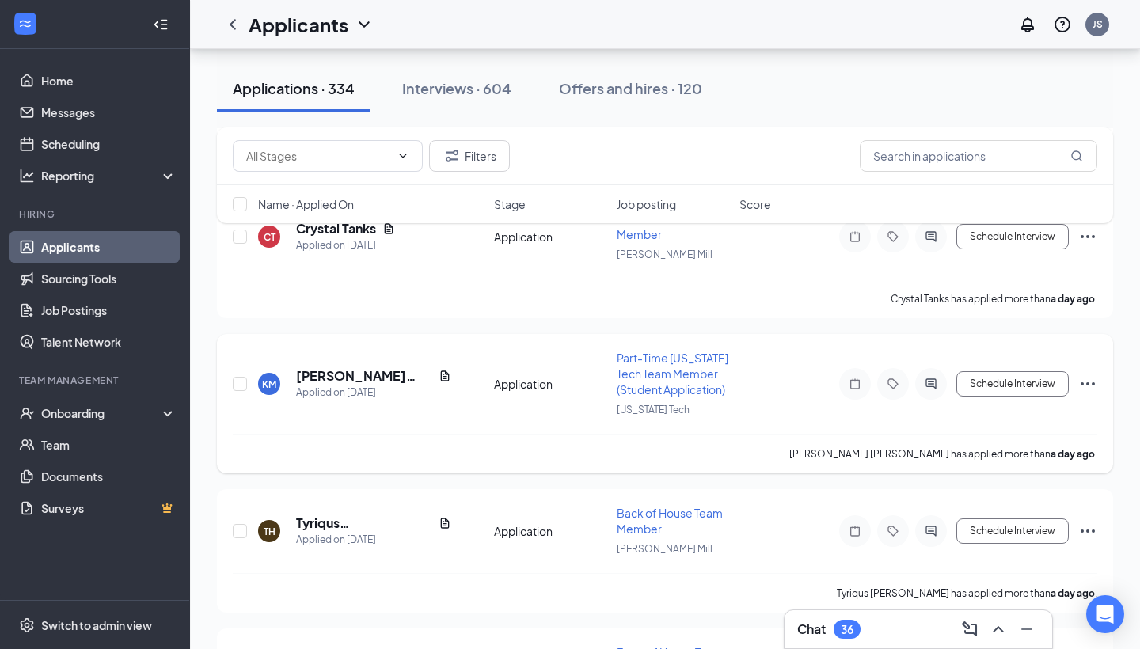
click at [438, 372] on div "[PERSON_NAME] [PERSON_NAME]" at bounding box center [373, 375] width 155 height 17
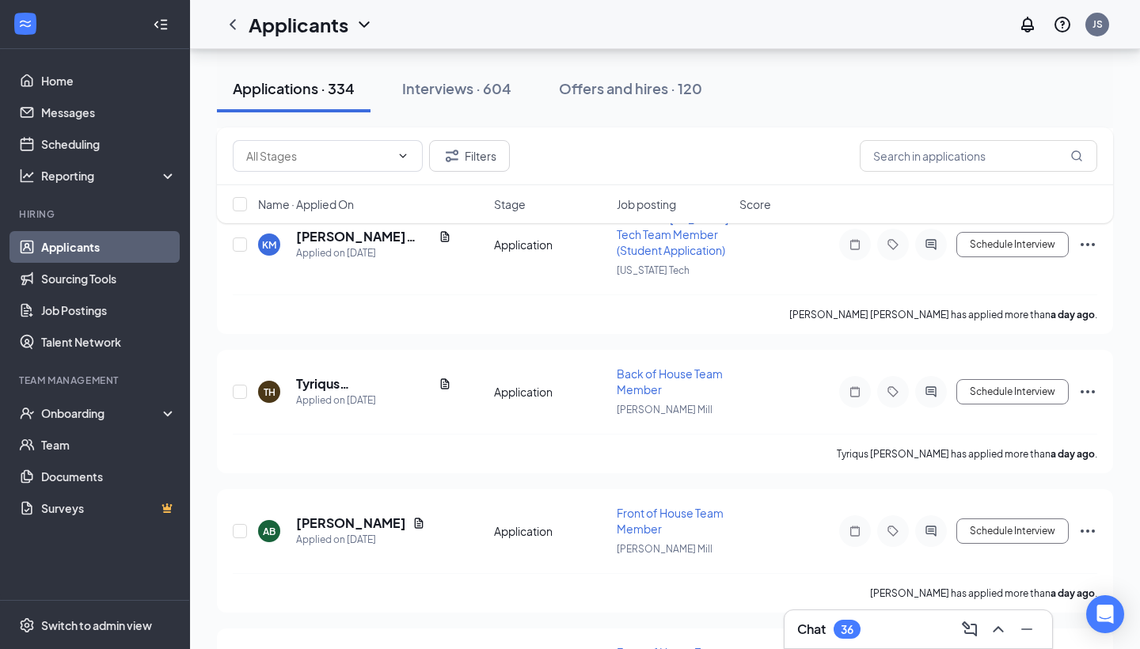
click at [442, 237] on div "Filters Name · Applied On Stage Job posting Score" at bounding box center [665, 184] width 896 height 112
click at [445, 237] on div "Filters Name · Applied On Stage Job posting Score" at bounding box center [665, 184] width 896 height 112
click at [443, 242] on icon "Document" at bounding box center [445, 236] width 9 height 10
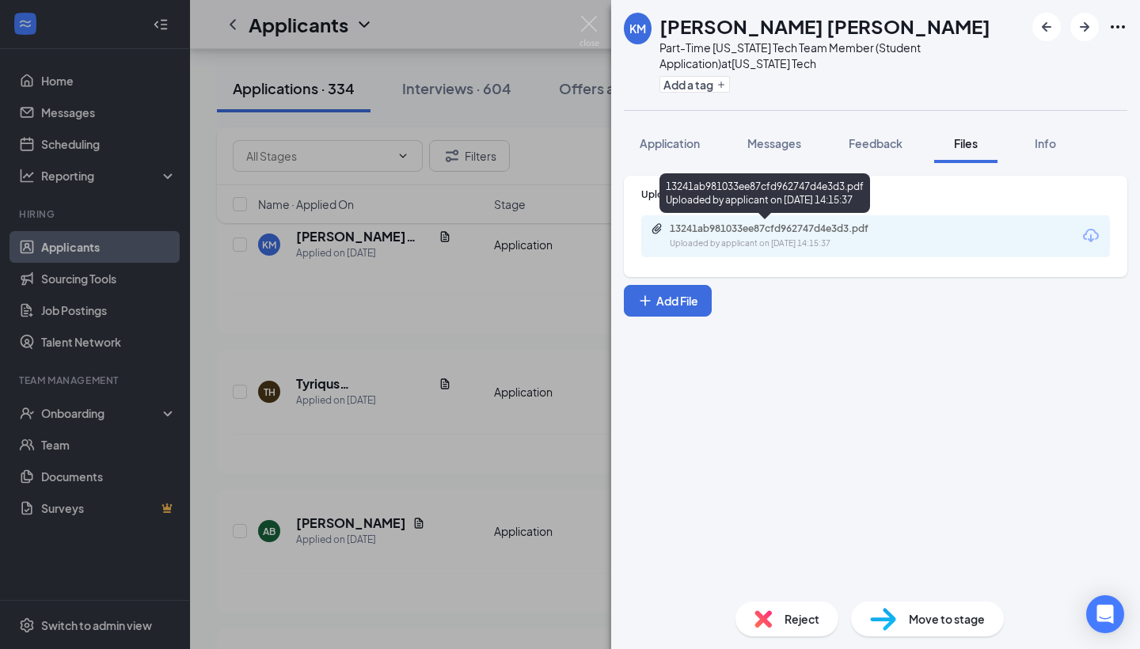
click at [789, 235] on div "13241ab981033ee87cfd962747d4e3d3.pdf Uploaded by applicant on [DATE] 14:15:37" at bounding box center [779, 237] width 257 height 28
click at [431, 324] on div "KM [PERSON_NAME] [PERSON_NAME] Part-Time [US_STATE] Tech Team Member (Student A…" at bounding box center [570, 324] width 1140 height 649
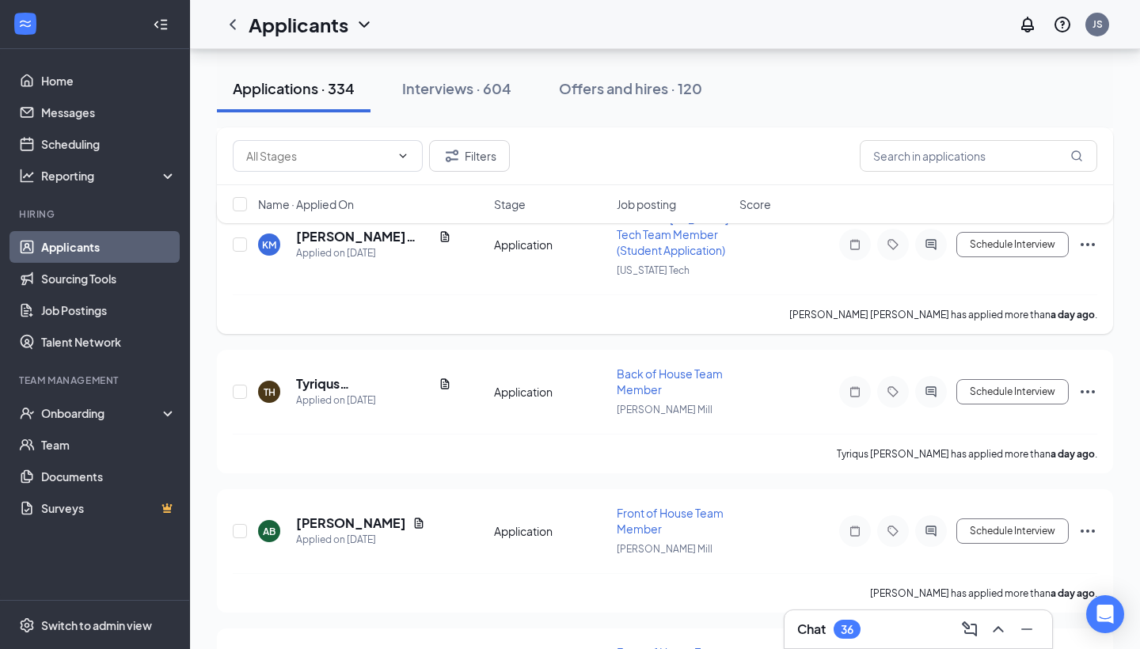
click at [1085, 247] on icon "Ellipses" at bounding box center [1088, 244] width 19 height 19
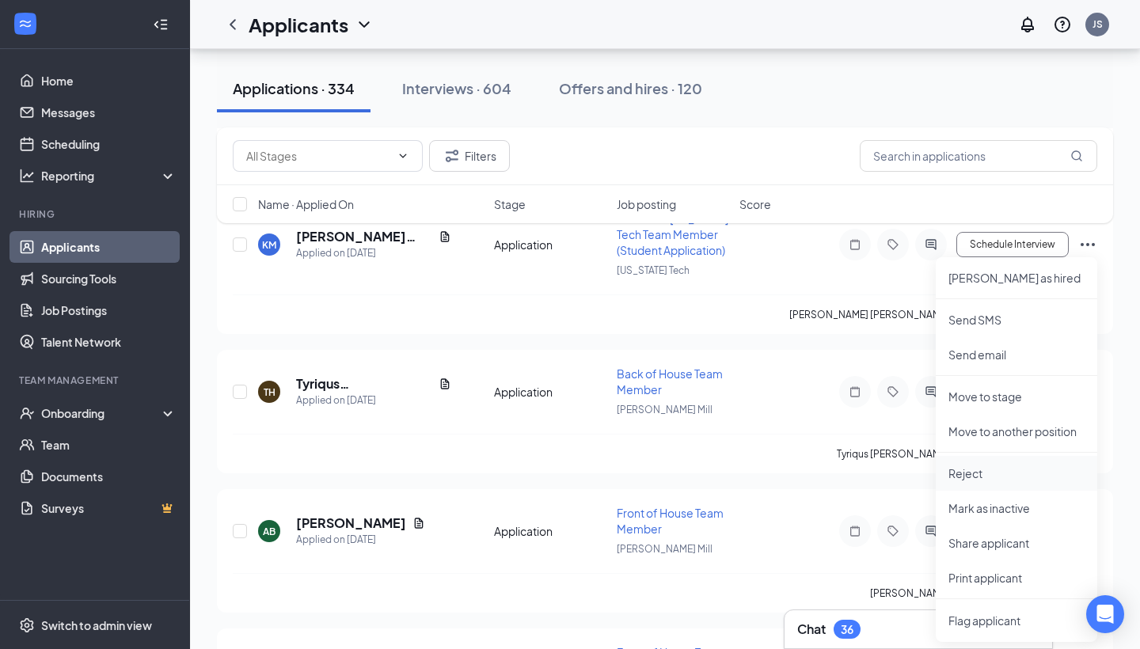
click at [987, 477] on p "Reject" at bounding box center [1017, 474] width 136 height 16
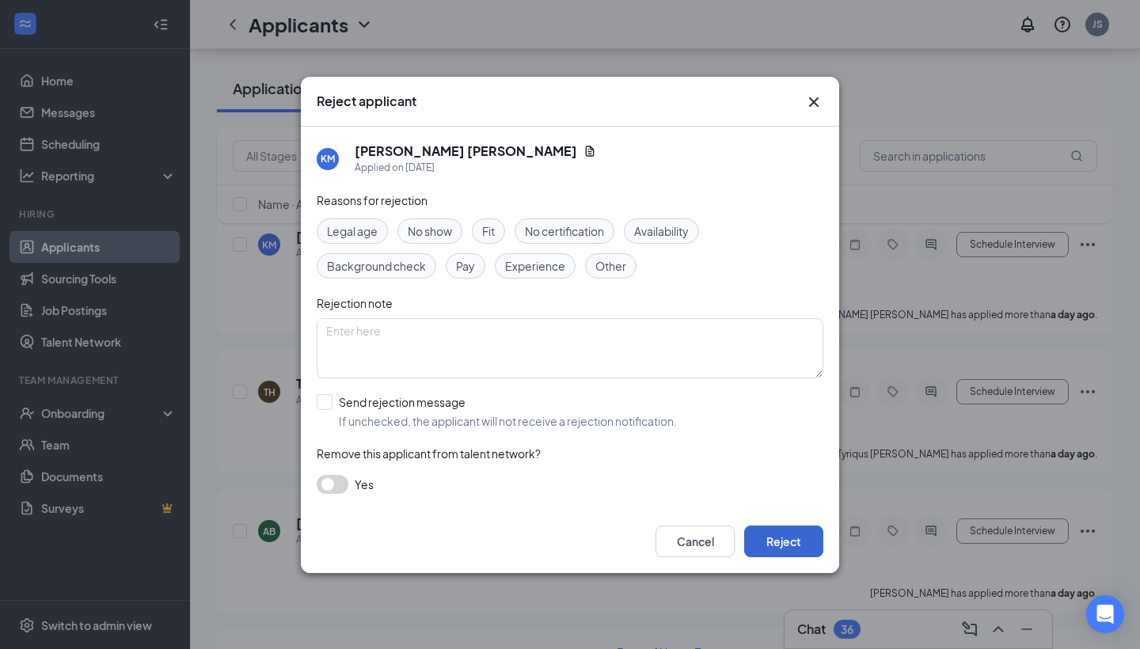
click at [775, 539] on button "Reject" at bounding box center [783, 542] width 79 height 32
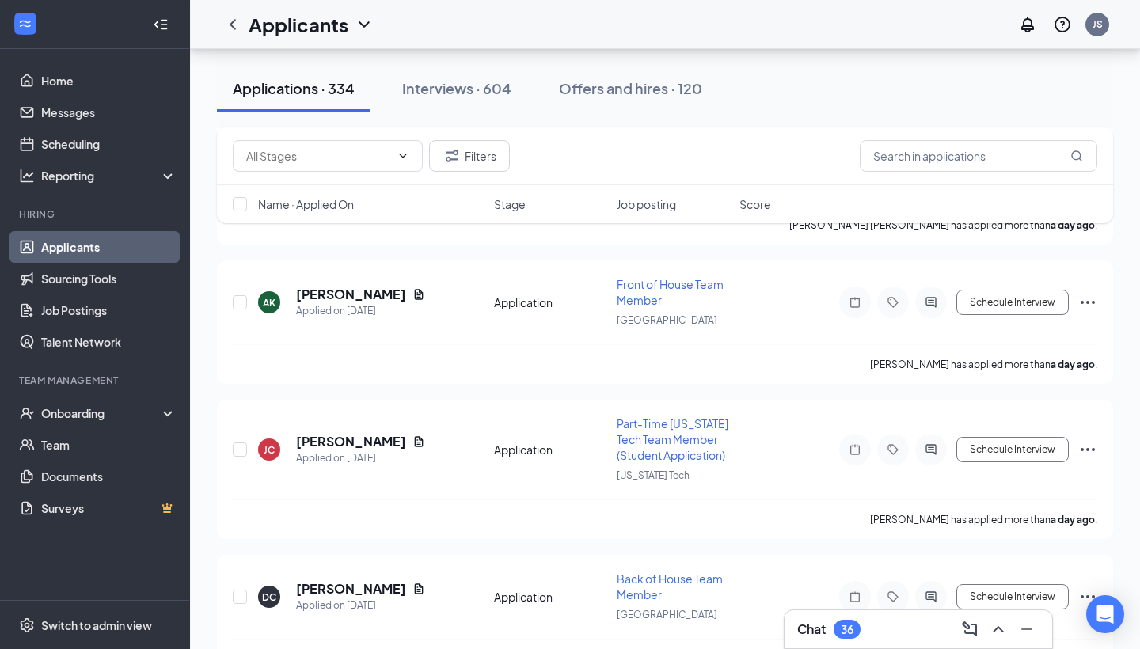
scroll to position [10553, 0]
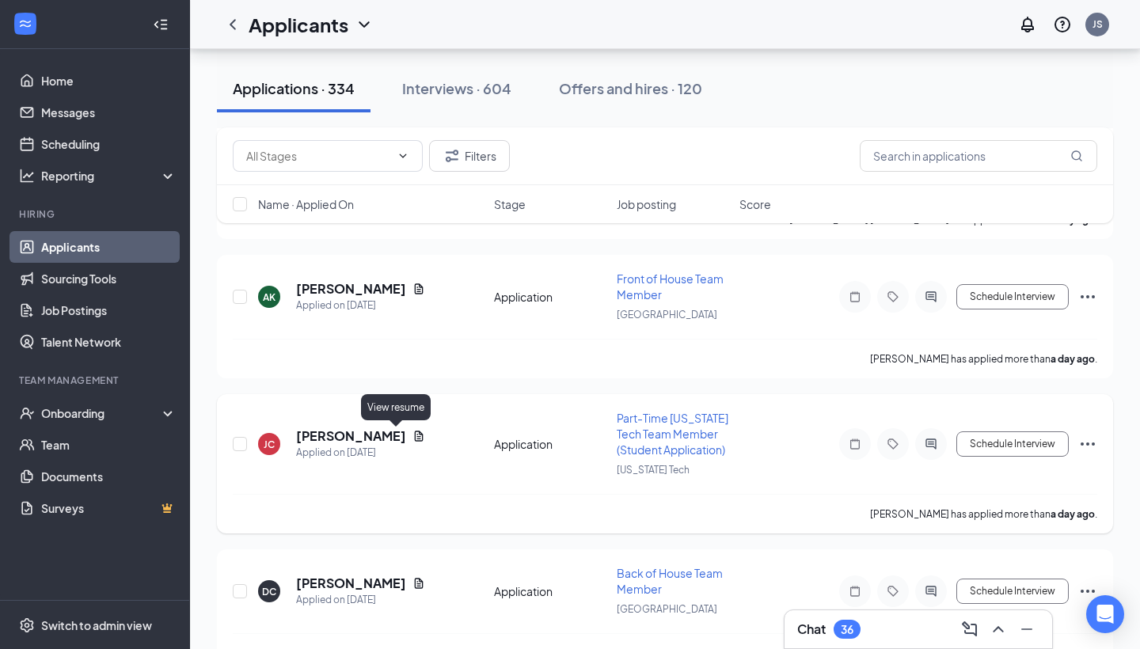
click at [415, 432] on icon "Document" at bounding box center [419, 436] width 9 height 10
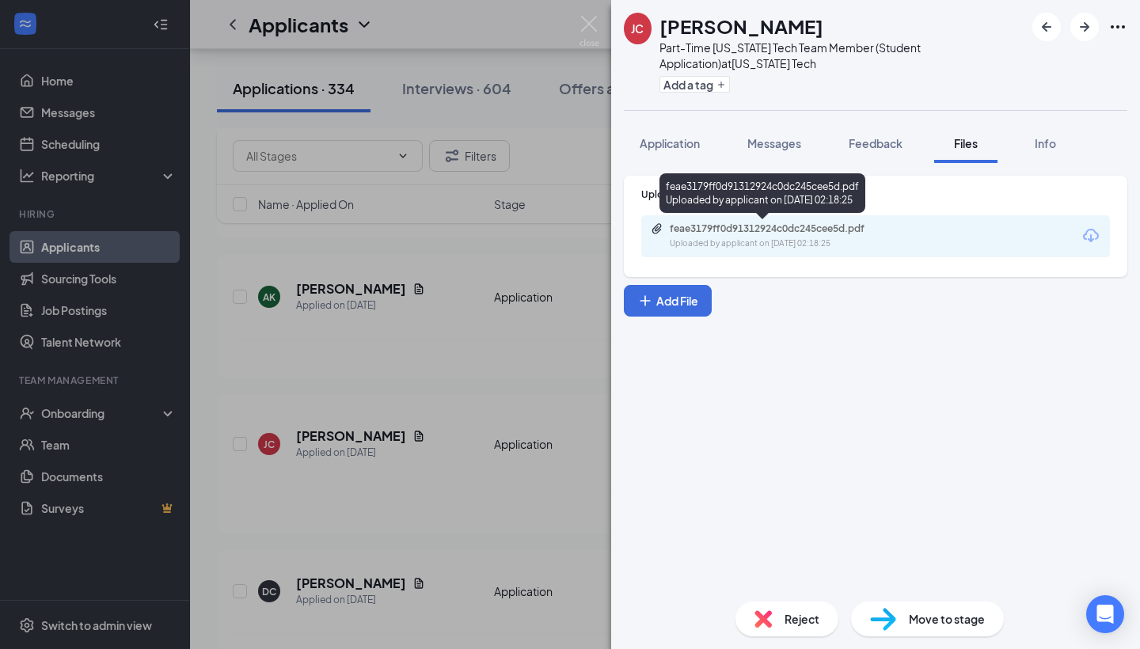
click at [793, 230] on div "feae3179ff0d91312924c0dc245cee5d.pdf" at bounding box center [781, 229] width 222 height 13
click at [345, 405] on div "[PERSON_NAME] Jaryeong [PERSON_NAME] Part-Time [US_STATE] Tech Team Member (Stu…" at bounding box center [570, 324] width 1140 height 649
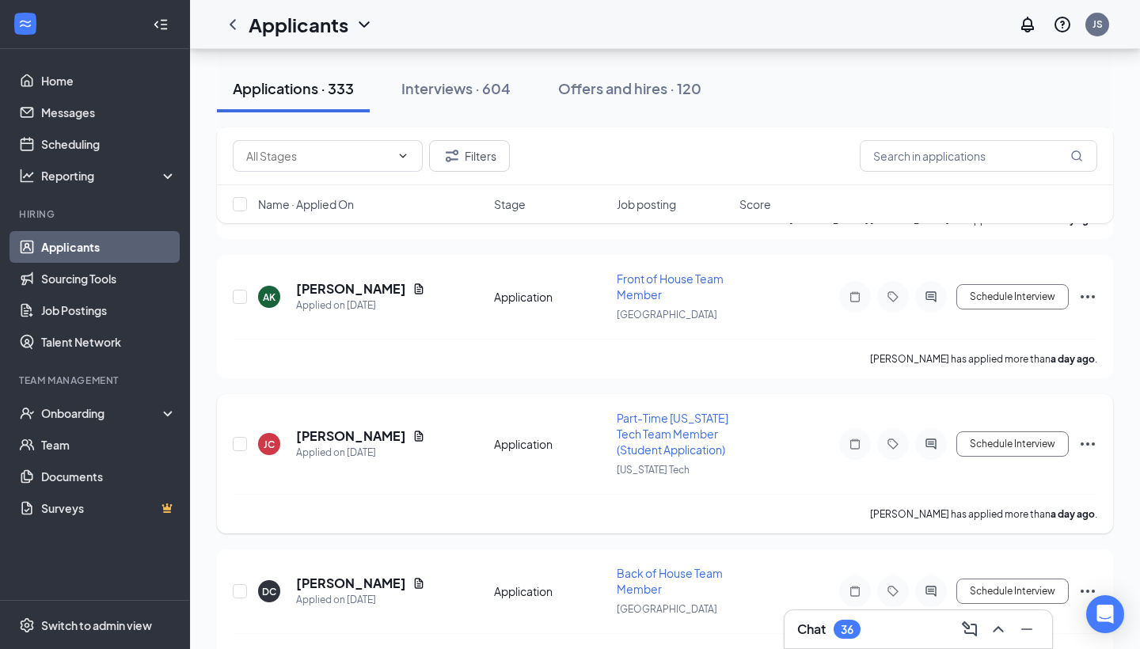
click at [1094, 444] on icon "Ellipses" at bounding box center [1088, 444] width 14 height 3
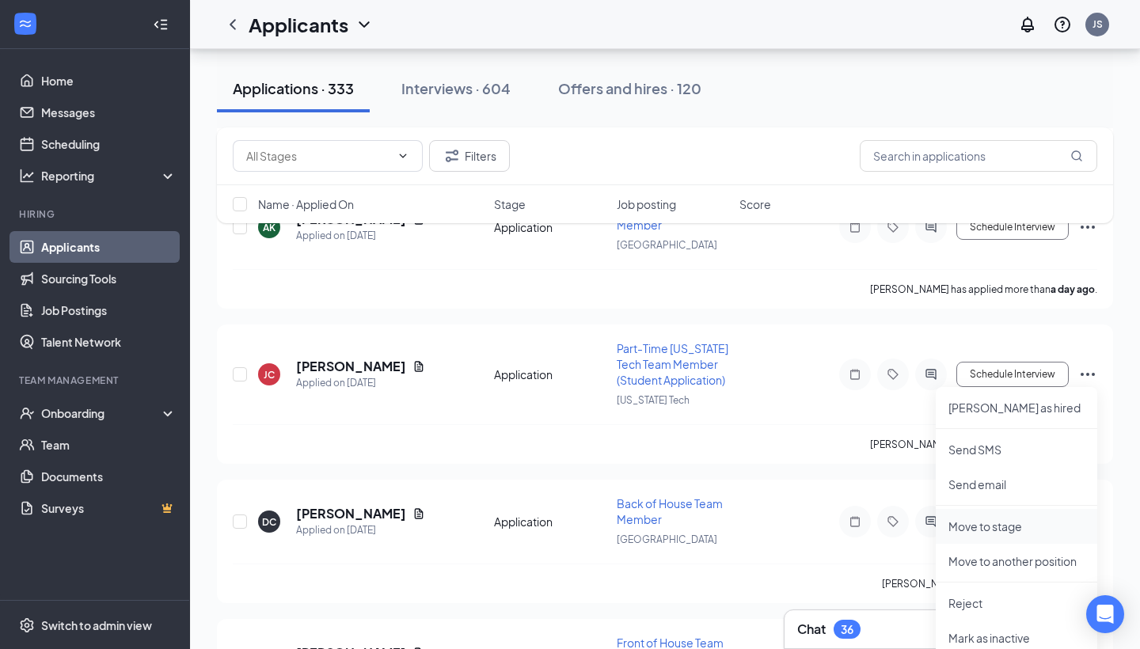
scroll to position [10671, 0]
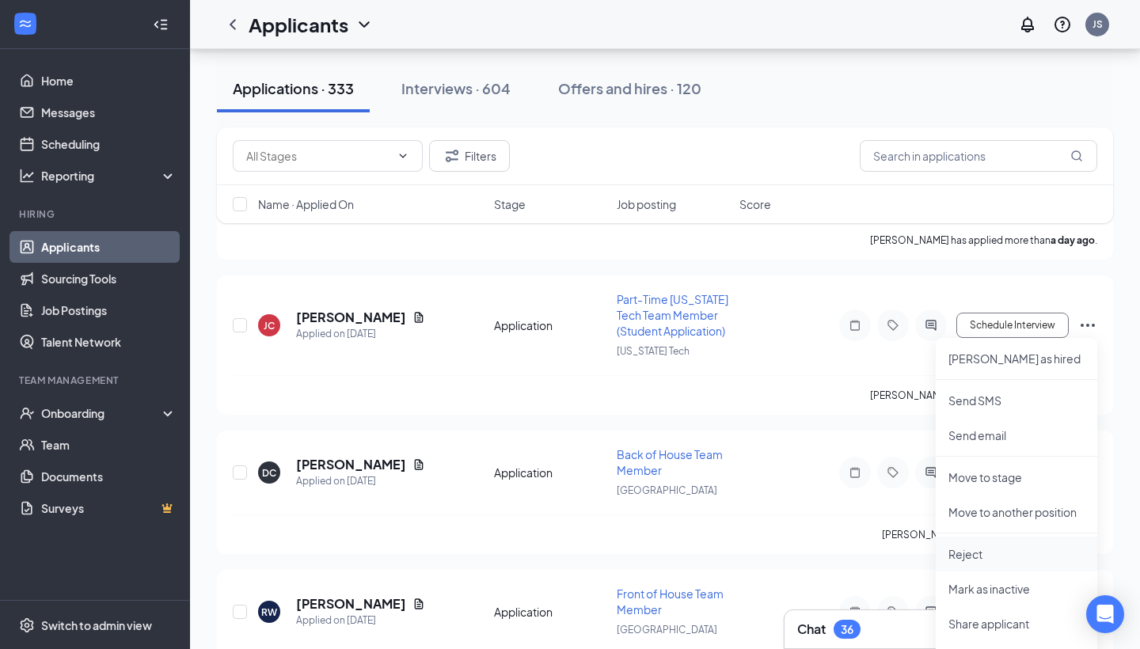
click at [973, 560] on p "Reject" at bounding box center [1017, 554] width 136 height 16
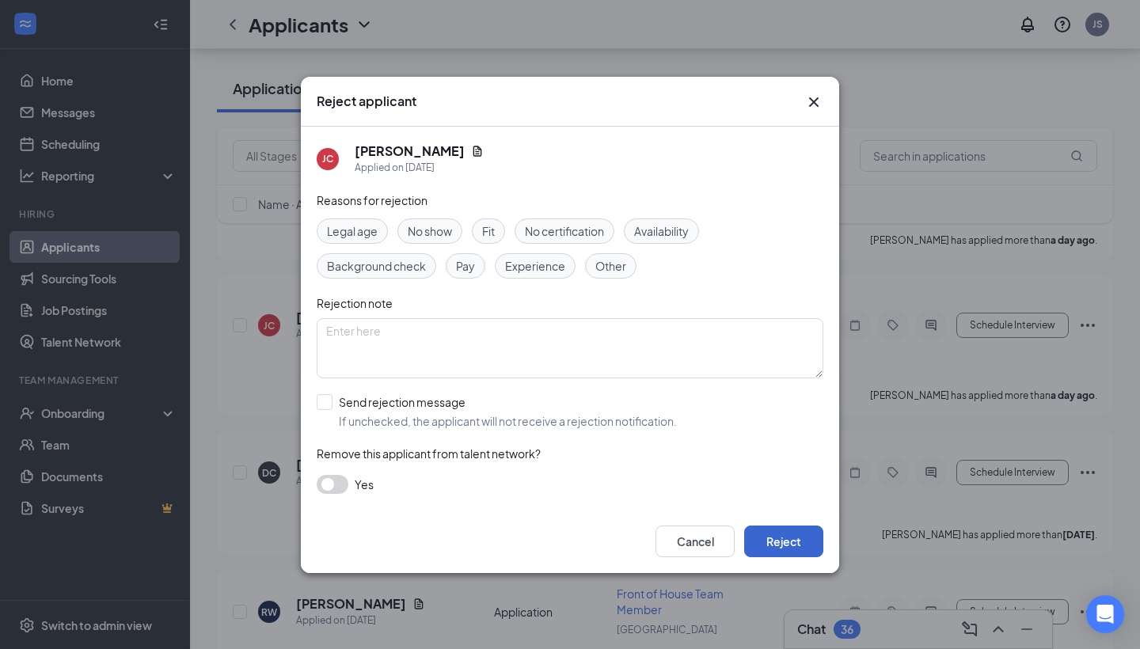
click at [756, 541] on button "Reject" at bounding box center [783, 542] width 79 height 32
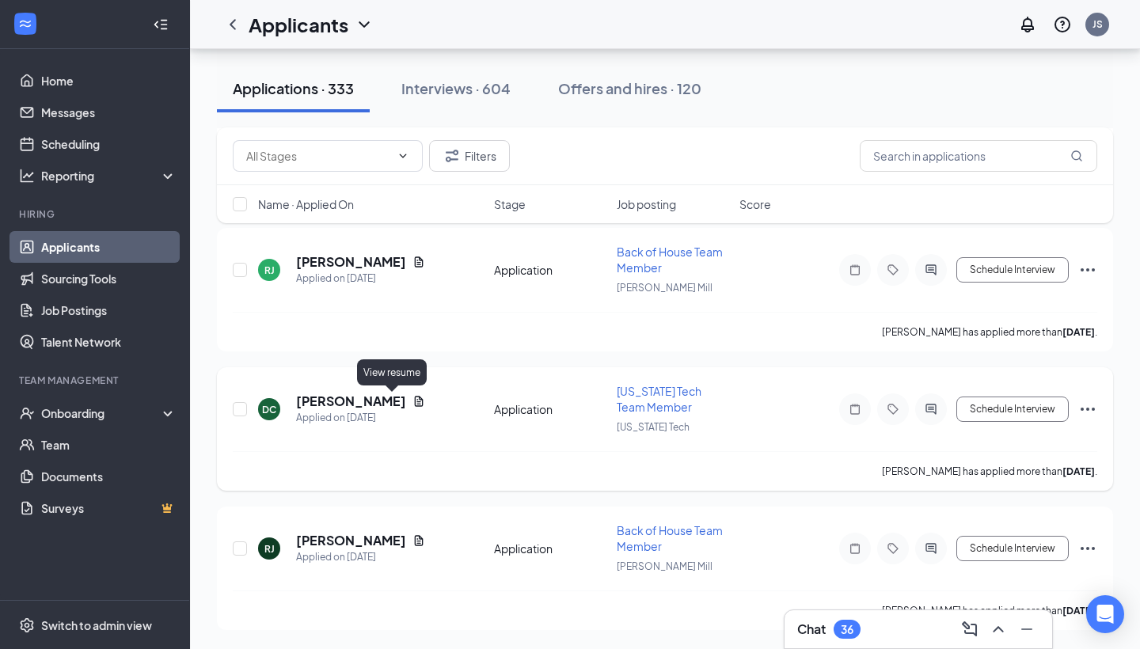
scroll to position [13646, 0]
click at [393, 394] on div "[PERSON_NAME]" at bounding box center [360, 401] width 129 height 17
click at [415, 399] on icon "Document" at bounding box center [419, 401] width 9 height 10
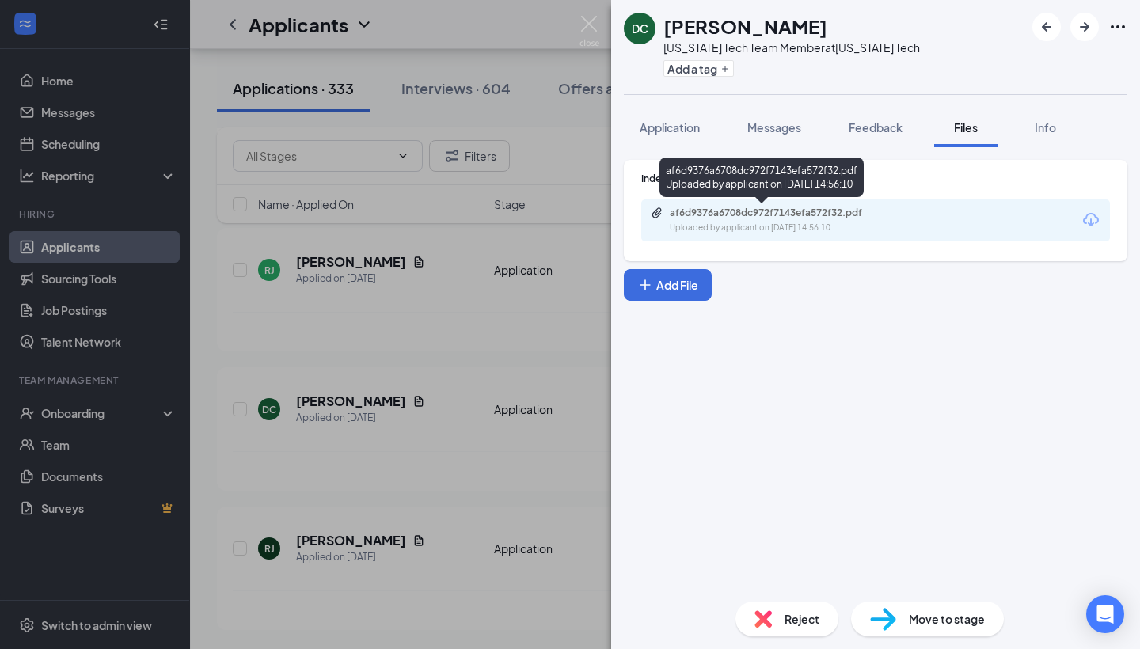
click at [860, 221] on div "af6d9376a6708dc972f7143efa572f32.pdf Uploaded by applicant on [DATE] 14:56:10" at bounding box center [779, 221] width 257 height 28
